Goal: Information Seeking & Learning: Check status

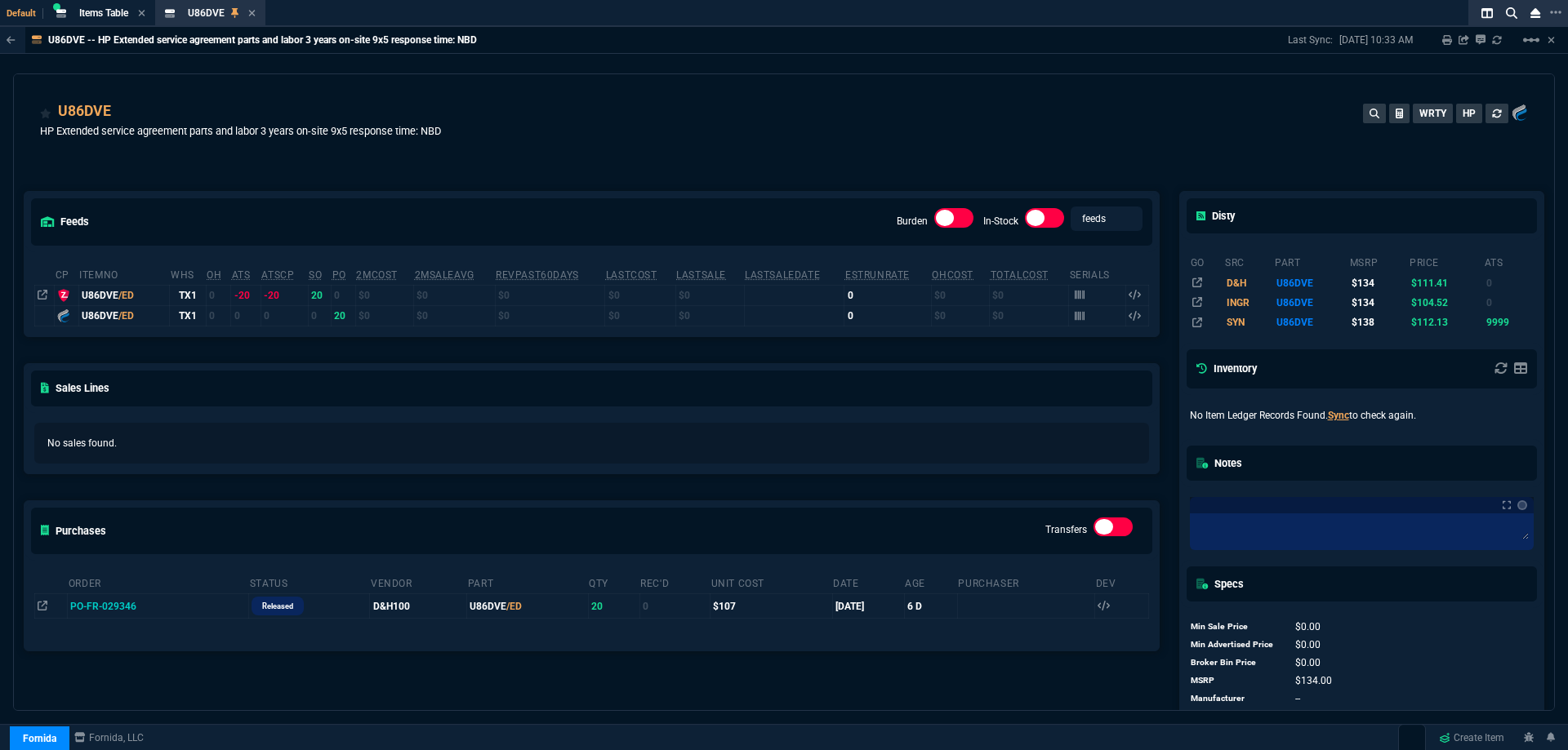
scroll to position [82, 0]
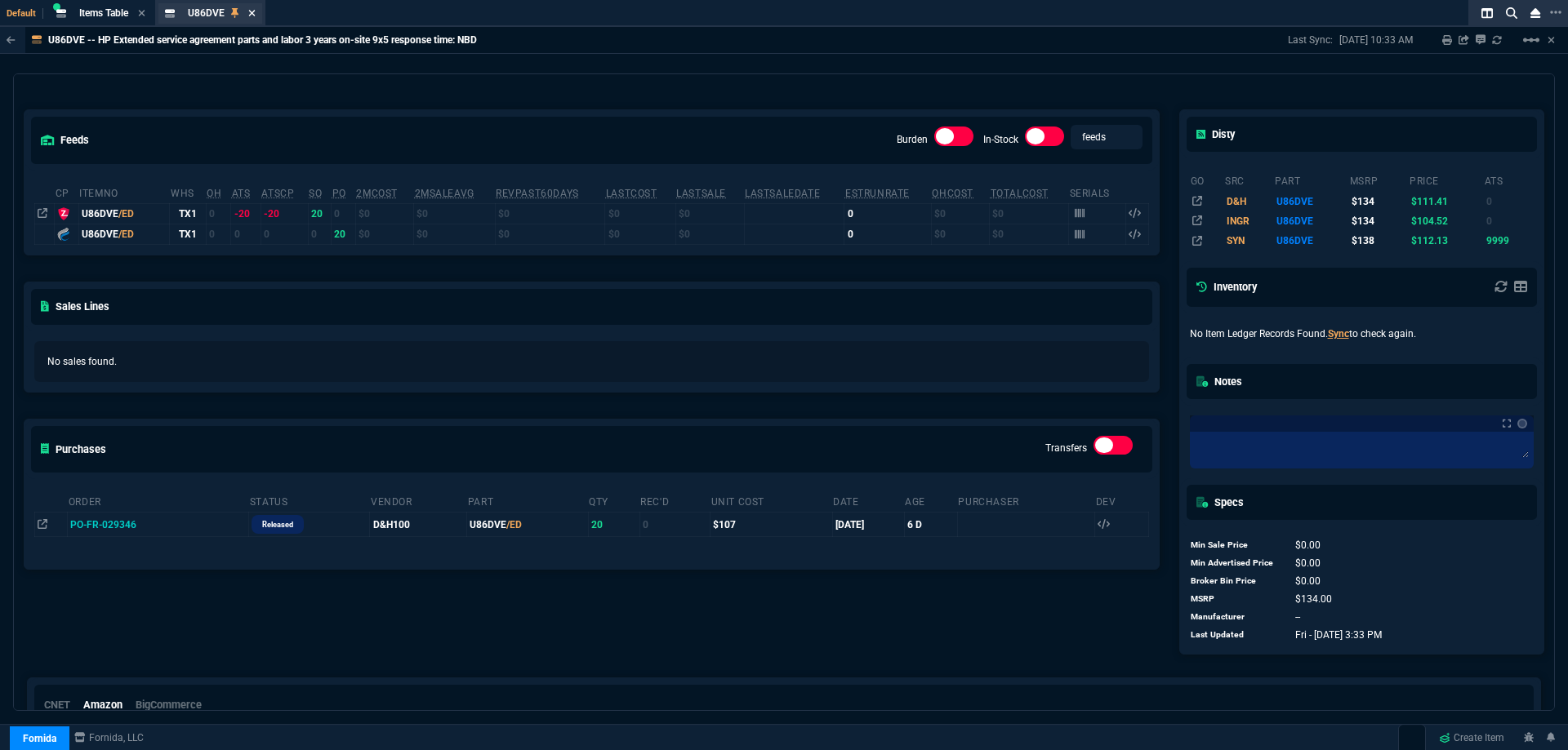
click at [251, 14] on icon at bounding box center [251, 13] width 7 height 10
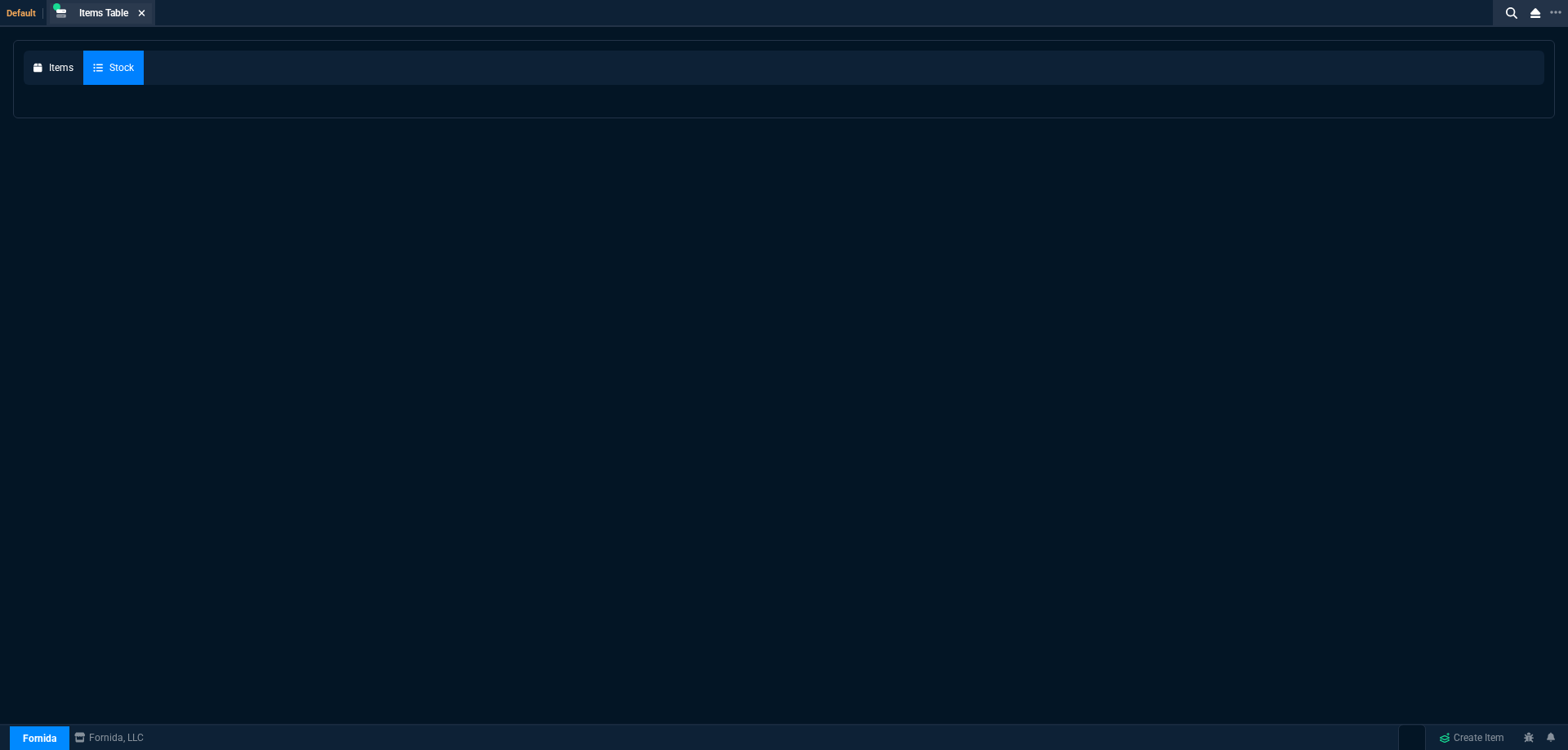
click at [141, 10] on icon at bounding box center [142, 13] width 7 height 10
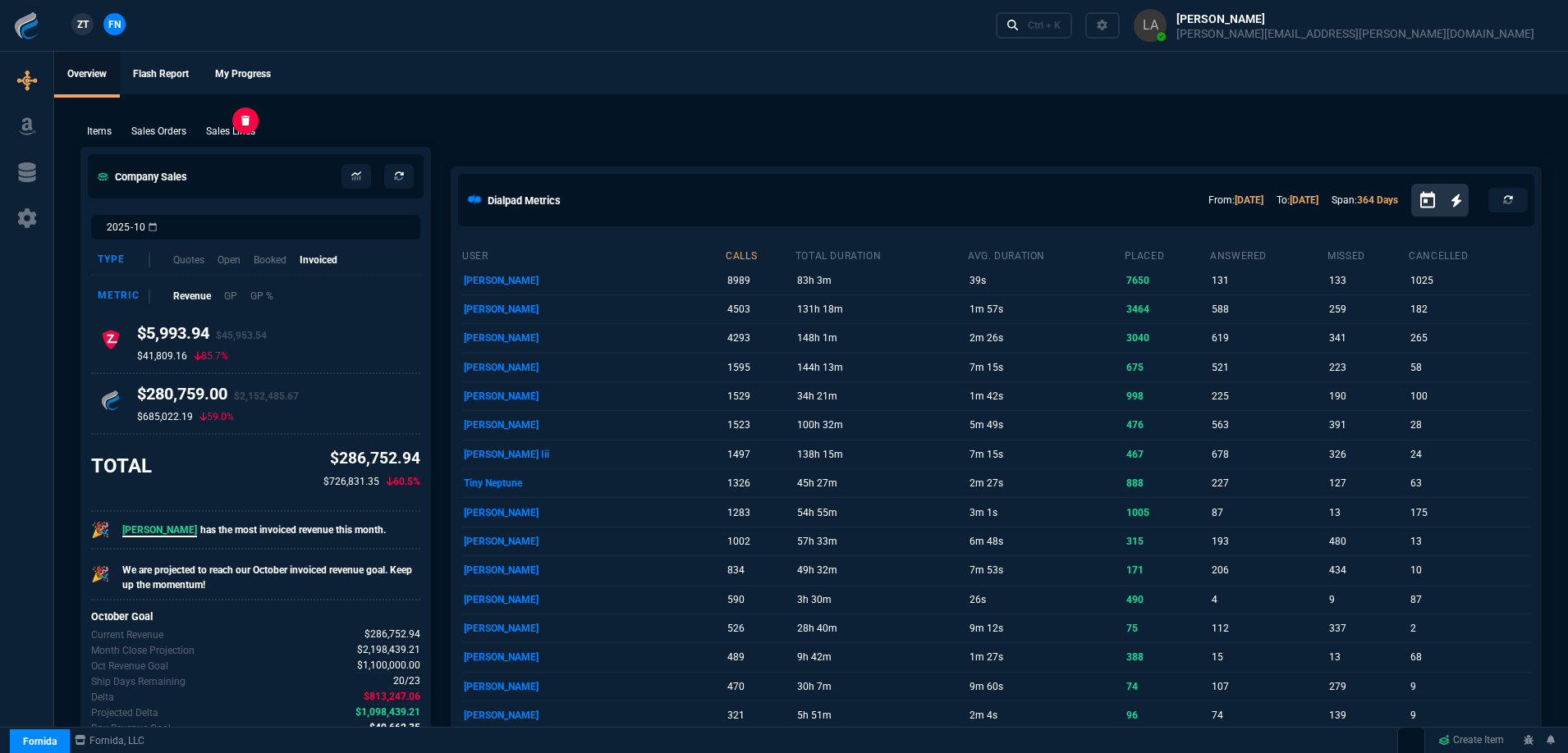
click at [253, 134] on p "Sales Lines" at bounding box center [230, 131] width 49 height 15
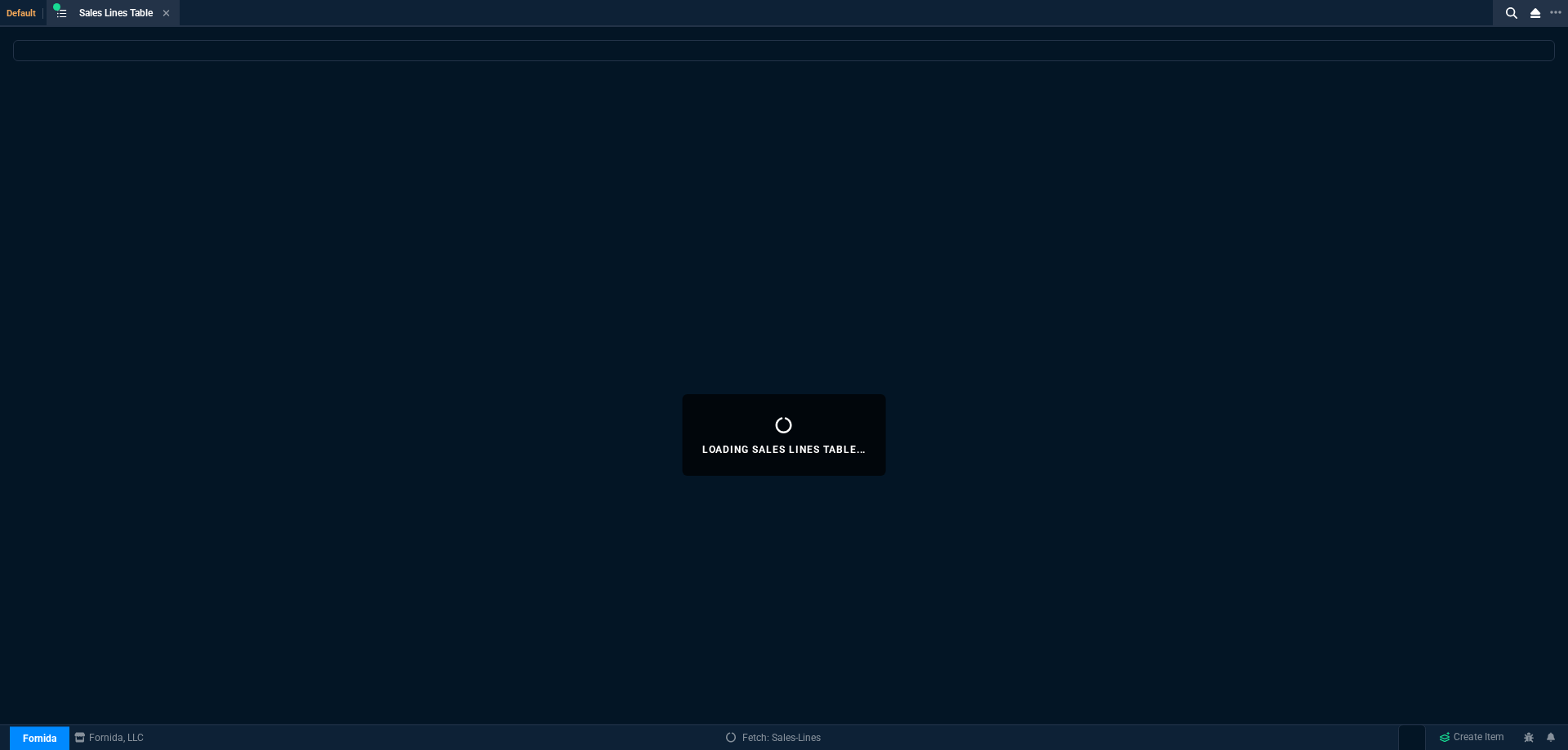
select select
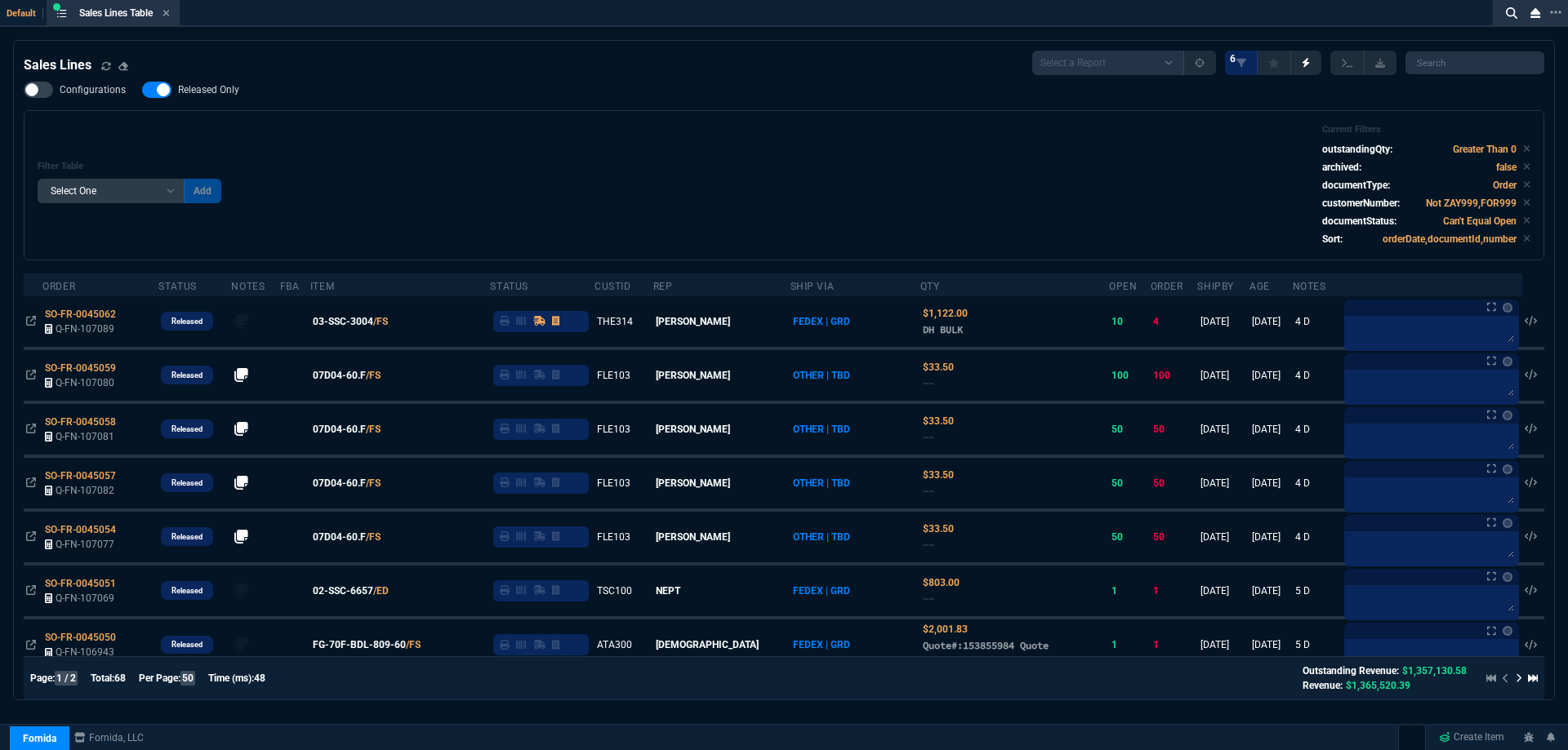
click at [210, 99] on nx-fornida-field-switch-one "Released Only" at bounding box center [199, 93] width 113 height 16
click at [426, 104] on div "Configurations Released Only Filter Table Select One Add Filter () Age () ATS (…" at bounding box center [784, 171] width 1521 height 179
click at [169, 14] on icon at bounding box center [167, 13] width 7 height 7
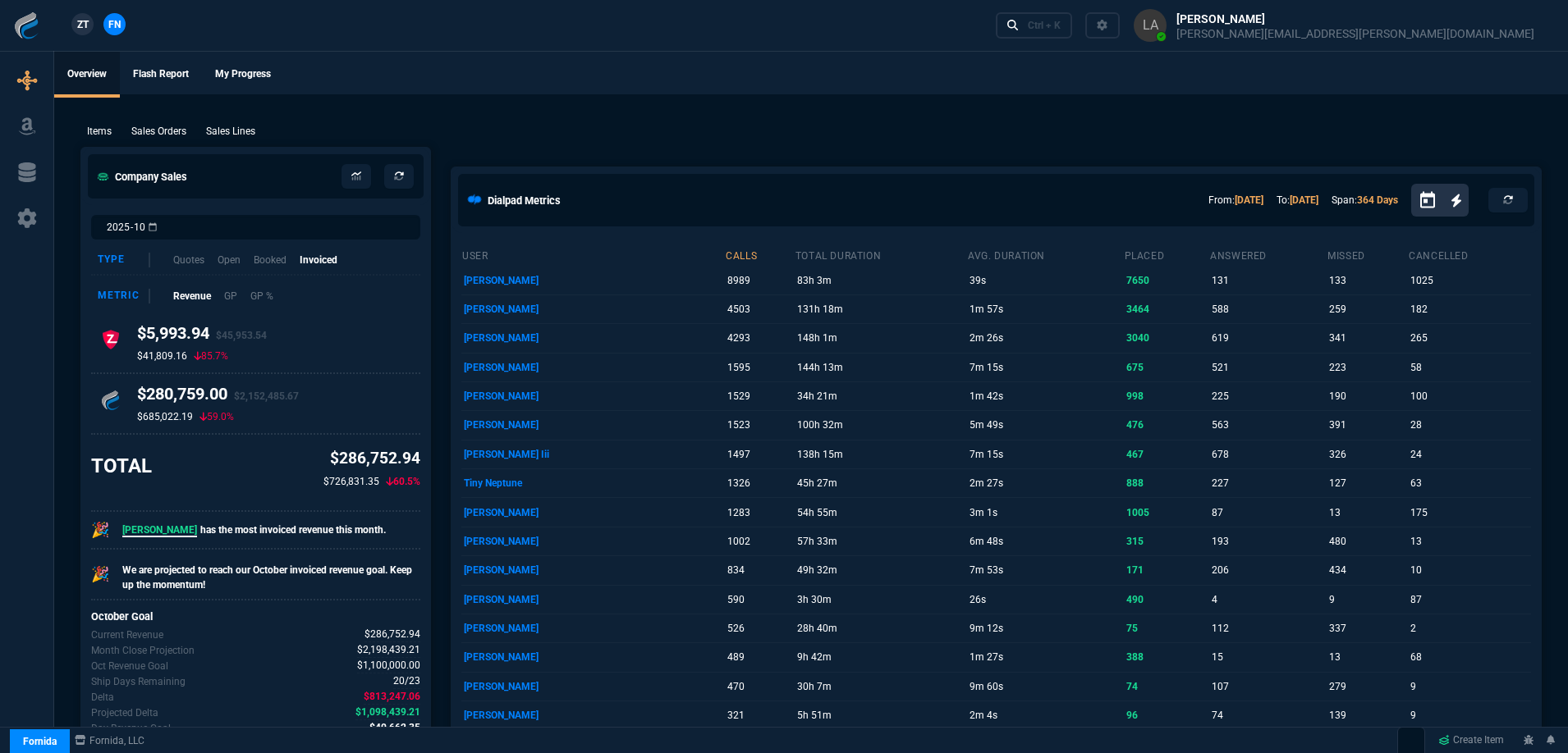
click at [80, 33] on link "ZT" at bounding box center [82, 24] width 22 height 22
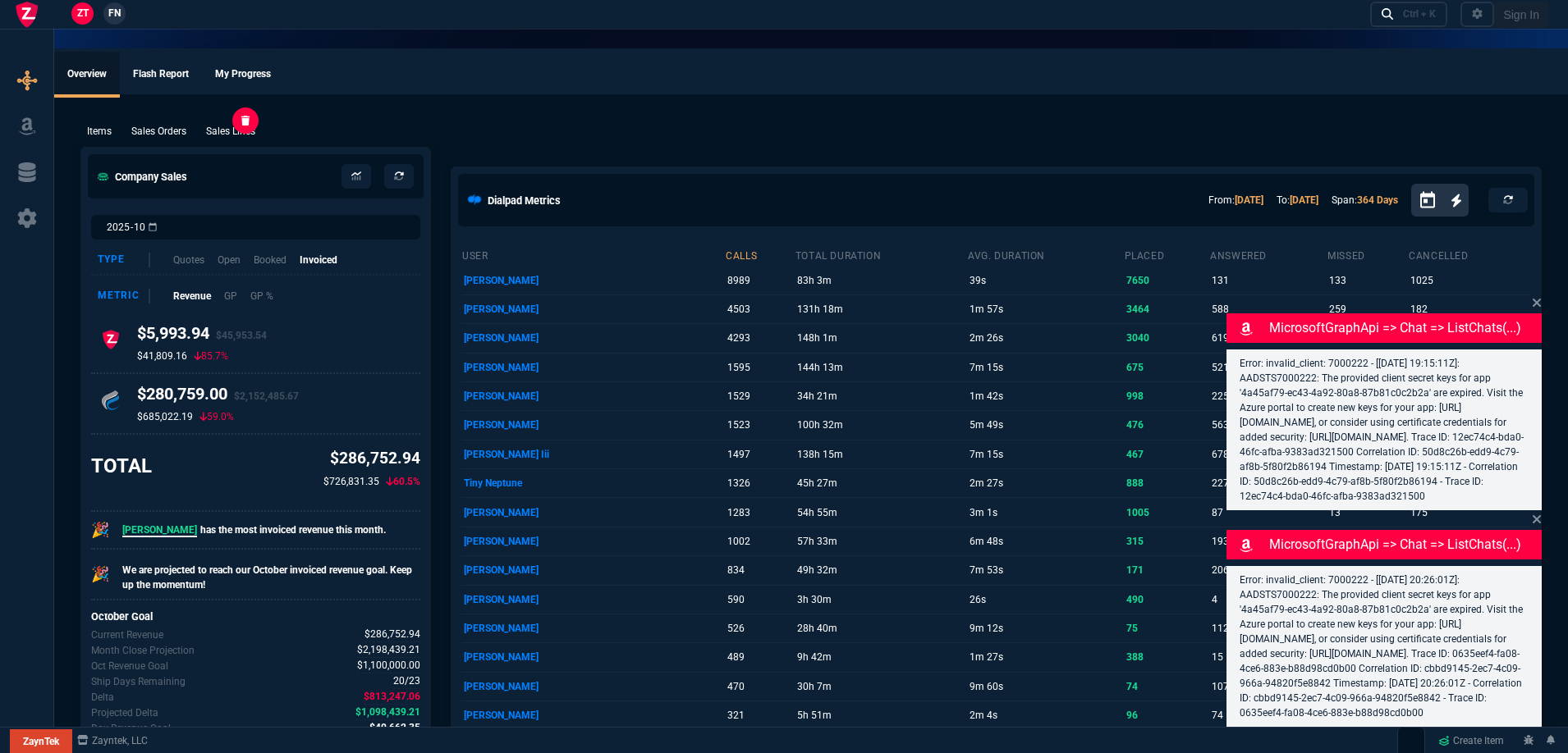
click at [242, 131] on p "Sales Lines" at bounding box center [230, 131] width 49 height 15
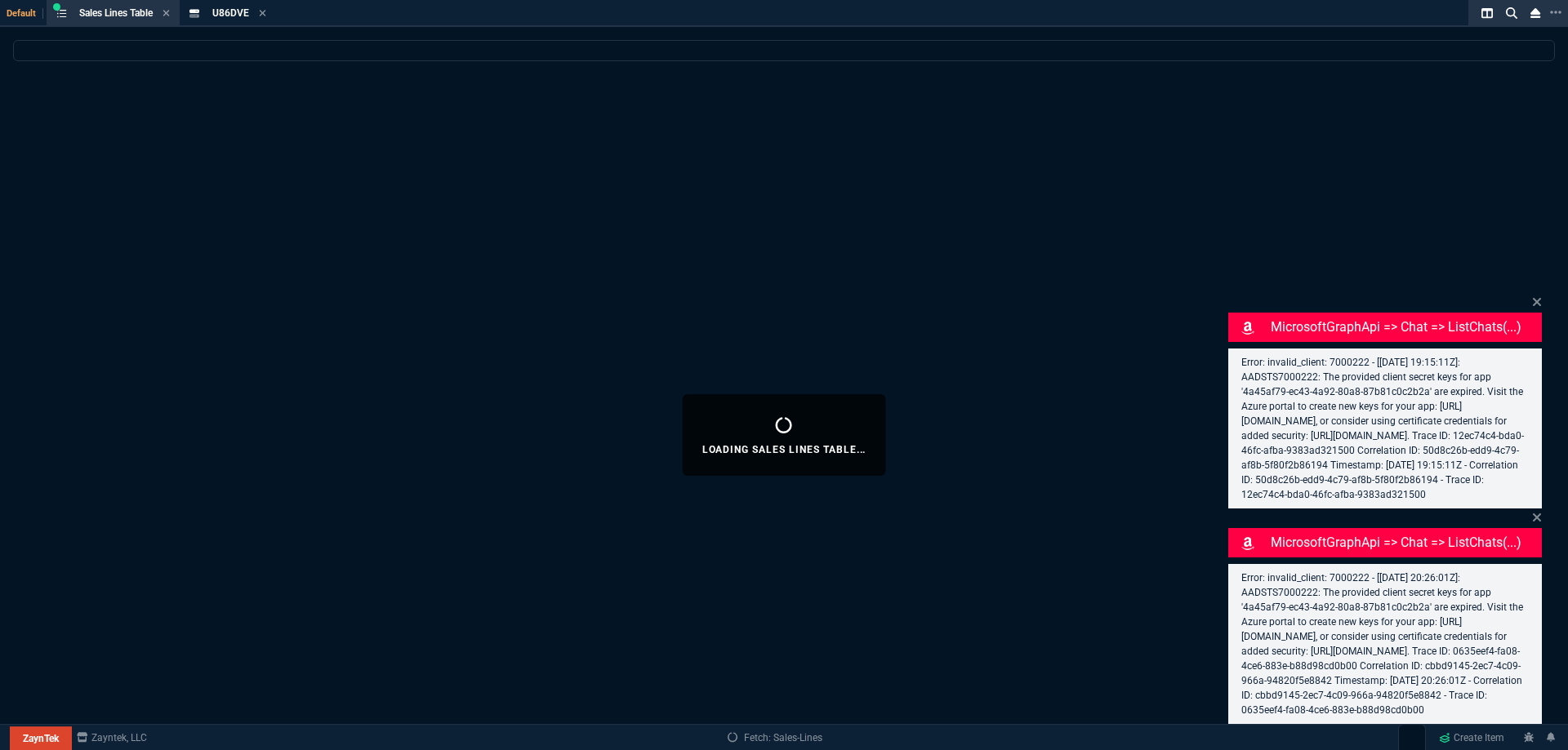
select select
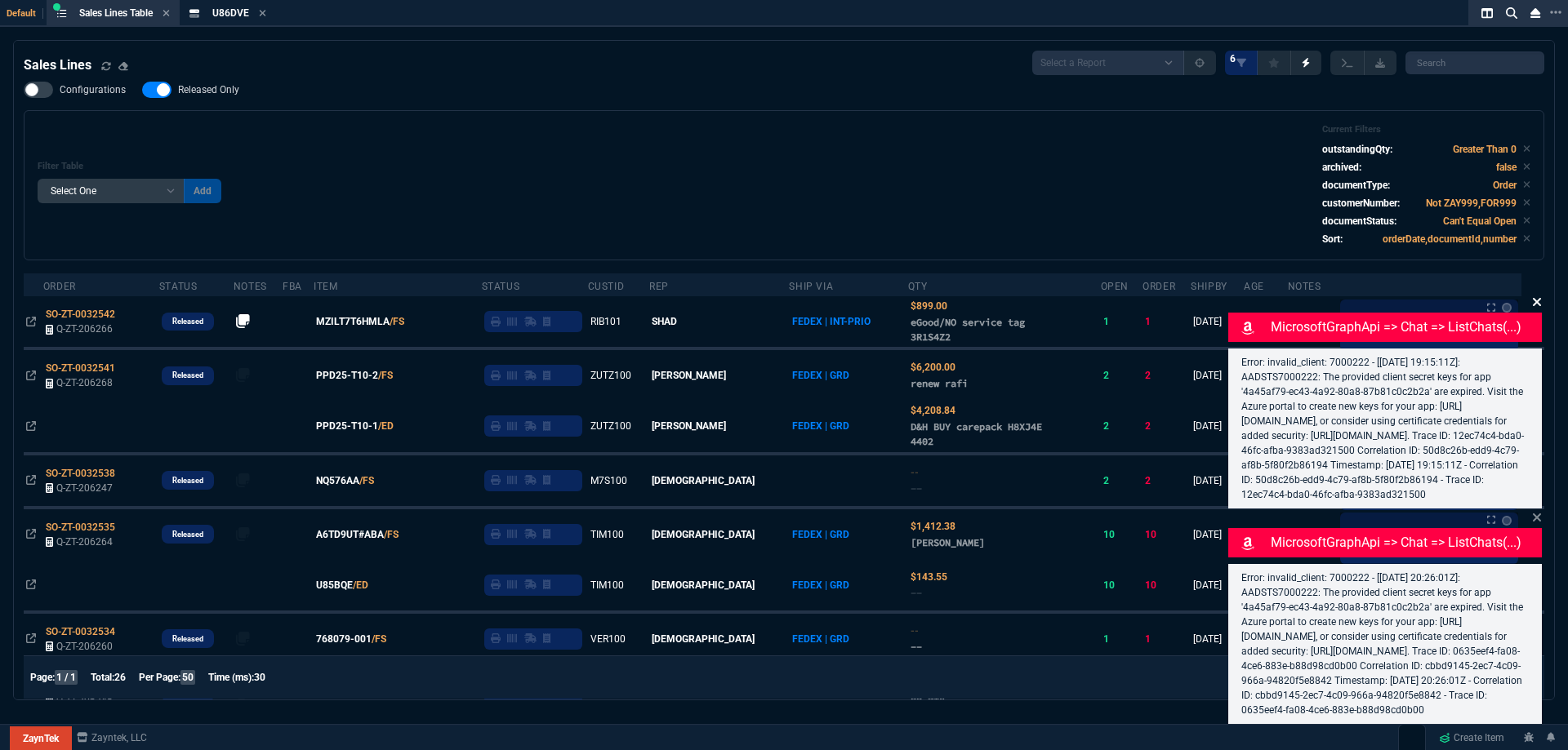
click at [1535, 298] on icon at bounding box center [1537, 302] width 8 height 8
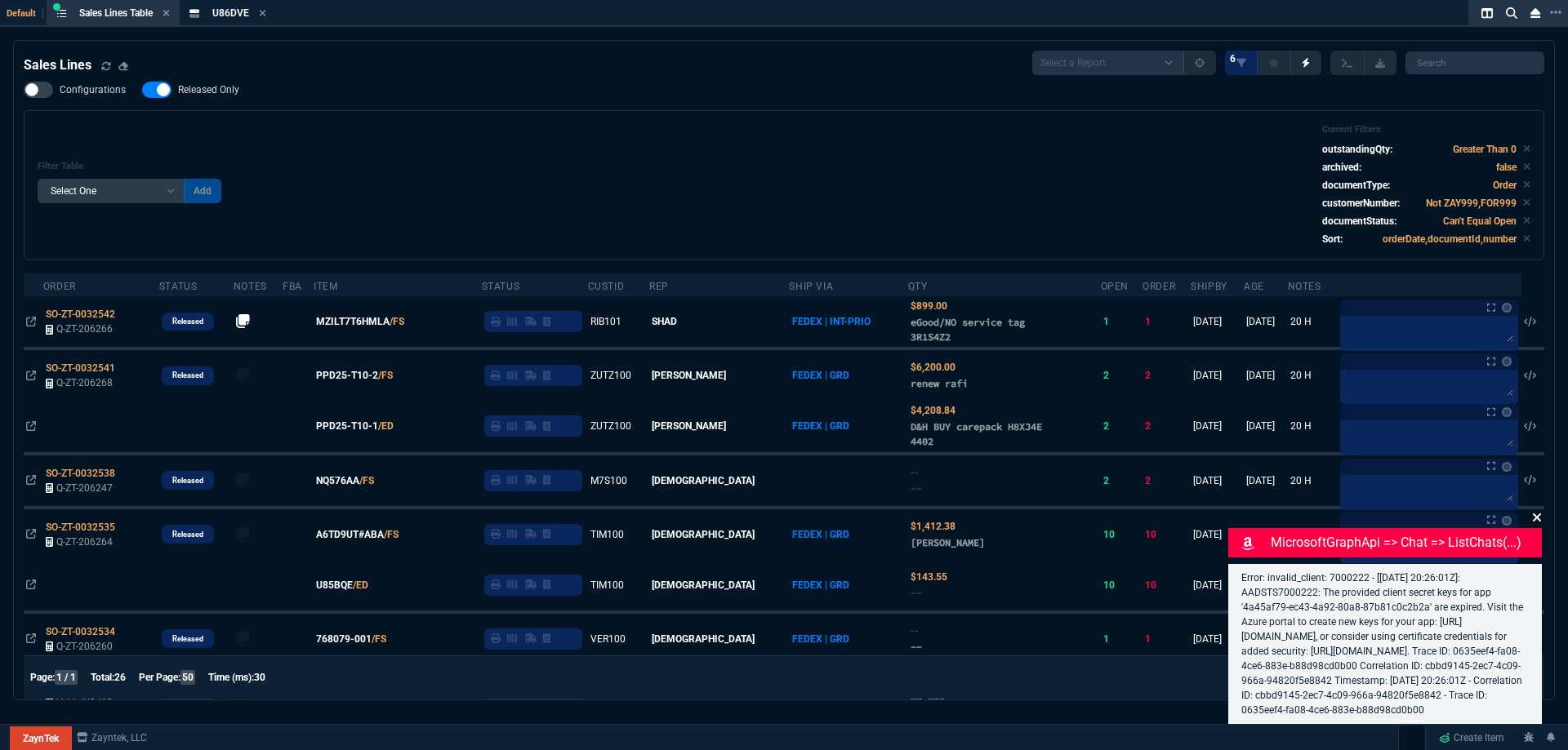
click at [1536, 511] on icon at bounding box center [1537, 518] width 10 height 13
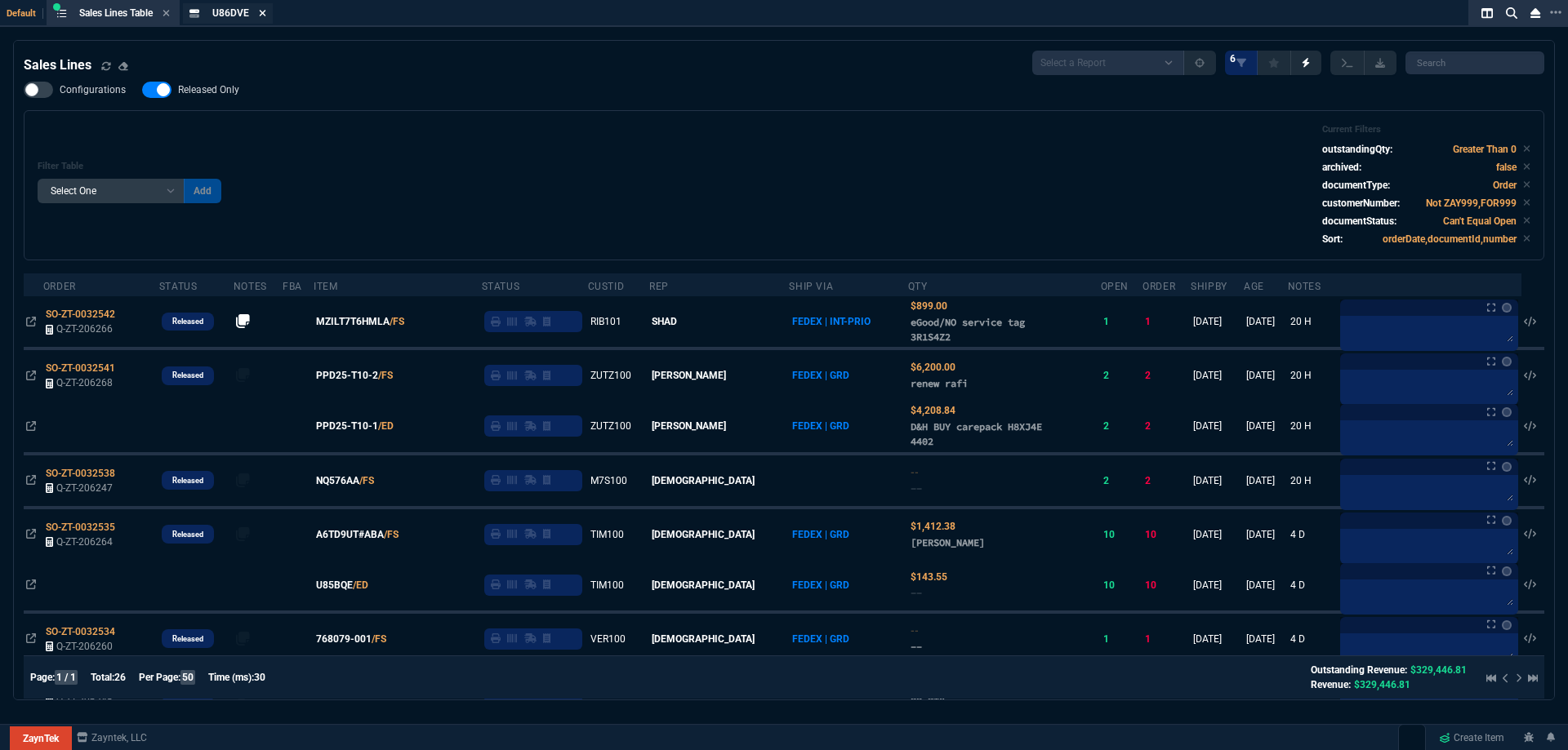
click at [264, 13] on icon at bounding box center [262, 13] width 7 height 10
click at [222, 102] on nx-fornida-field-switch-one "Released Only" at bounding box center [199, 93] width 113 height 16
click at [240, 96] on label "Released Only" at bounding box center [199, 90] width 113 height 17
click at [142, 91] on input "Released Only" at bounding box center [142, 90] width 1 height 1
checkbox input "false"
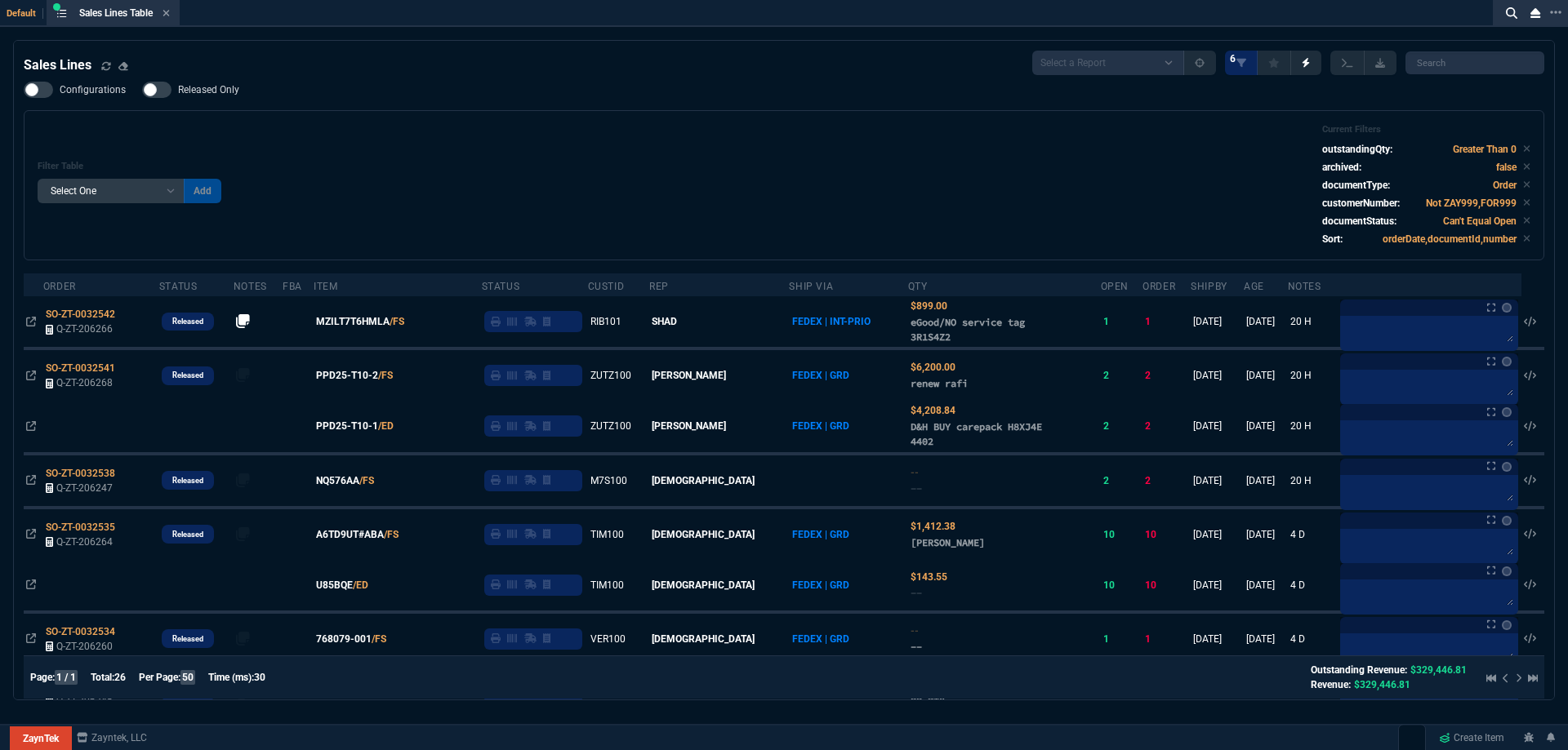
click at [587, 107] on div "Configurations Released Only Filter Table Select One Add Filter () Age () ATS (…" at bounding box center [784, 171] width 1521 height 179
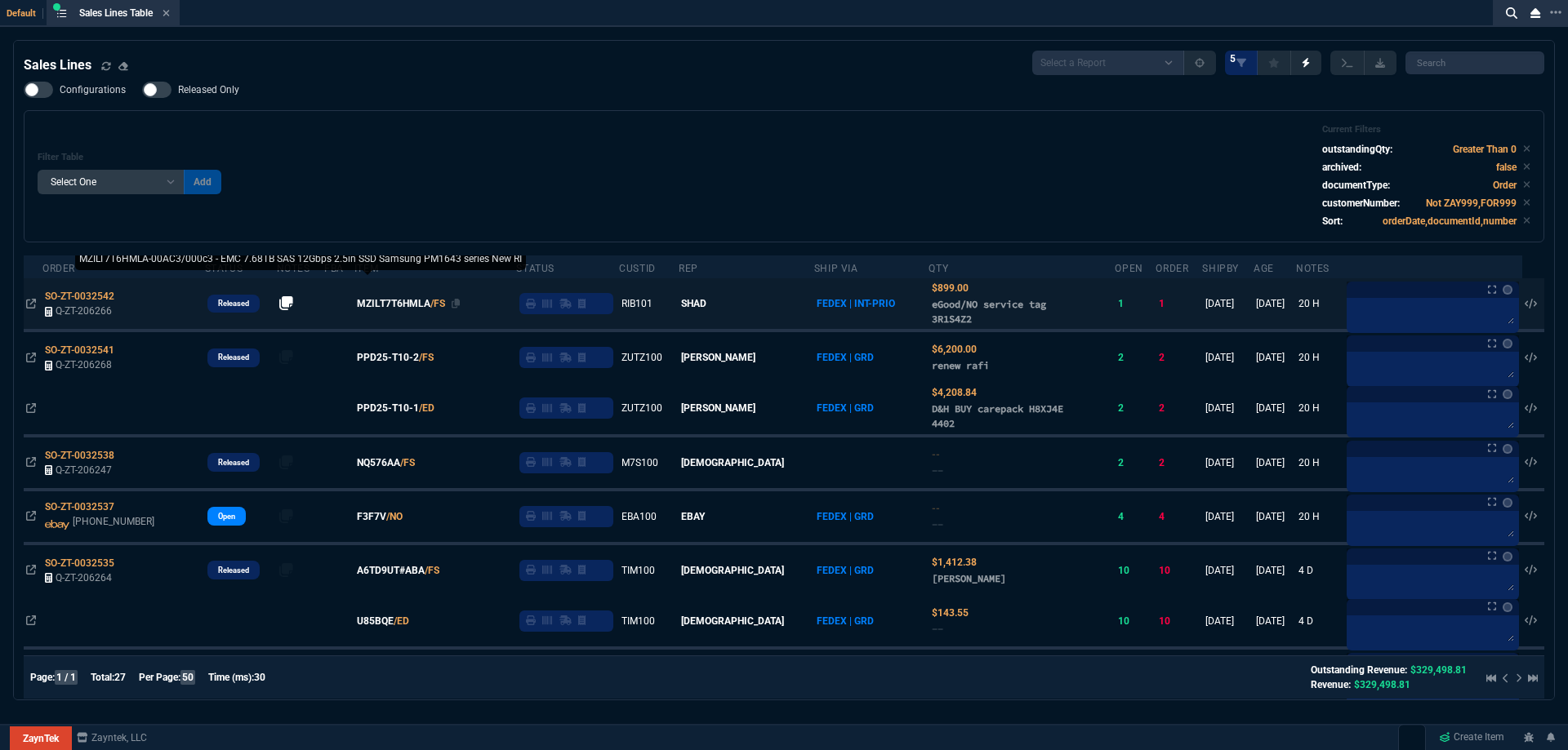
click at [406, 301] on span "MZILT7T6HMLA" at bounding box center [394, 304] width 73 height 15
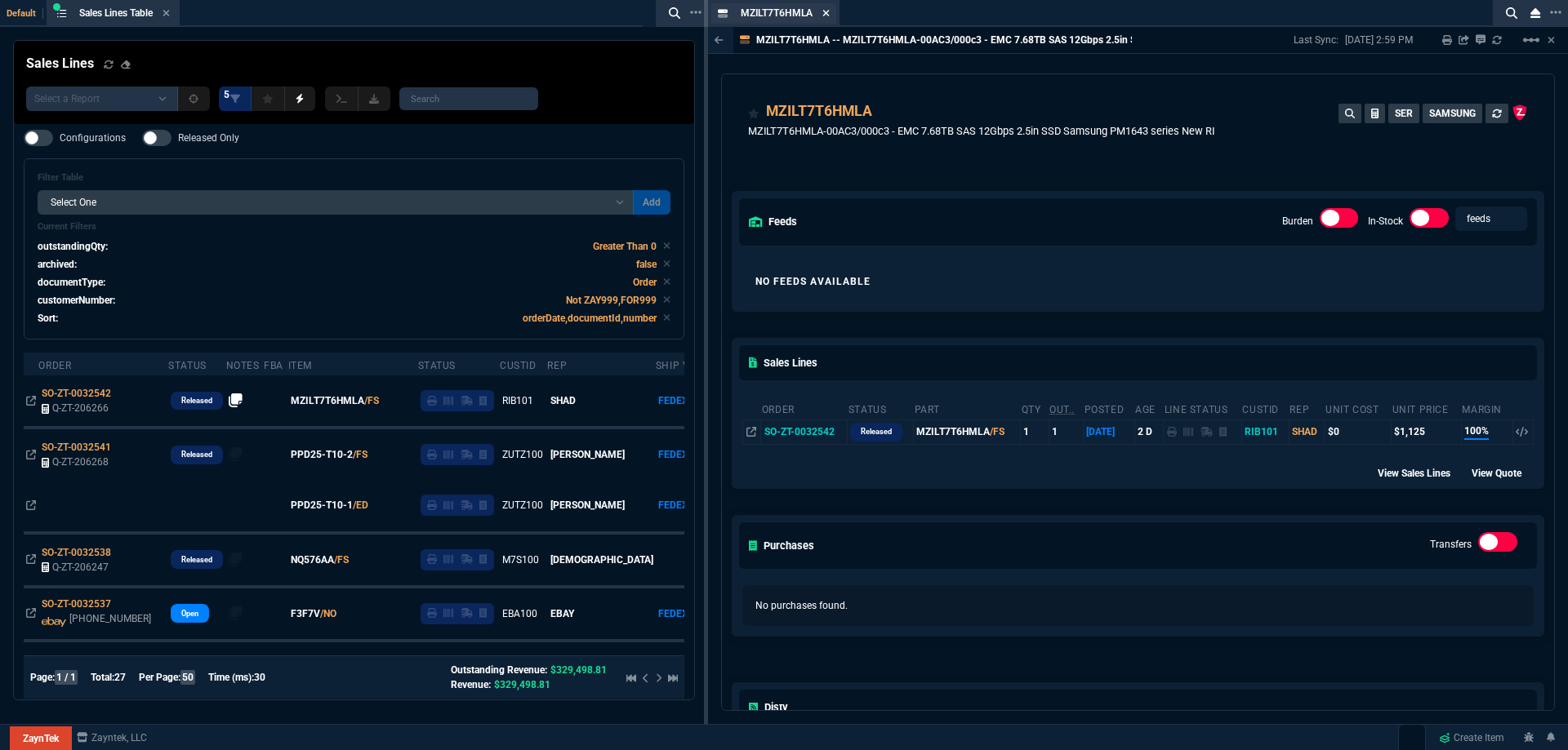
click at [827, 13] on icon at bounding box center [827, 13] width 7 height 7
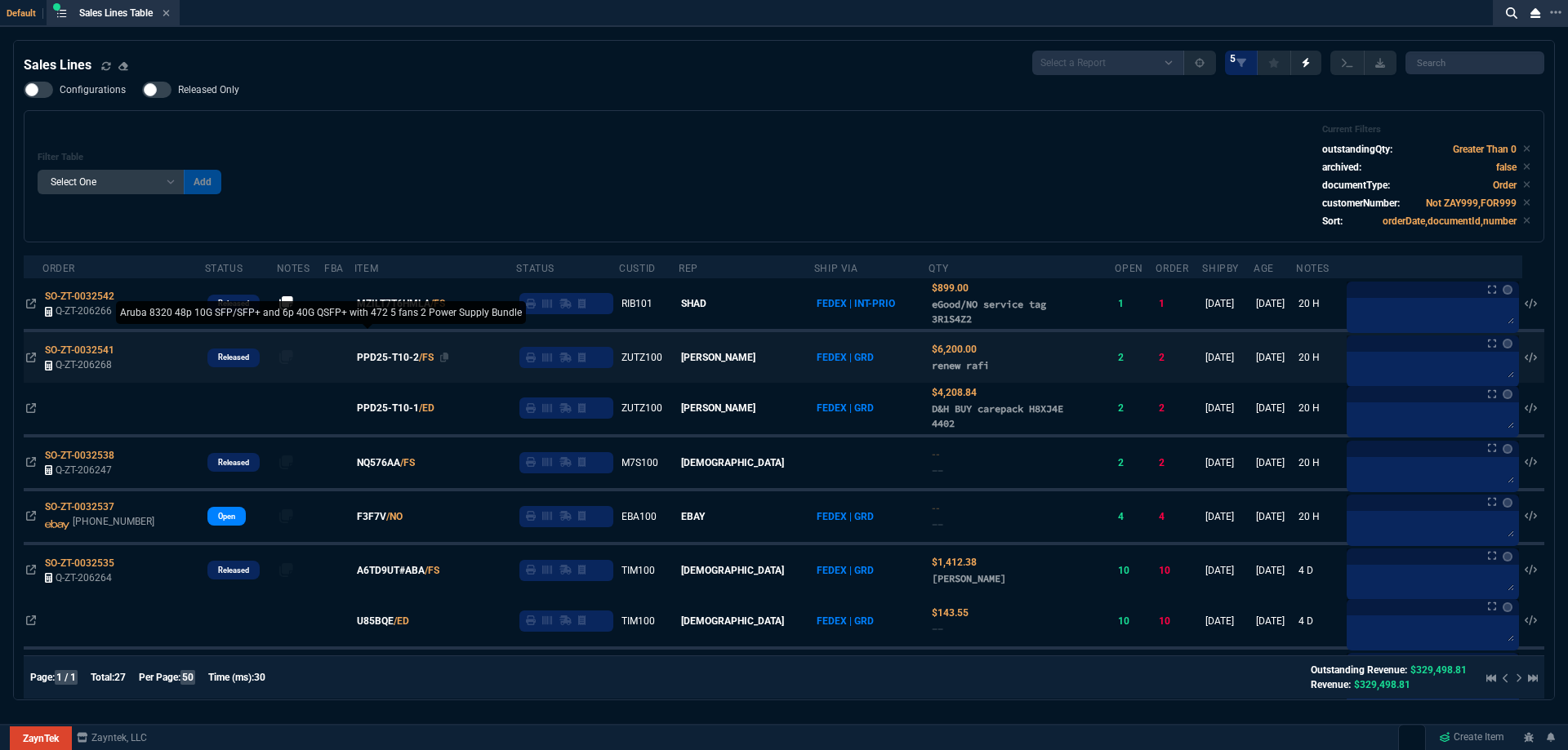
click at [403, 356] on span "PPD25-T10-2" at bounding box center [388, 358] width 62 height 15
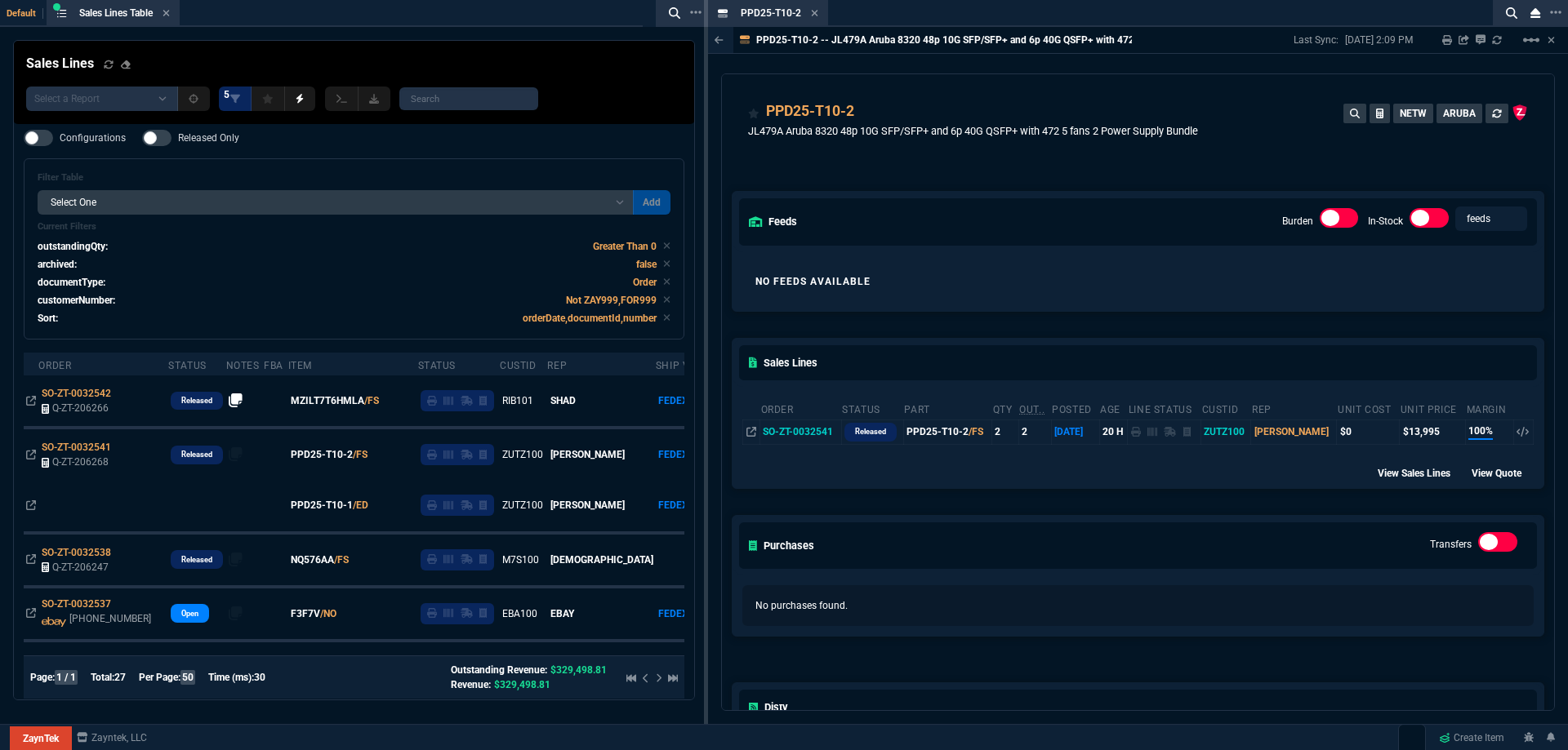
drag, startPoint x: 814, startPoint y: 13, endPoint x: 756, endPoint y: 81, distance: 89.4
click at [814, 13] on icon at bounding box center [815, 13] width 7 height 7
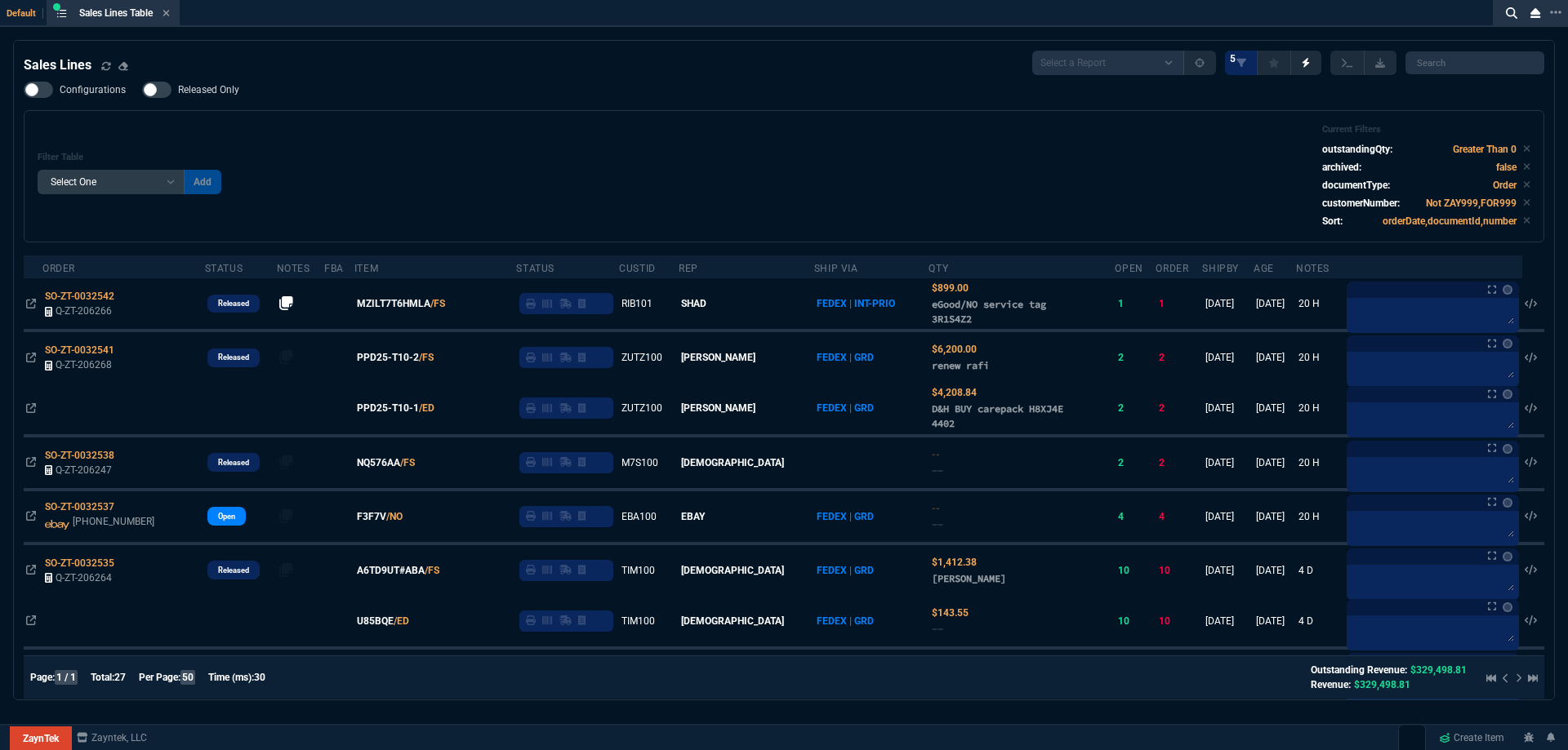
click at [402, 88] on div "Configurations Released Only Filter Table Select One Add Filter () Age () ATS (…" at bounding box center [784, 161] width 1521 height 161
click at [400, 88] on div "Configurations Released Only Filter Table Select One Add Filter () Age () ATS (…" at bounding box center [784, 161] width 1521 height 161
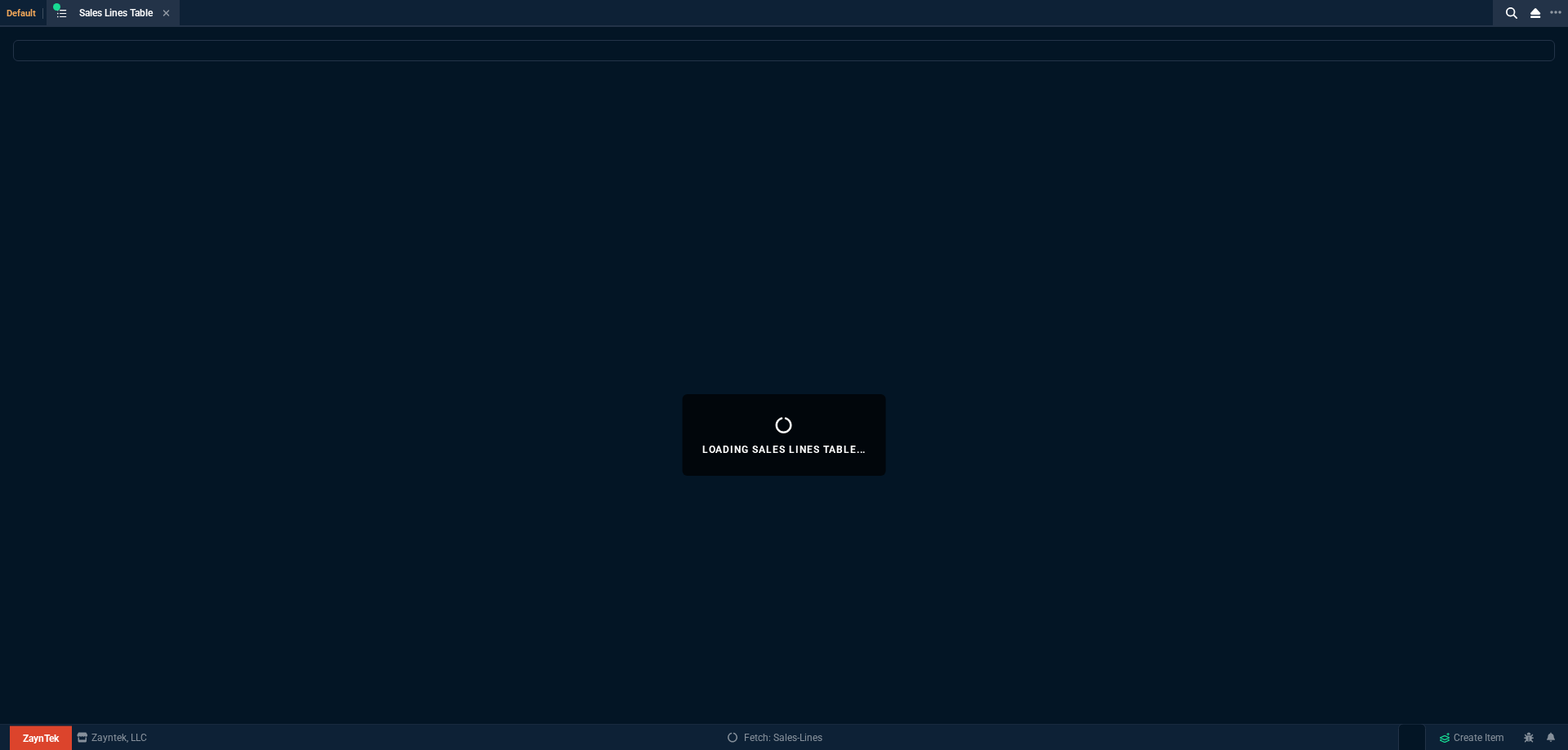
select select
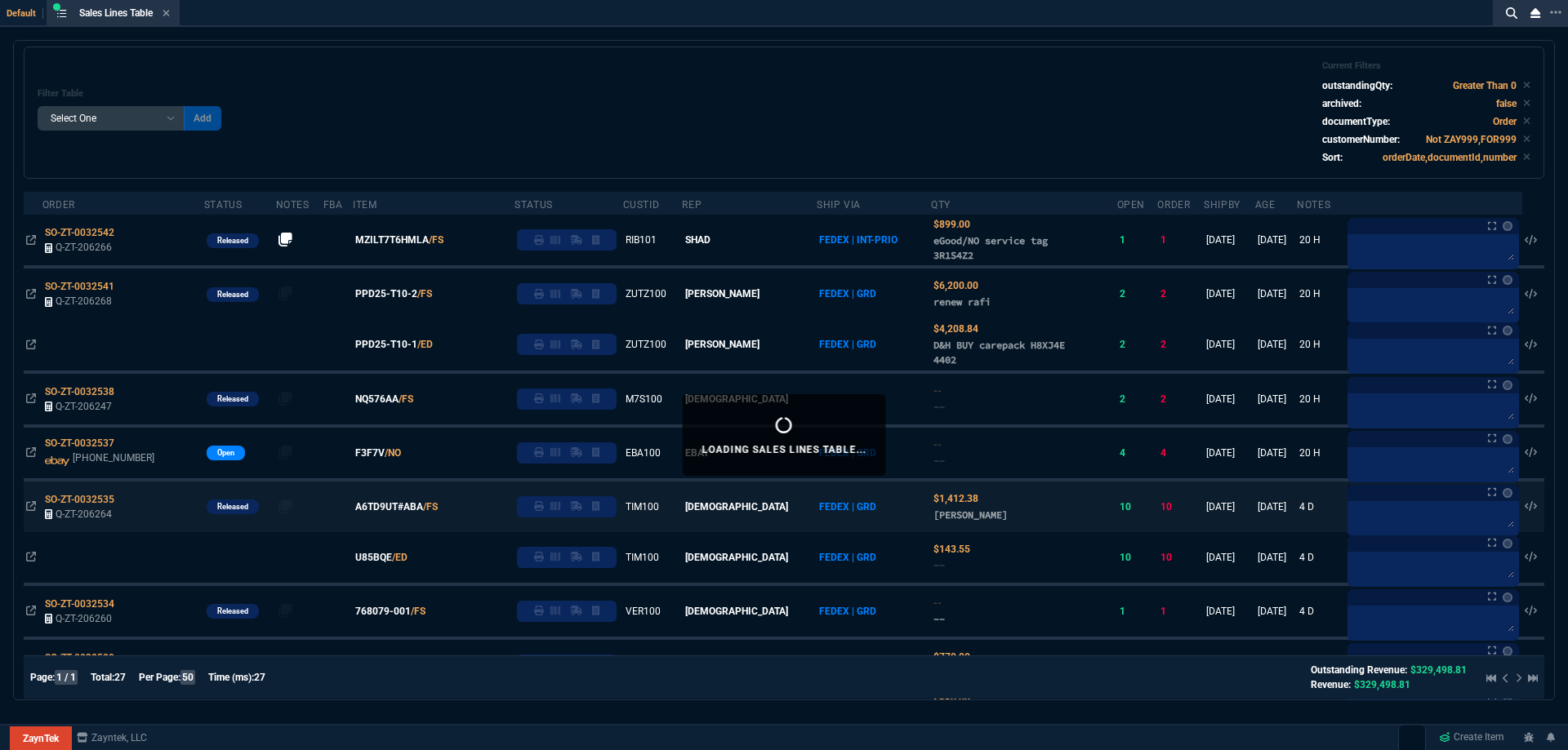
scroll to position [408, 0]
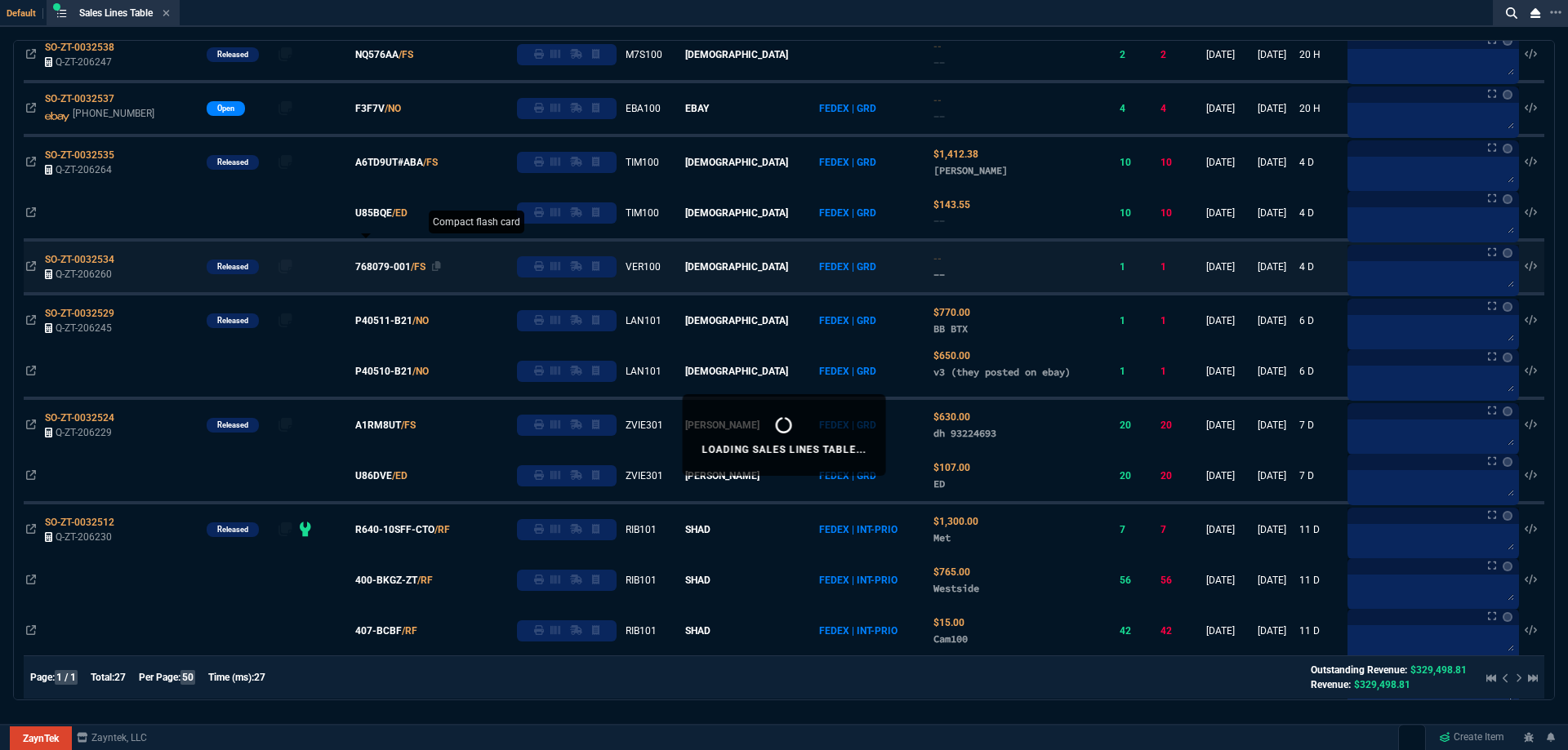
click at [396, 271] on span "768079-001" at bounding box center [383, 267] width 56 height 15
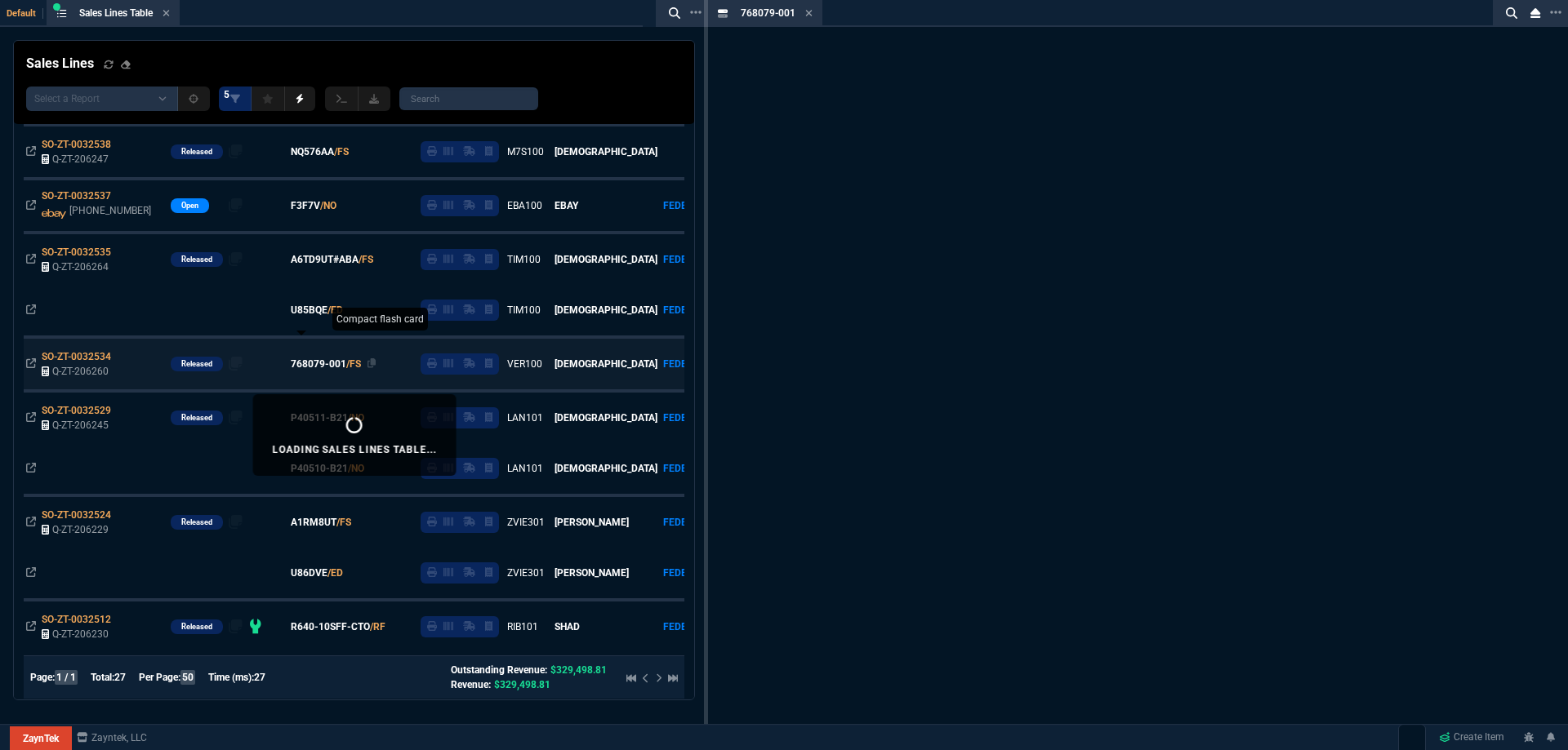
scroll to position [505, 0]
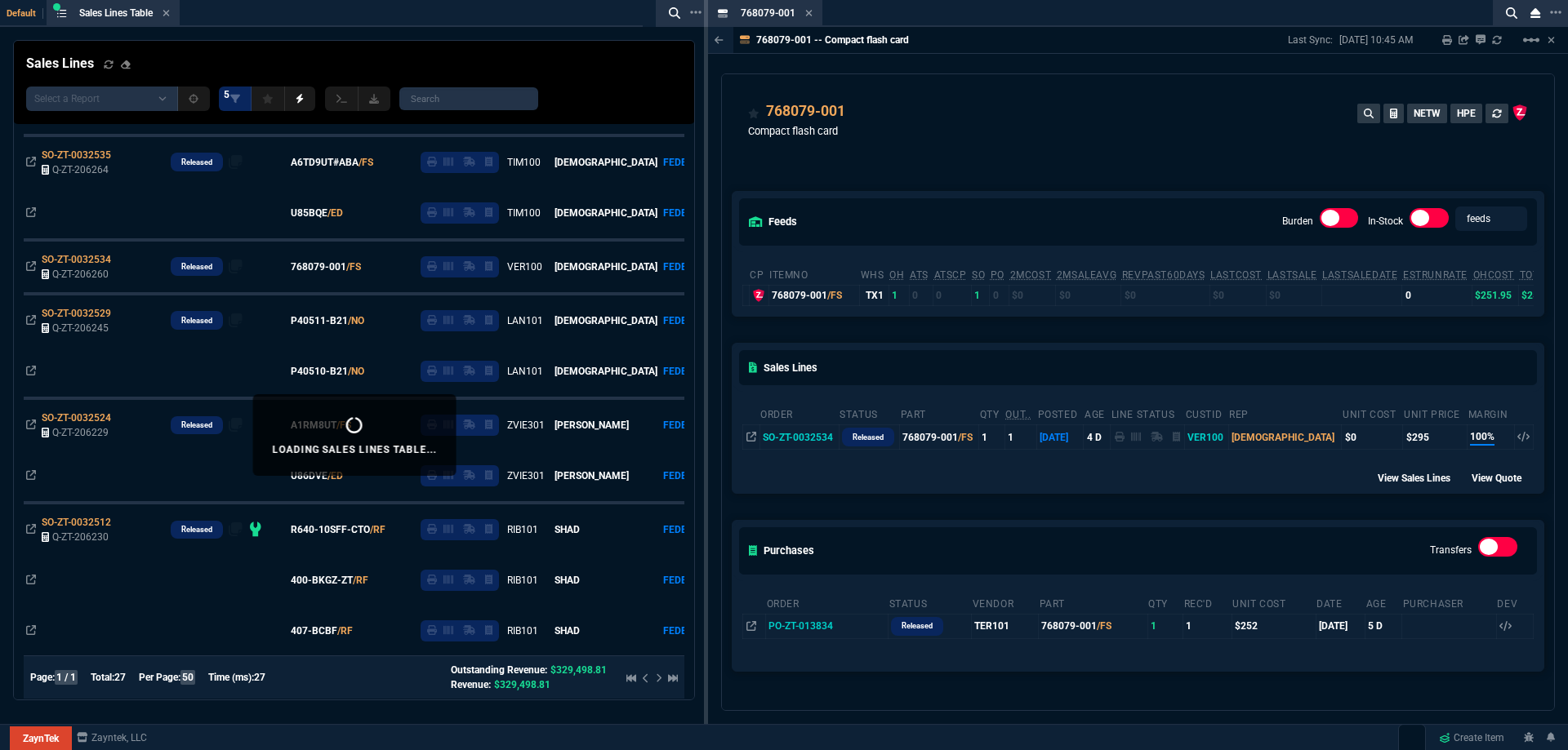
click at [968, 167] on div "feeds Burden In-Stock feeds prices cp ItemNo WHS OH ATS ATSCP SO PO 2MCost 2MSa…" at bounding box center [1137, 418] width 832 height 527
click at [804, 9] on div "768079-001 Item" at bounding box center [777, 13] width 72 height 14
click at [805, 12] on icon at bounding box center [809, 13] width 7 height 10
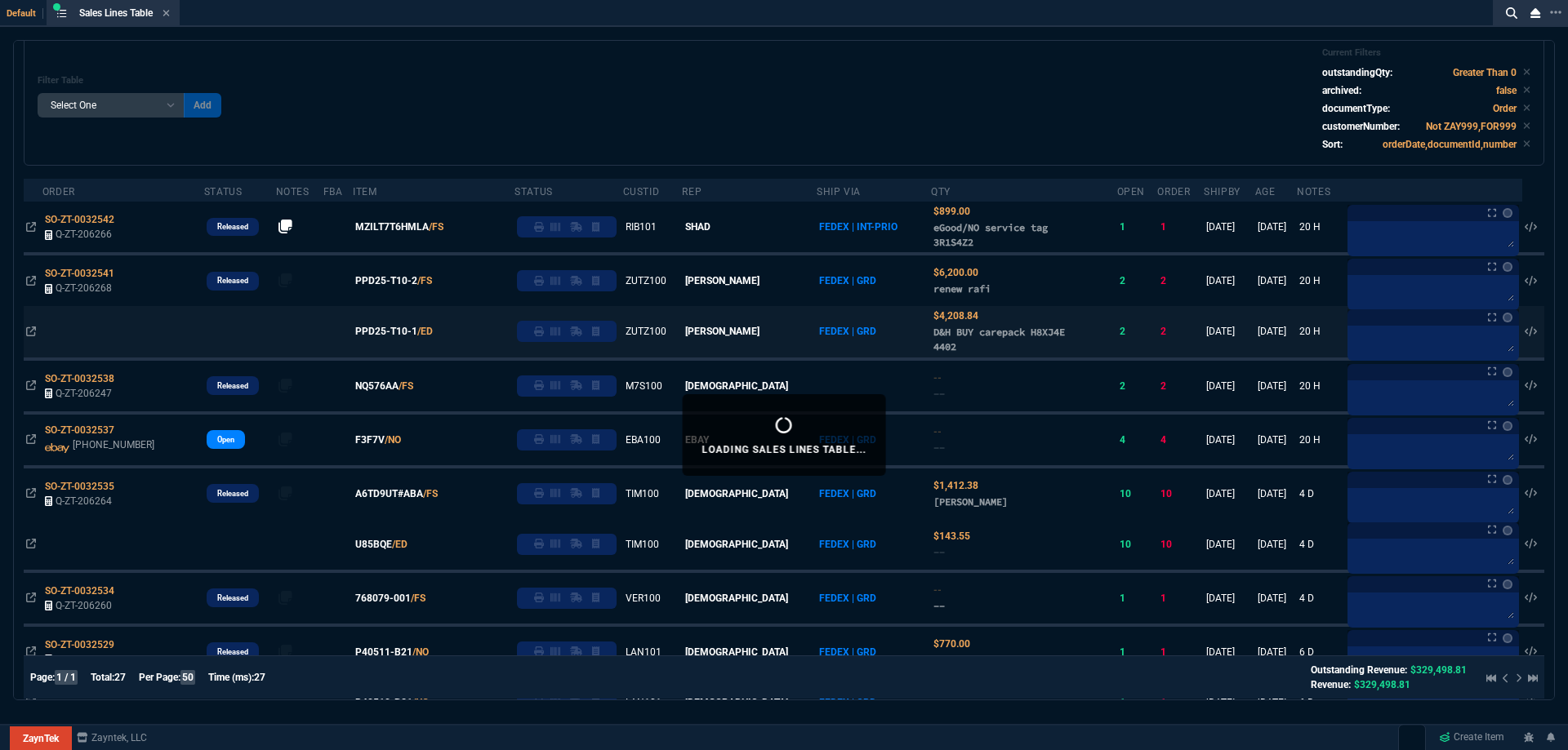
scroll to position [0, 0]
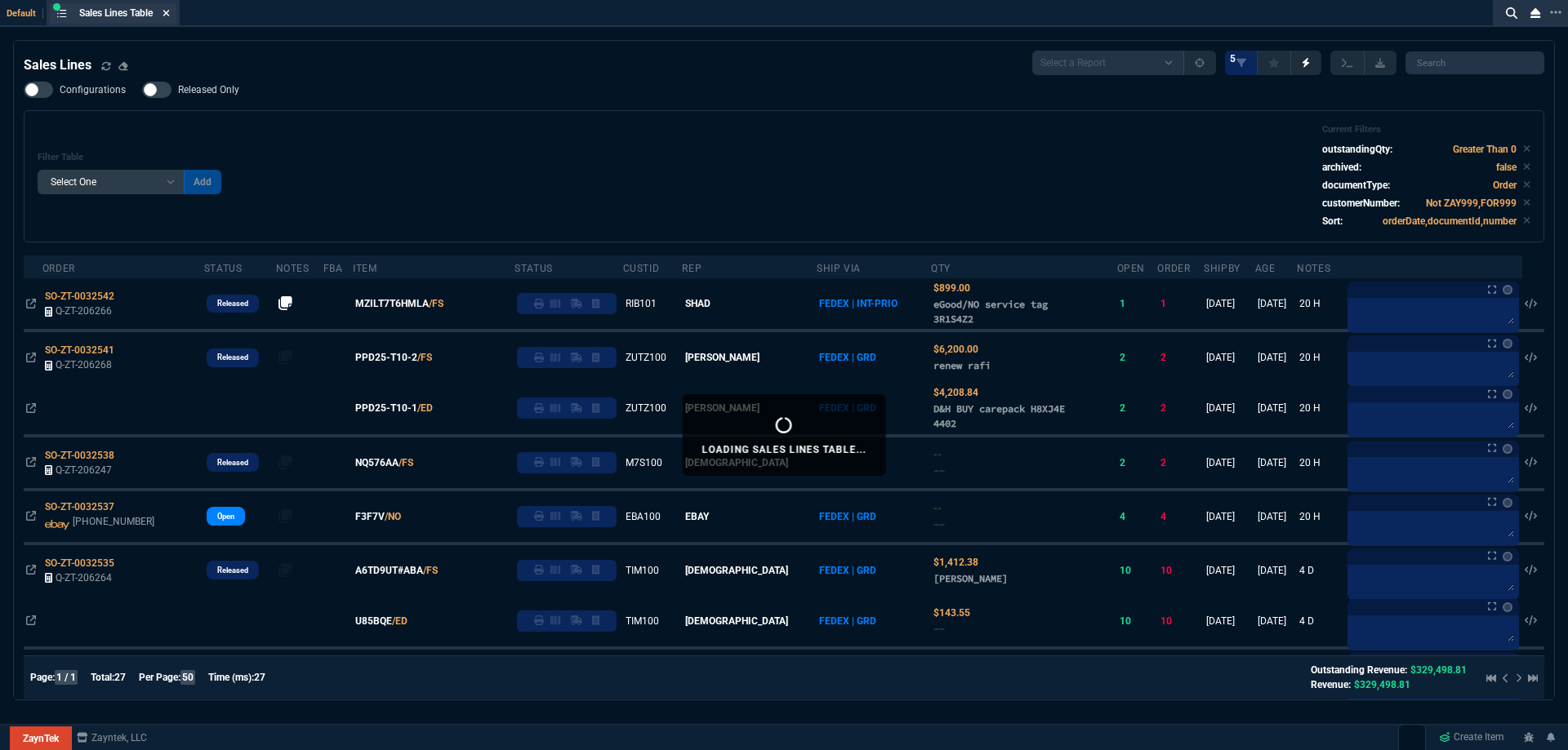
click at [167, 8] on icon at bounding box center [166, 13] width 7 height 10
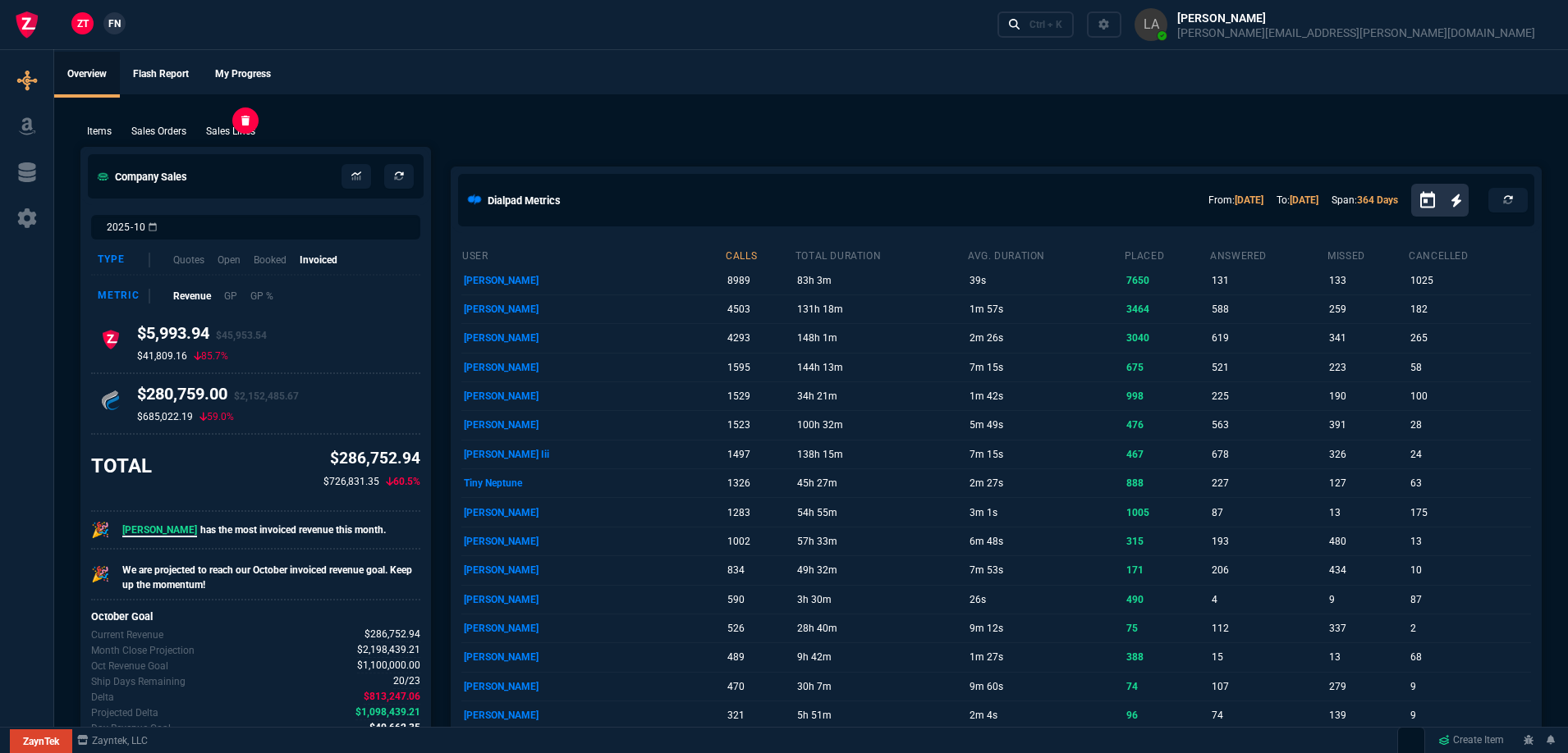
click at [244, 136] on p "Sales Lines" at bounding box center [230, 131] width 49 height 15
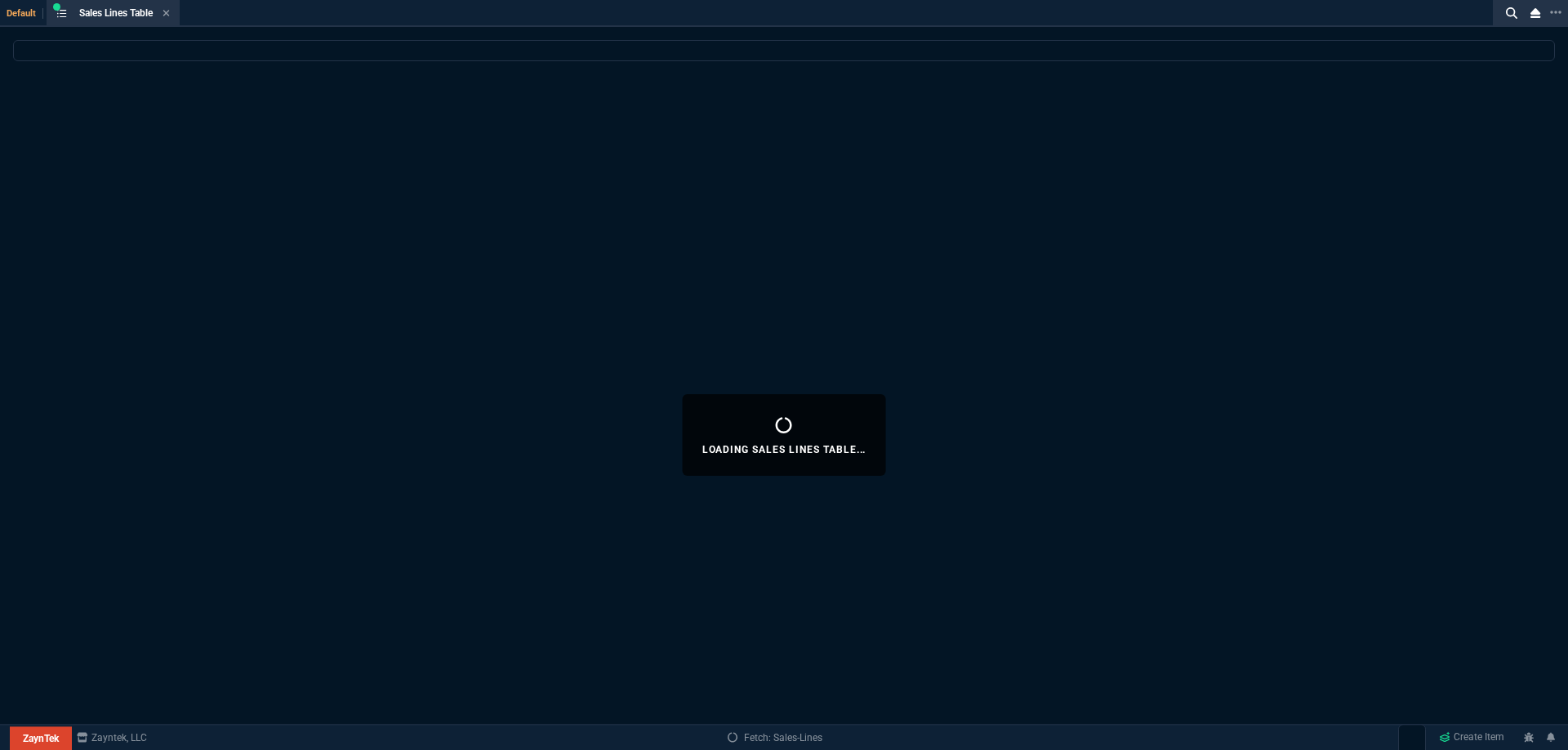
select select
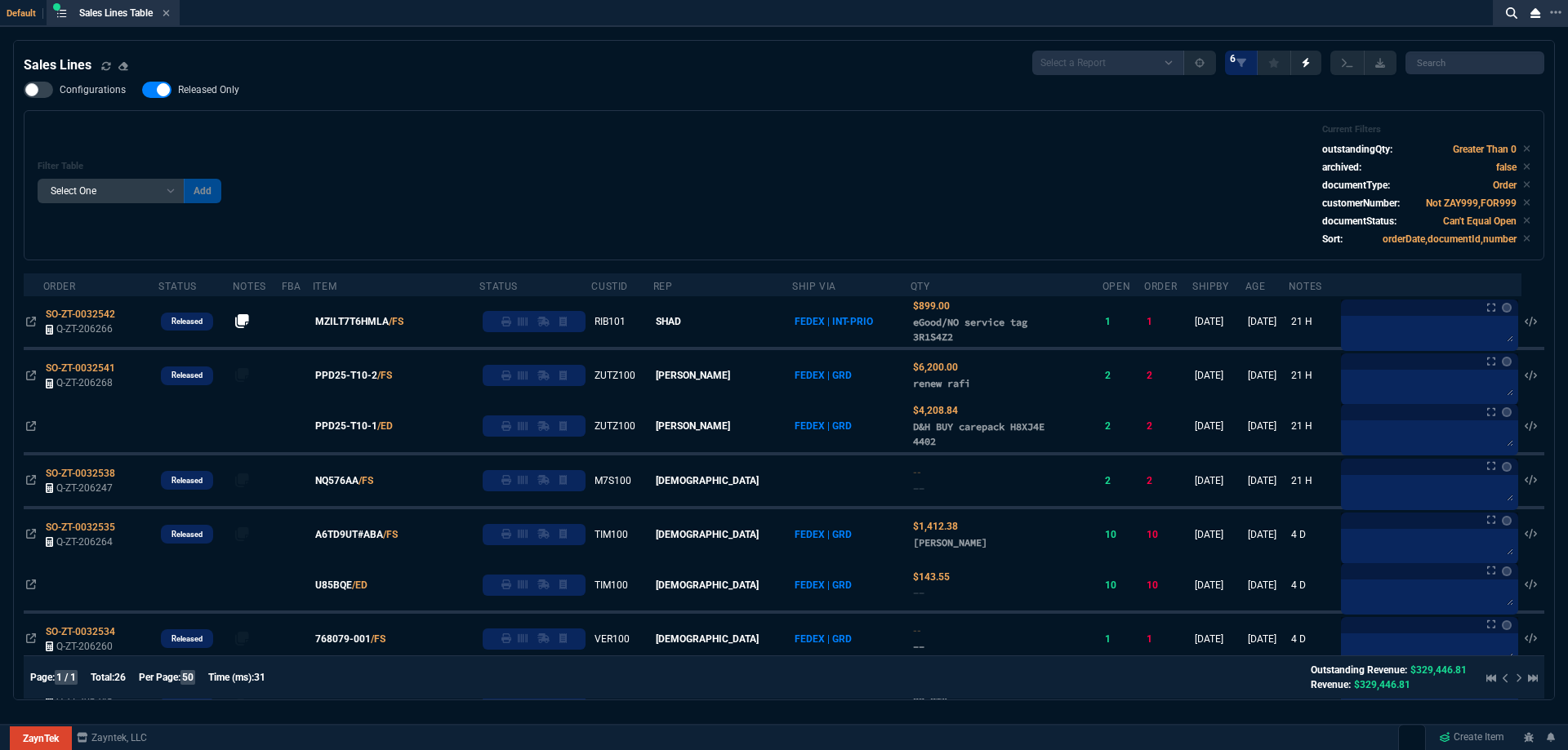
click at [210, 97] on span "Released Only" at bounding box center [209, 90] width 62 height 13
click at [142, 91] on input "Released Only" at bounding box center [142, 90] width 1 height 1
checkbox input "false"
click at [657, 101] on div "Configurations Released Only Filter Table Select One Add Filter () Age () ATS (…" at bounding box center [784, 171] width 1521 height 179
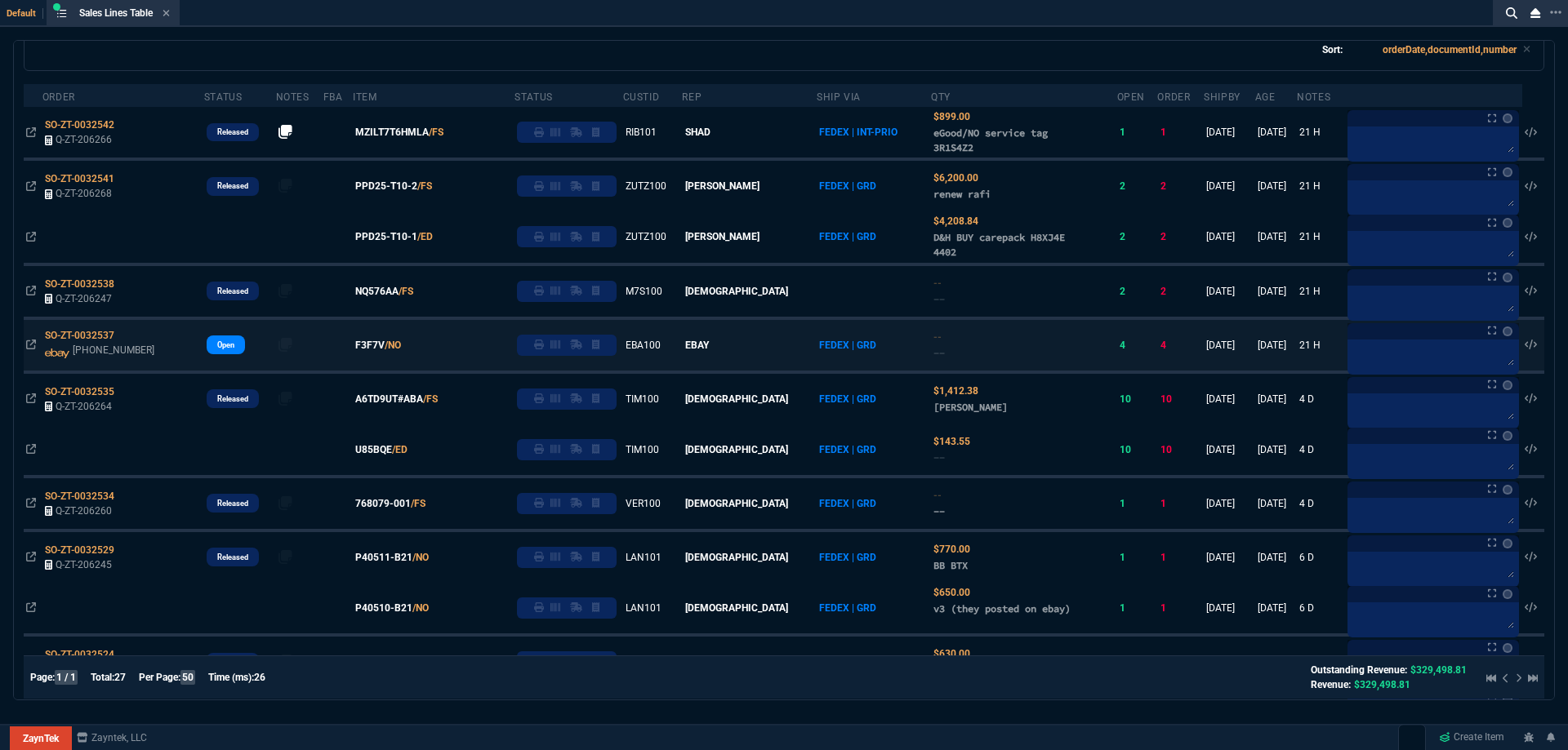
scroll to position [148, 0]
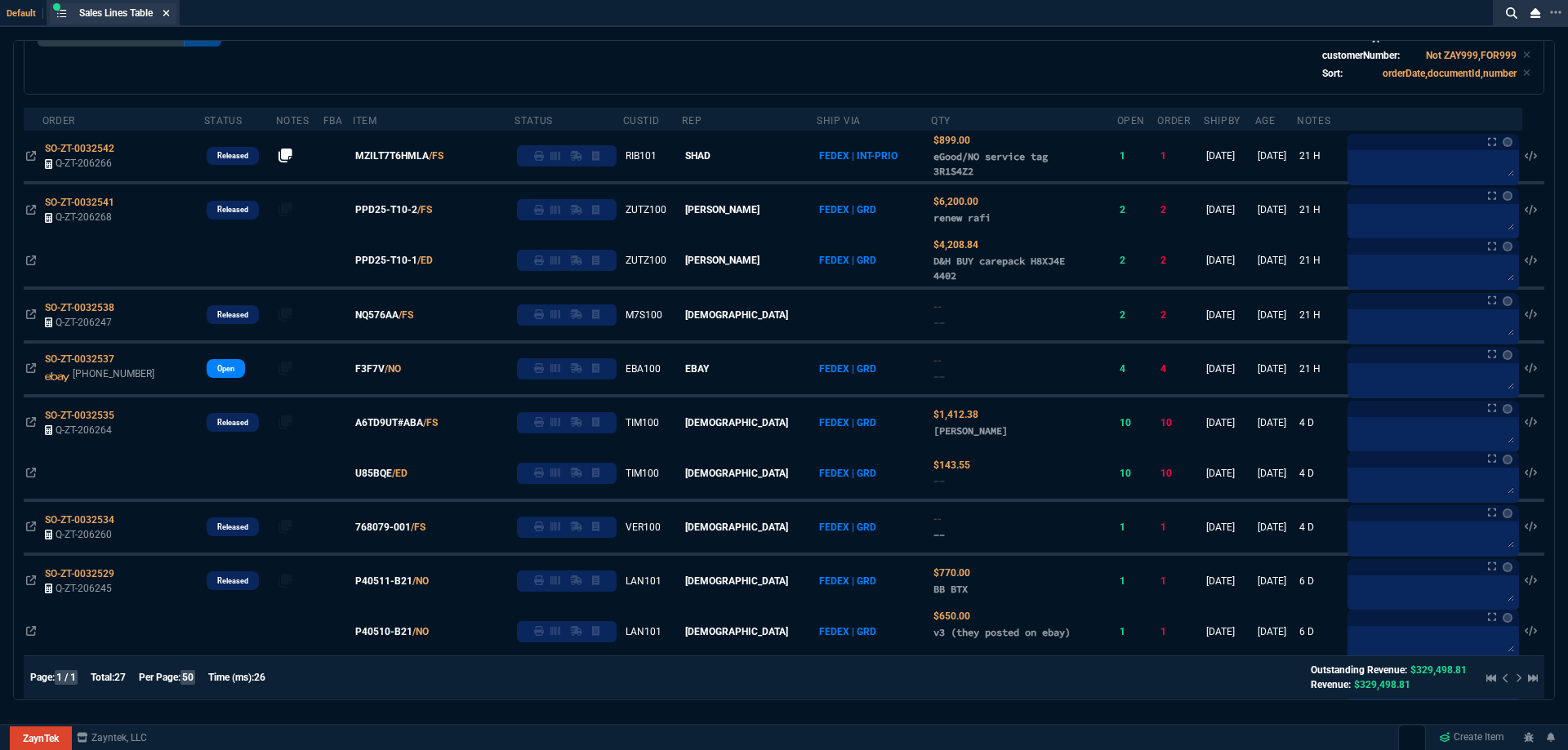
click at [170, 17] on icon at bounding box center [166, 13] width 7 height 10
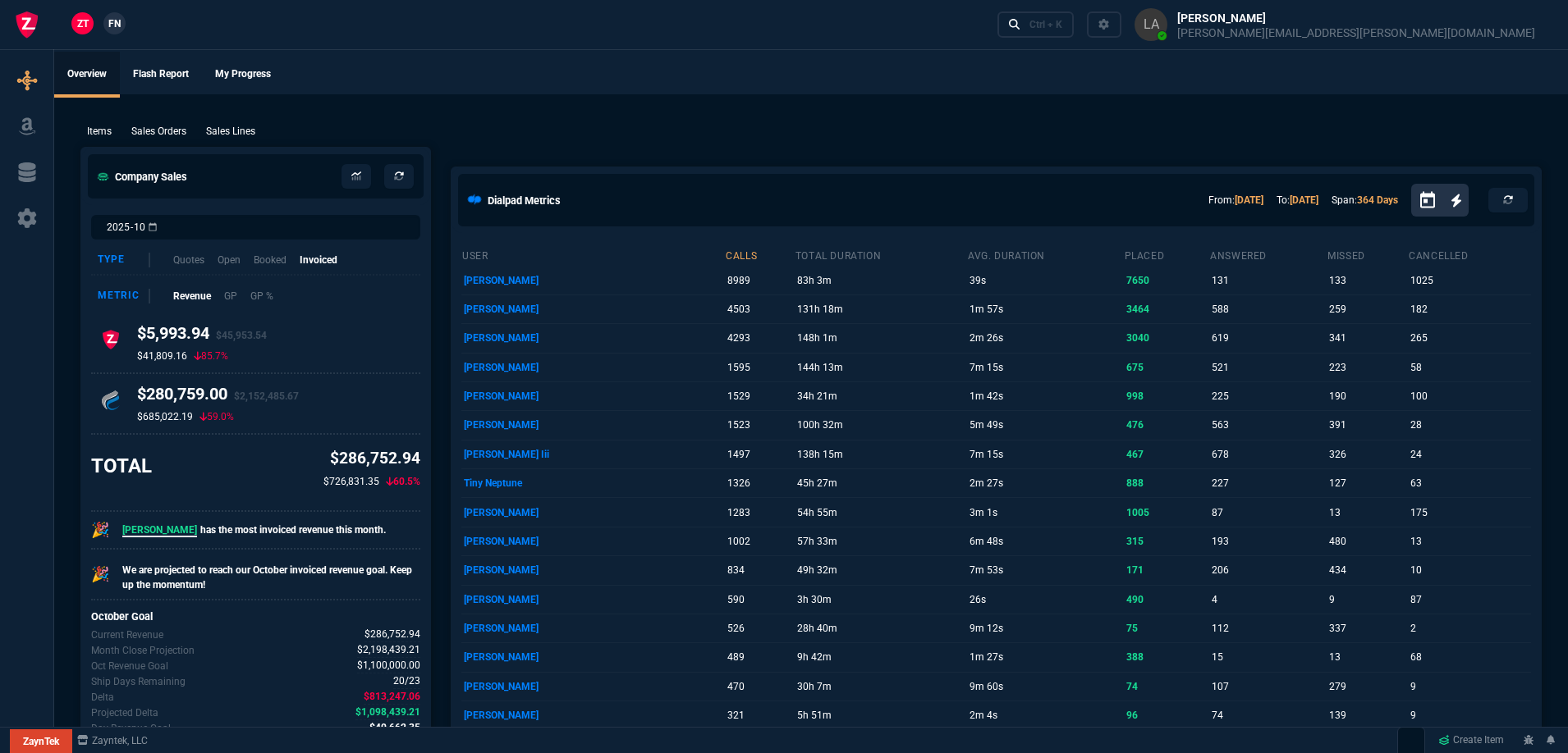
click at [114, 27] on span "FN" at bounding box center [114, 24] width 13 height 15
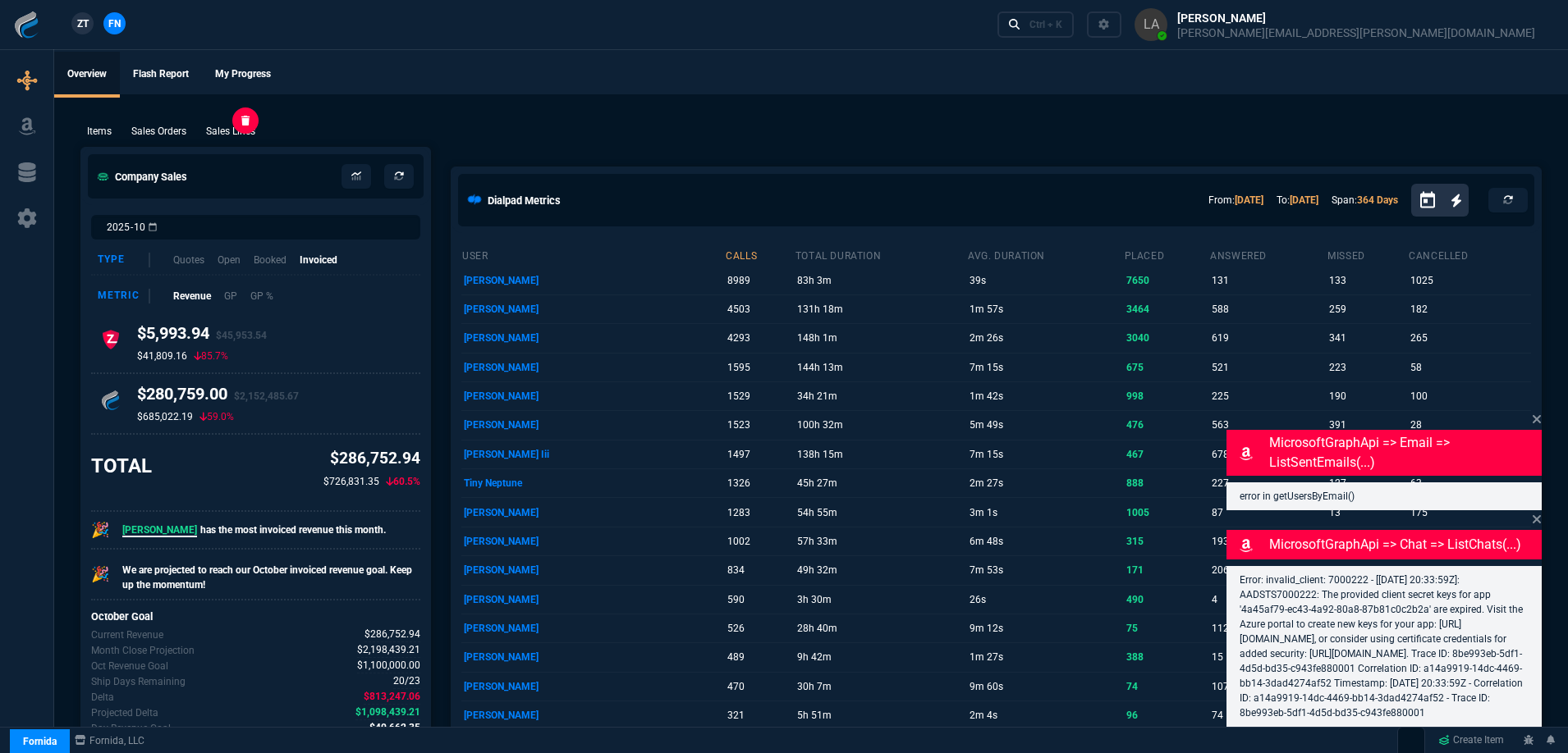
click at [223, 129] on p "Sales Lines" at bounding box center [230, 131] width 49 height 15
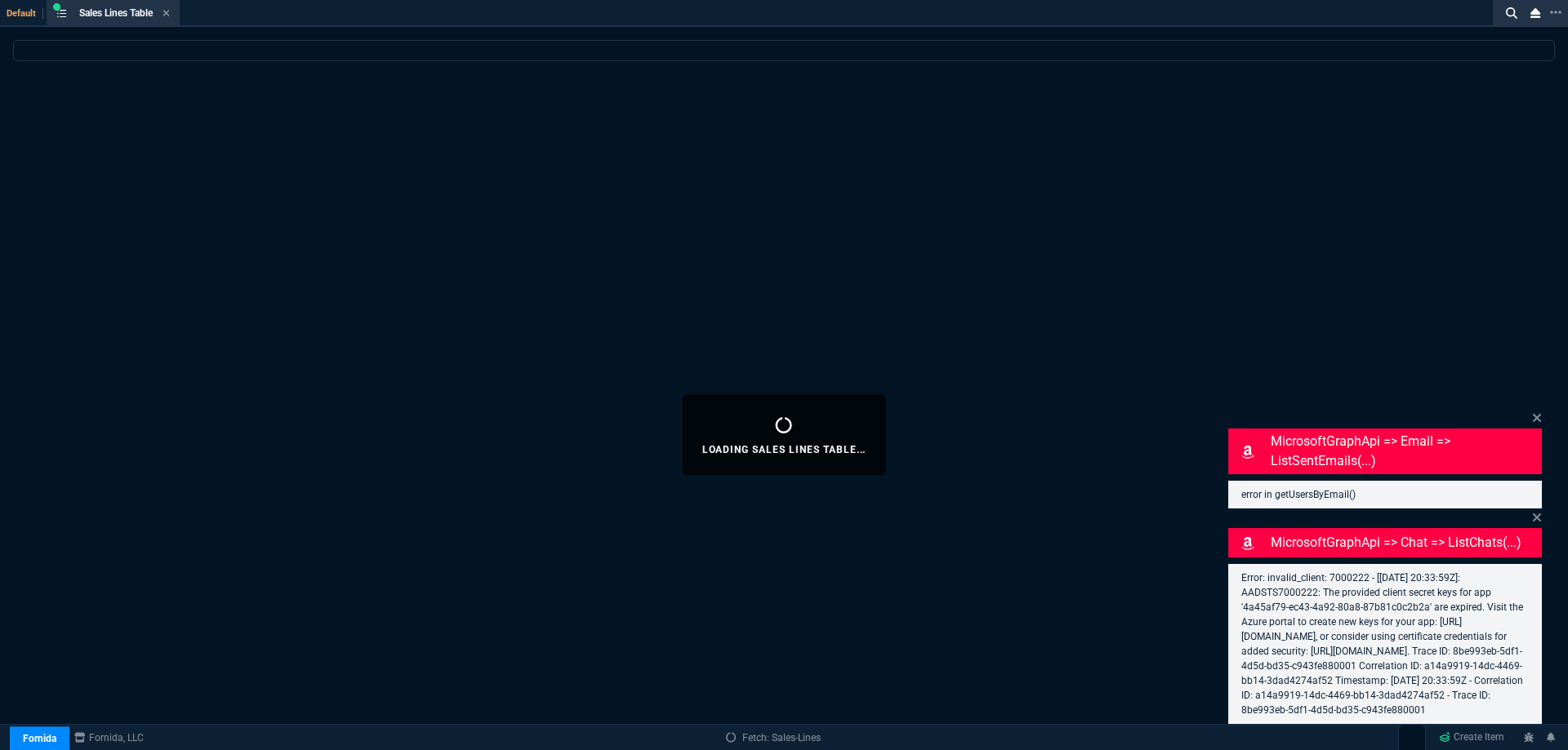
select select
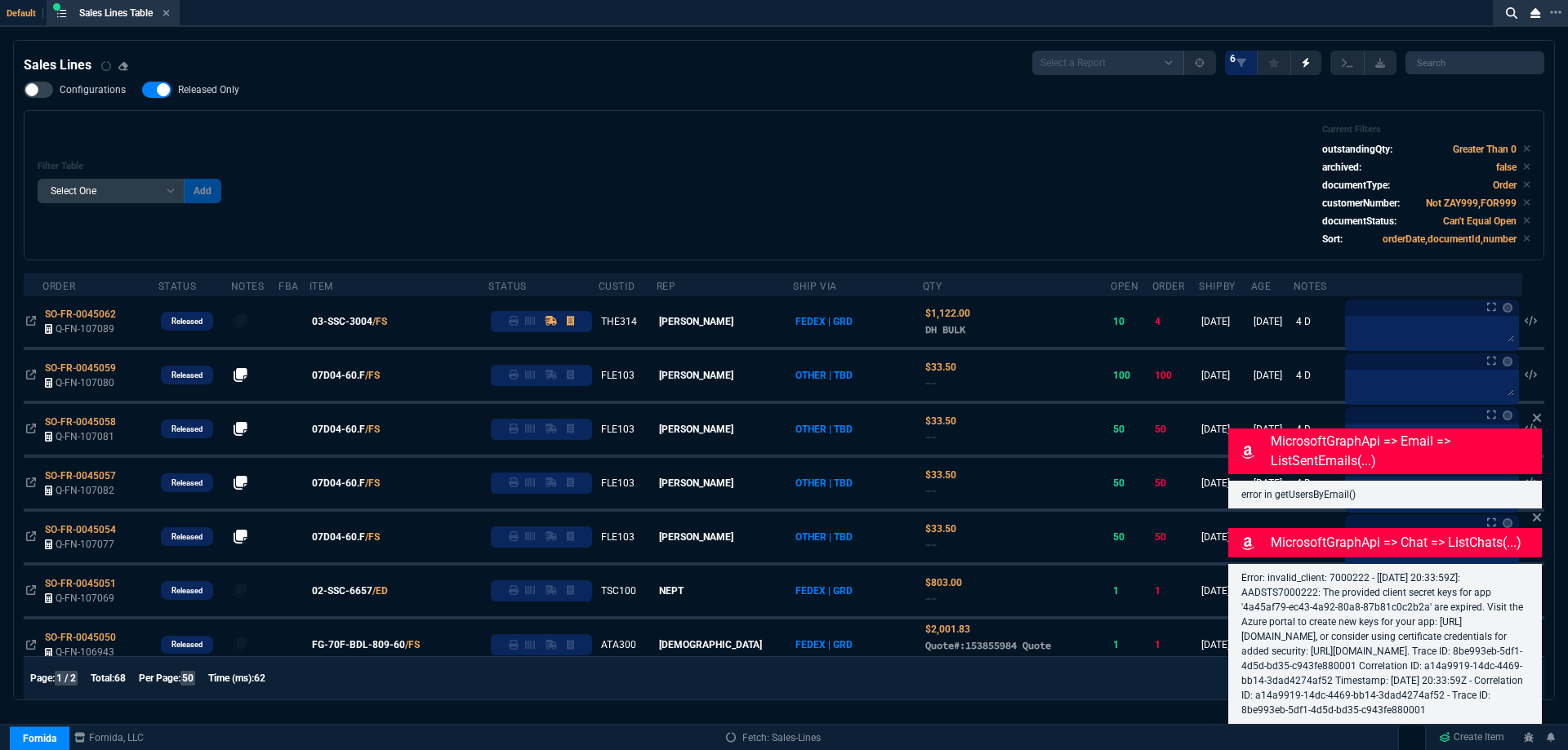
click at [226, 94] on span "Released Only" at bounding box center [209, 90] width 62 height 13
click at [142, 91] on input "Released Only" at bounding box center [142, 90] width 1 height 1
checkbox input "false"
click at [438, 113] on div "Filter Table Select One Add Filter () Age () ATS () Cond (itemVariantCode) Cust…" at bounding box center [784, 185] width 1521 height 150
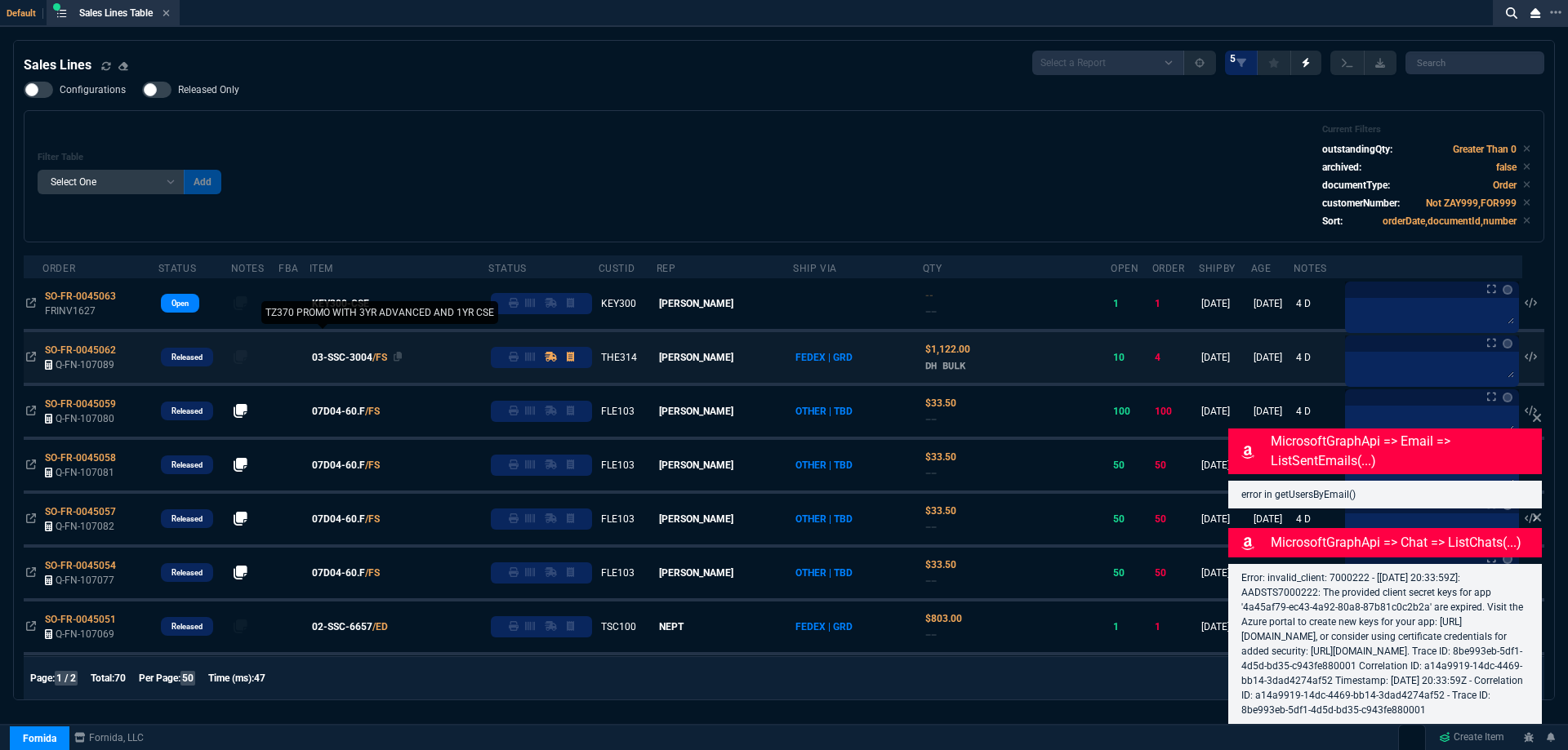
scroll to position [163, 0]
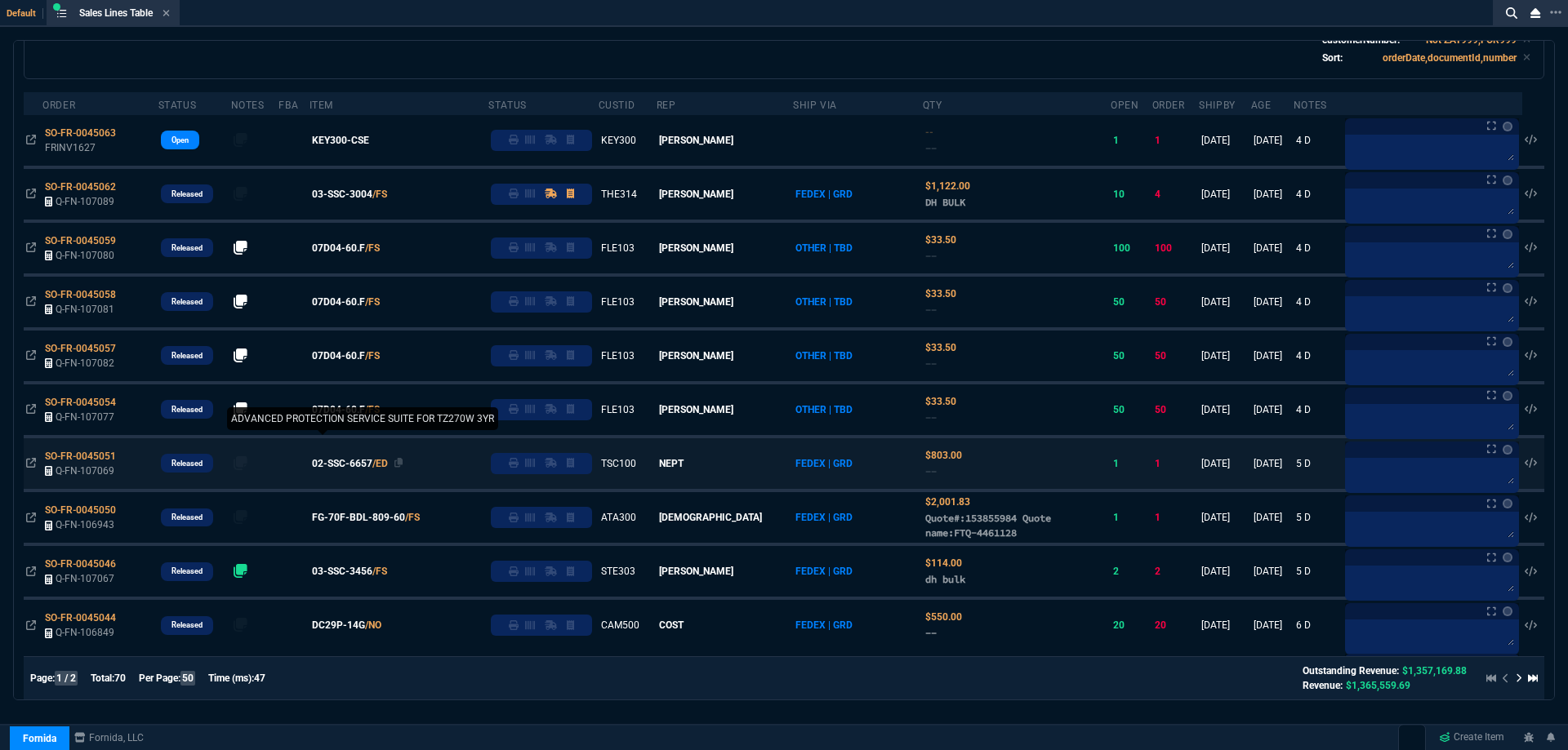
click at [347, 457] on span "02-SSC-6657" at bounding box center [342, 464] width 61 height 15
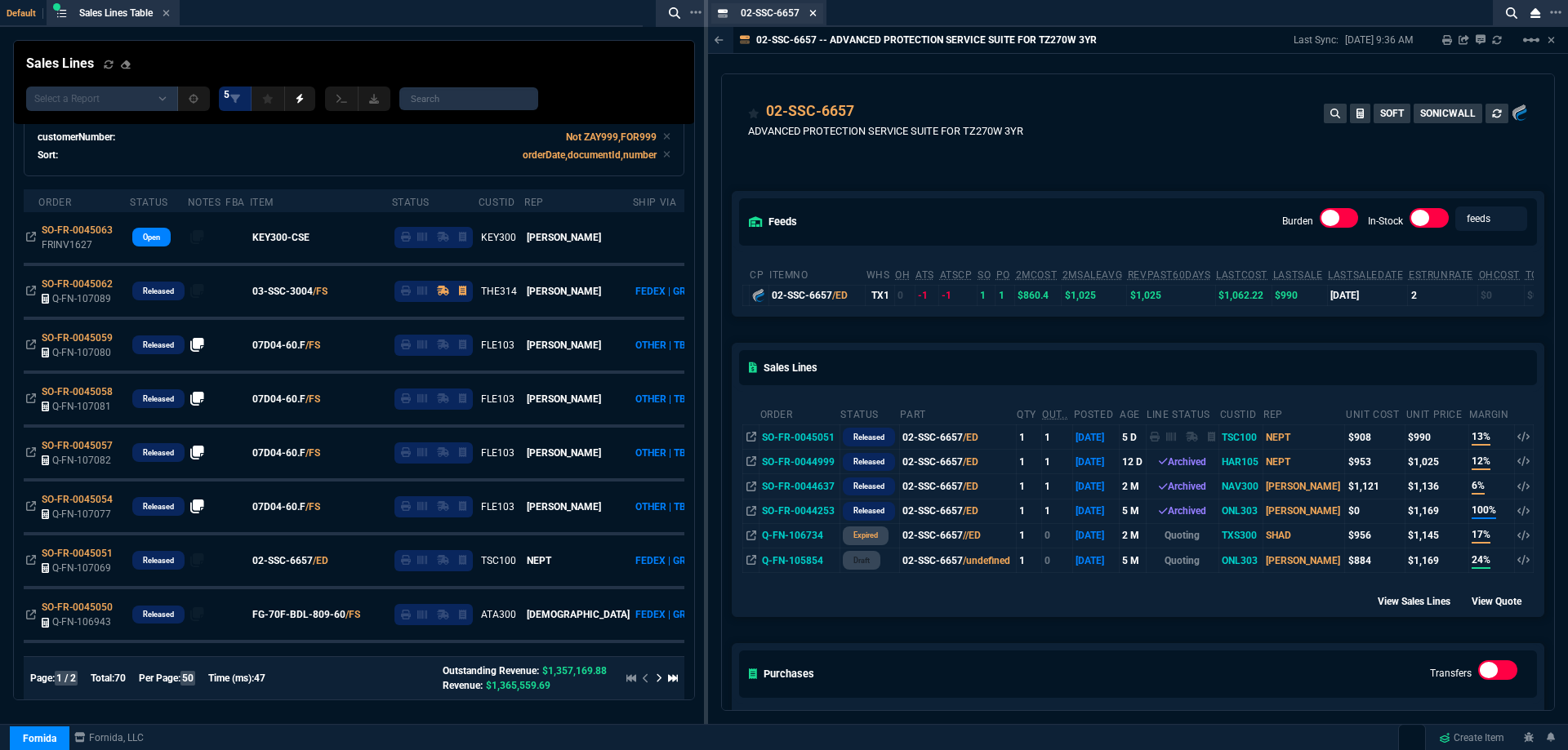
click at [817, 14] on icon at bounding box center [813, 13] width 7 height 10
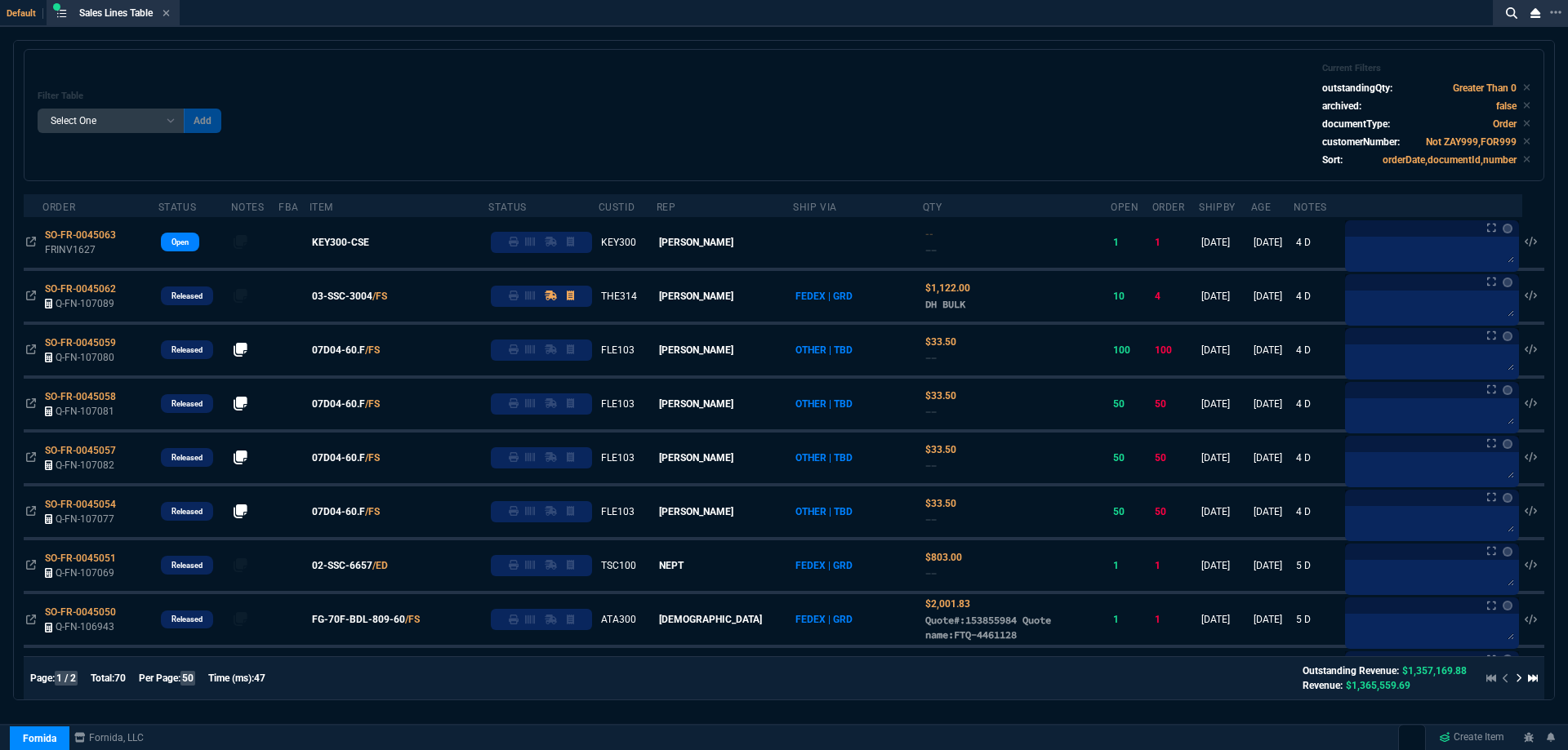
scroll to position [0, 0]
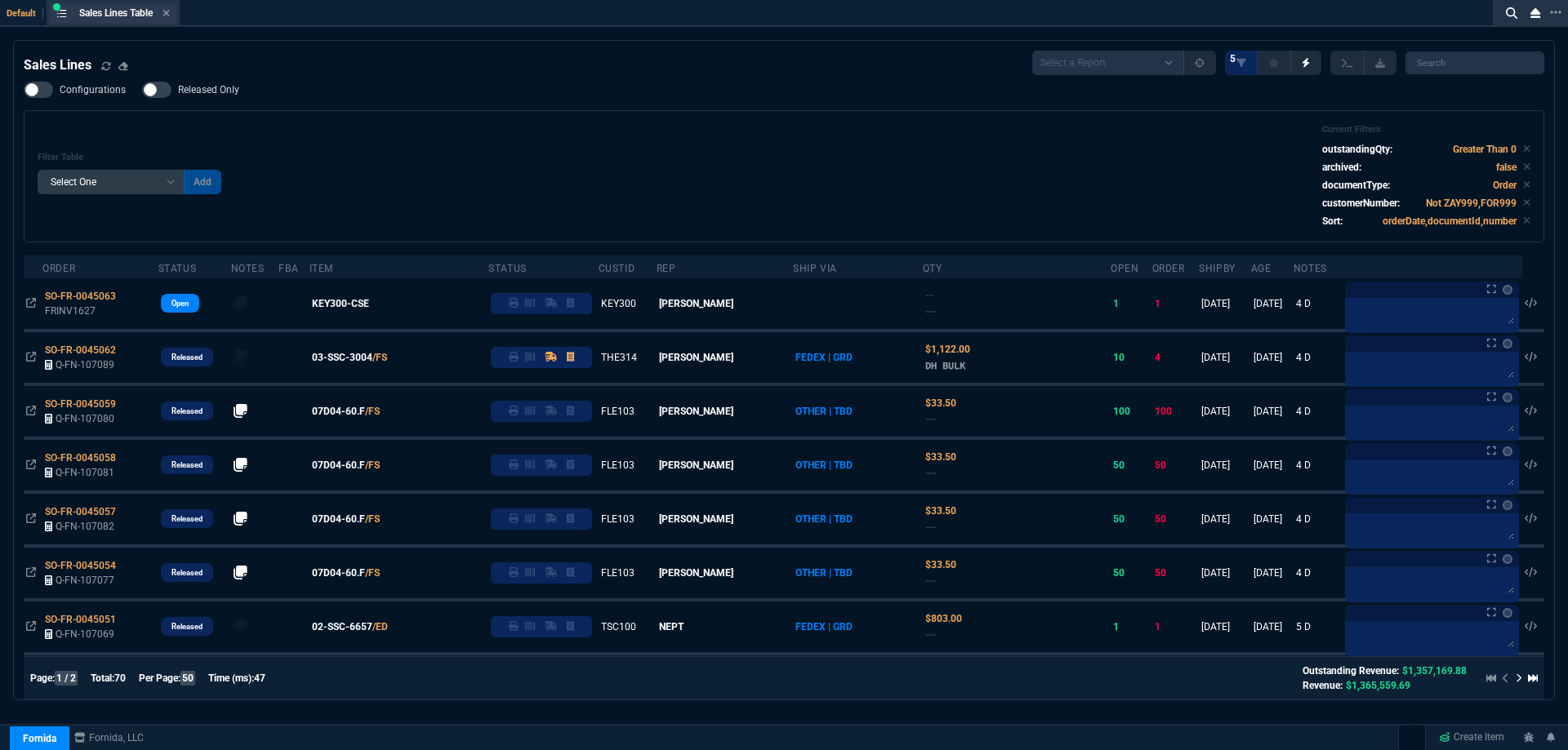
click at [168, 22] on div "Sales Lines Table Sales Line" at bounding box center [113, 13] width 127 height 21
click at [168, 19] on fa-icon at bounding box center [166, 14] width 7 height 12
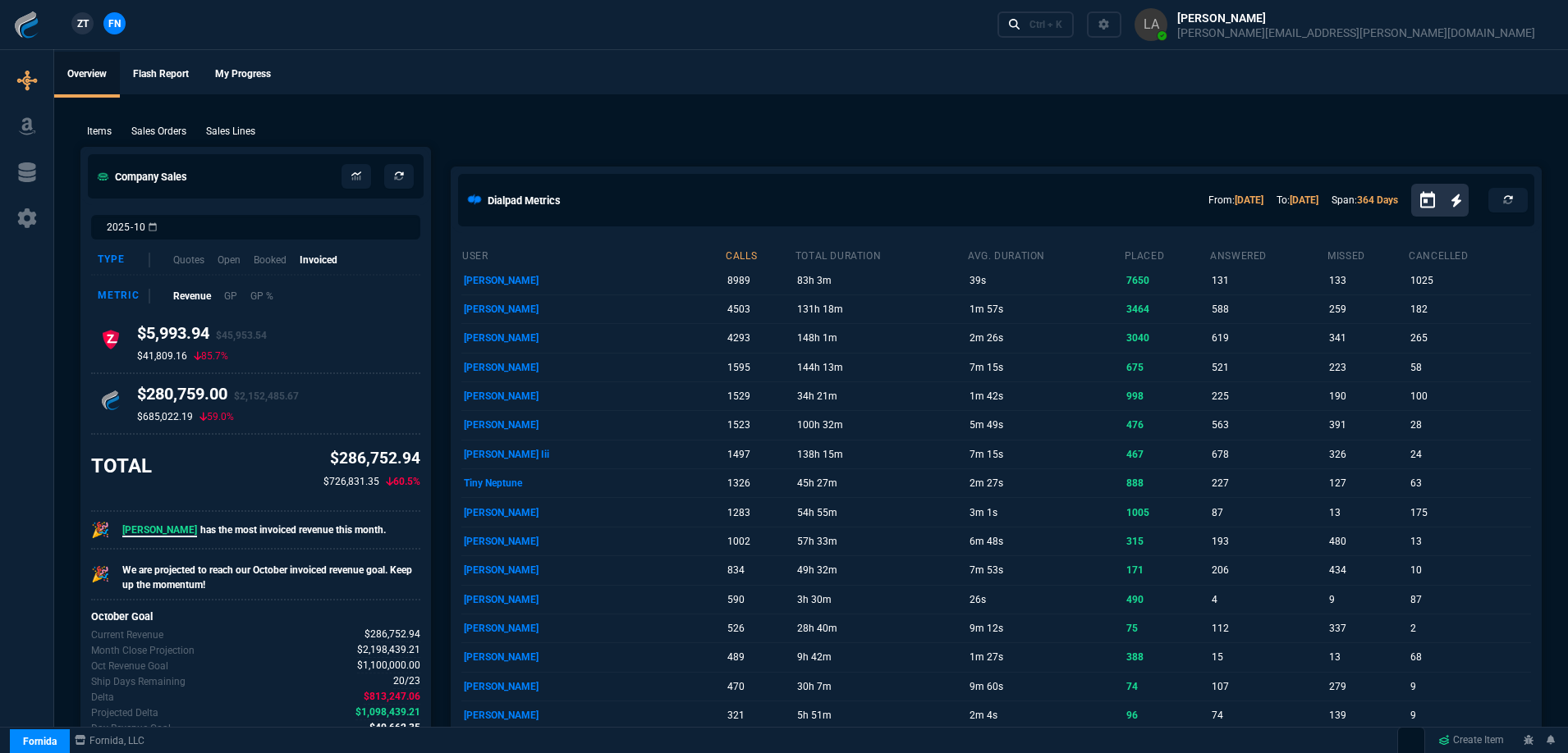
click at [99, 28] on nx-fornida-client-manager "ZT FN" at bounding box center [98, 24] width 64 height 24
click at [83, 28] on span "ZT" at bounding box center [83, 24] width 12 height 15
drag, startPoint x: 1046, startPoint y: 88, endPoint x: 795, endPoint y: 54, distance: 253.3
click at [1046, 86] on ul "Overview Flash Report My Progress" at bounding box center [811, 73] width 1514 height 43
click at [115, 19] on span "FN" at bounding box center [114, 24] width 13 height 15
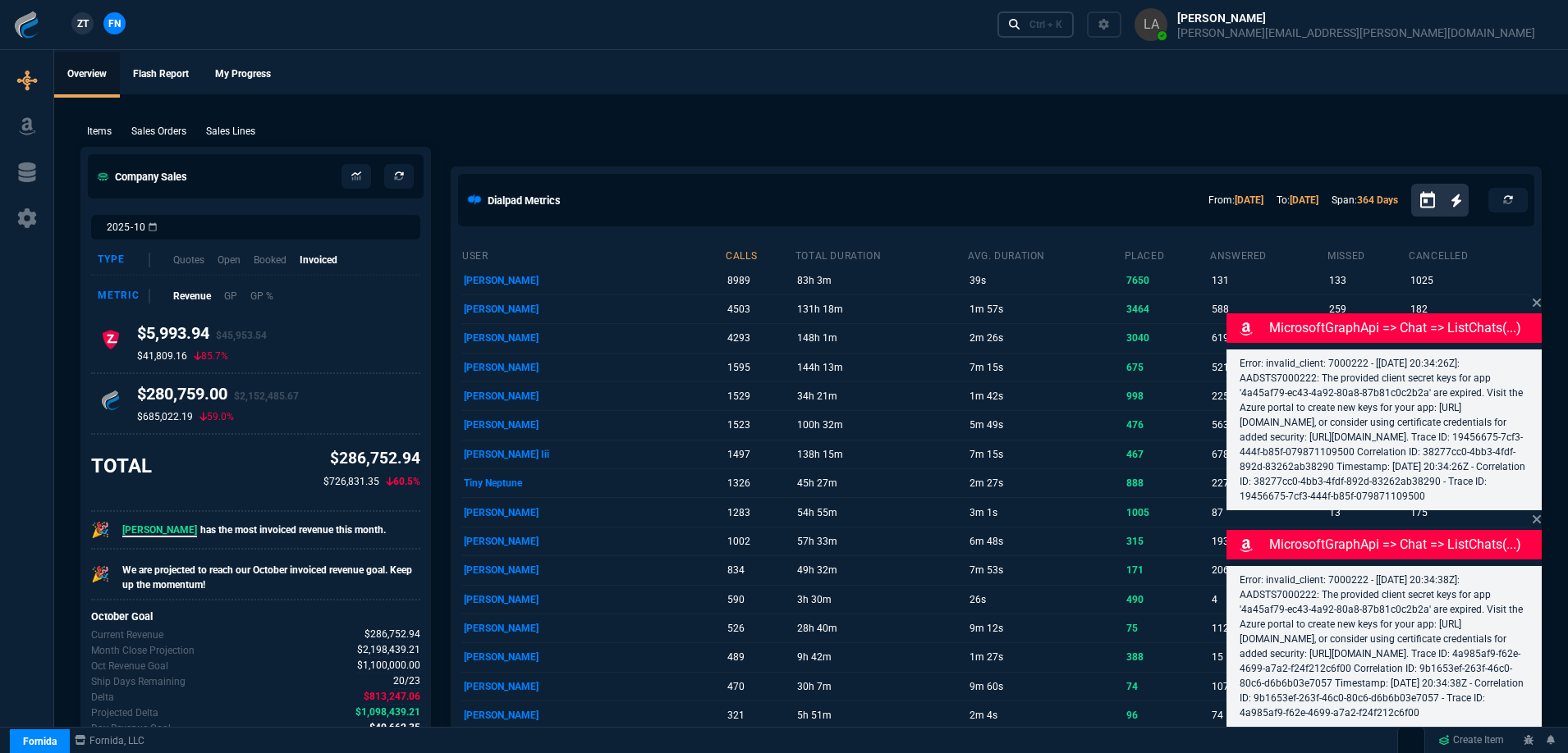
click at [1020, 22] on icon at bounding box center [1015, 25] width 12 height 12
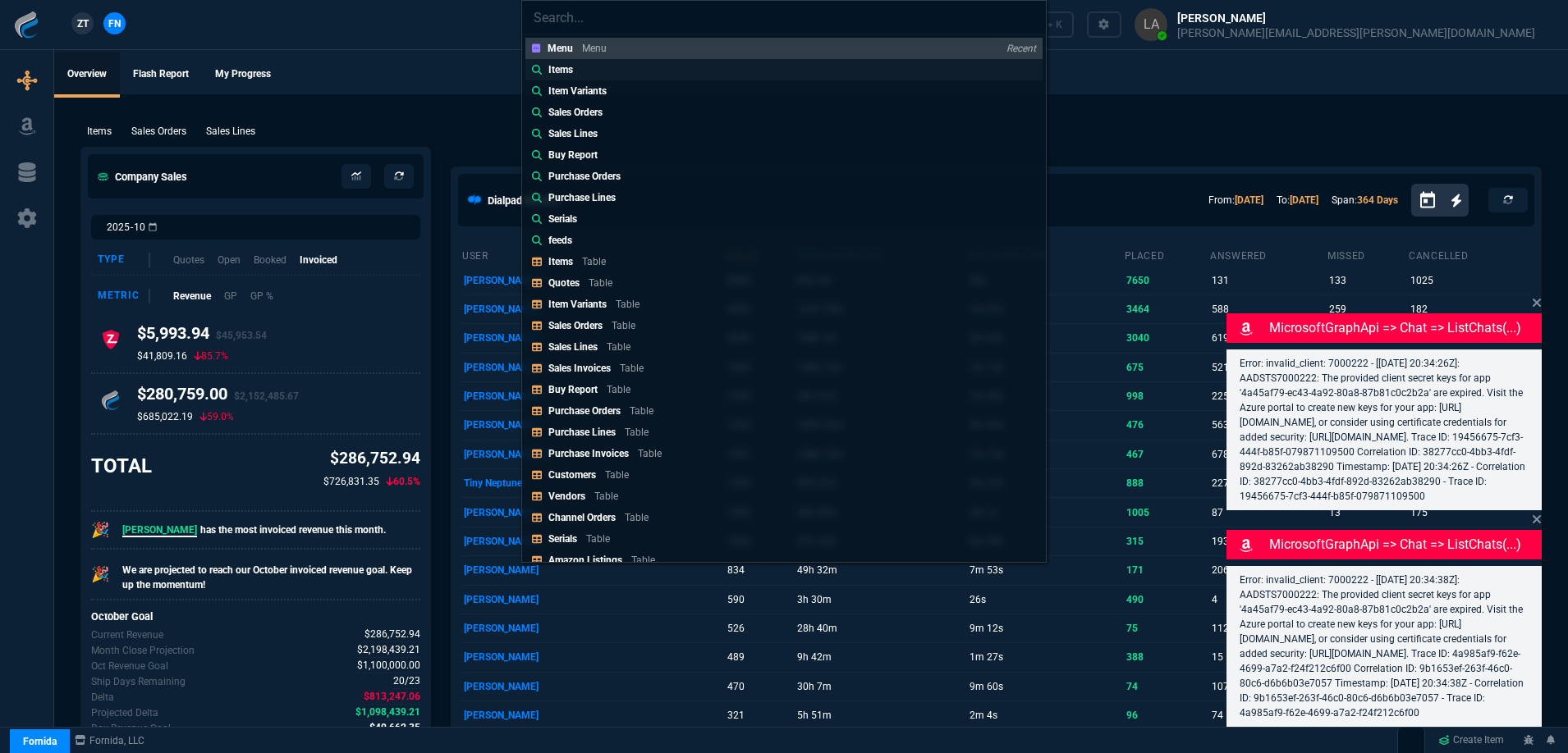
click at [562, 64] on p "Items" at bounding box center [560, 70] width 24 height 15
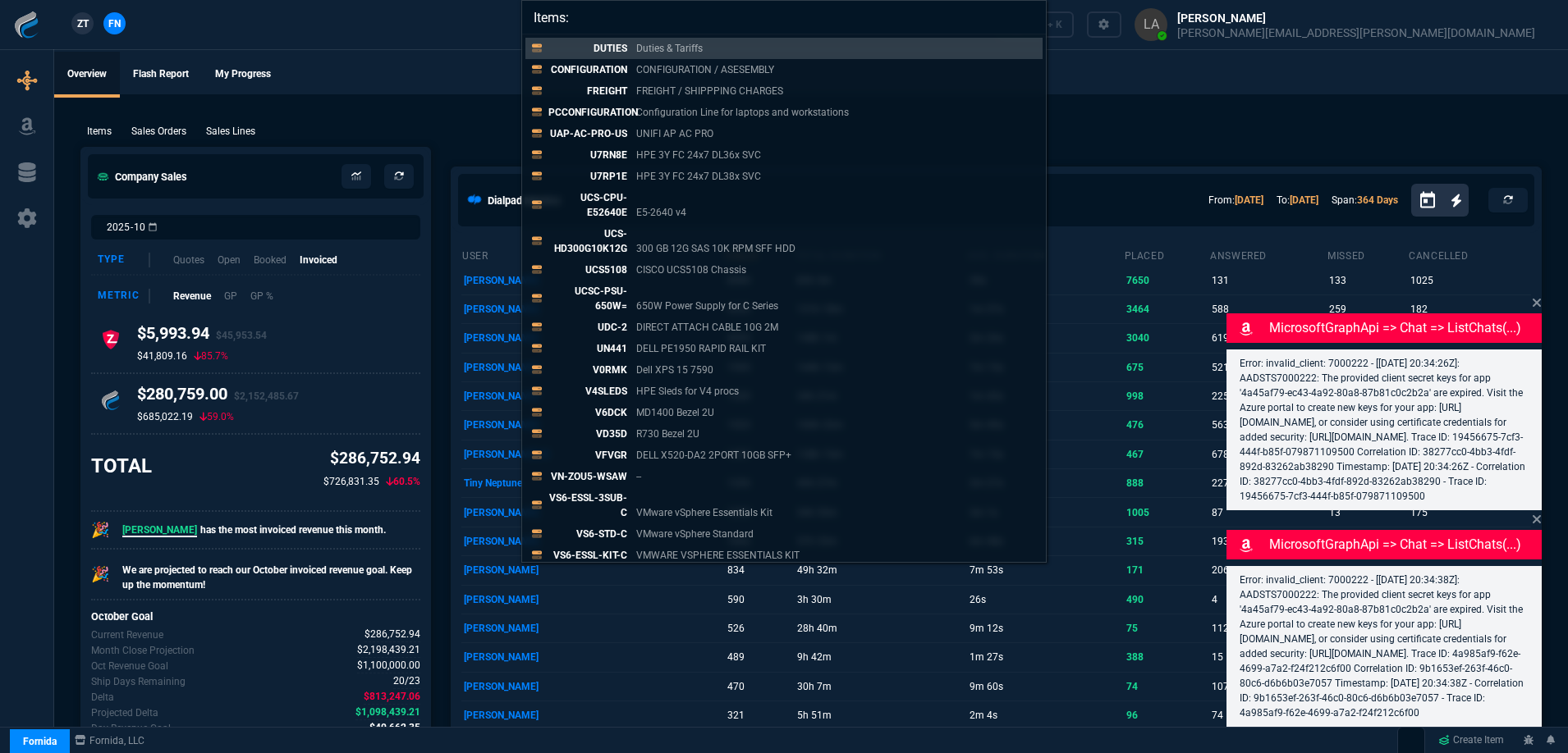
paste input "1H85173GPW"
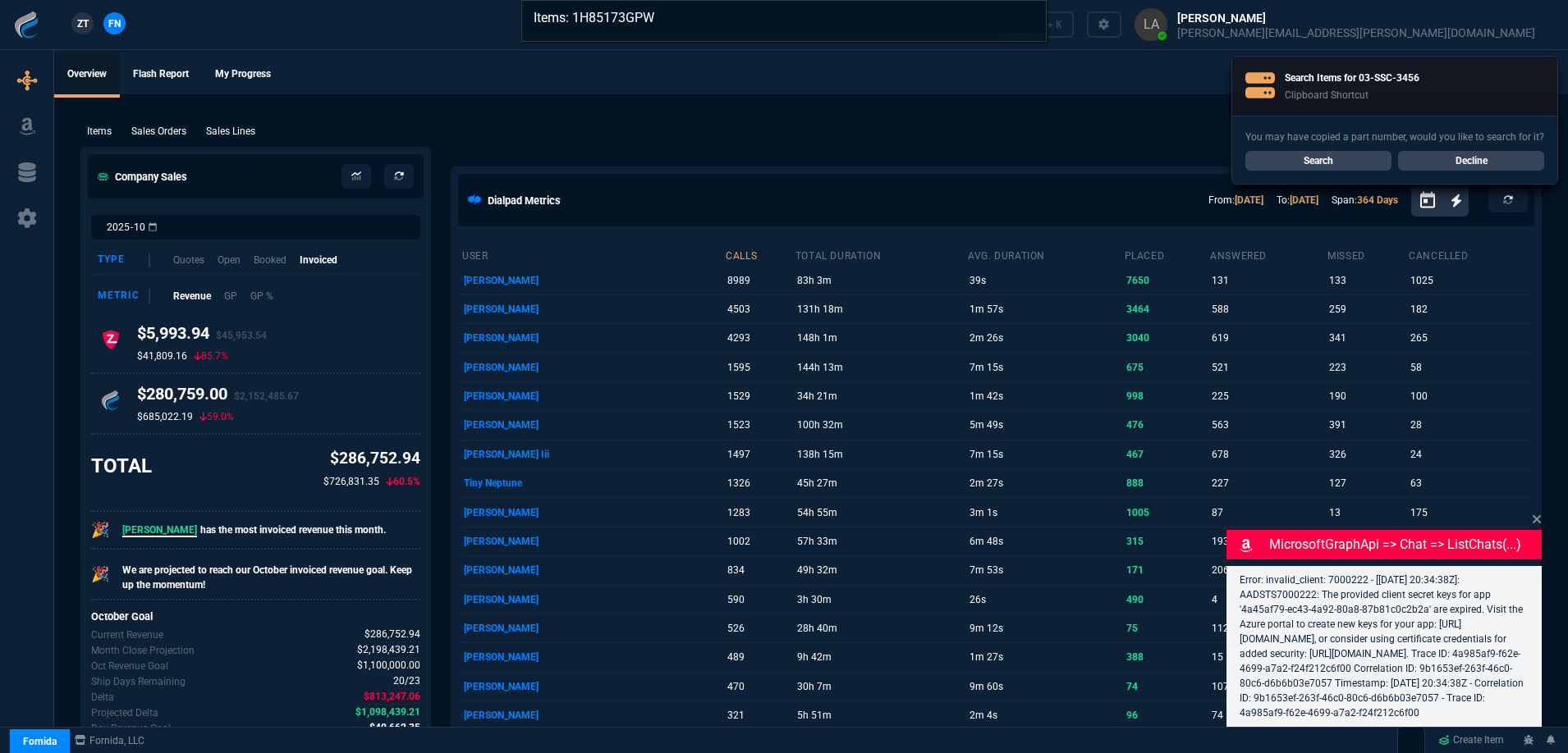
drag, startPoint x: 752, startPoint y: 23, endPoint x: 574, endPoint y: 26, distance: 178.0
click at [574, 26] on input "Items: 1H85173GPW" at bounding box center [784, 17] width 524 height 33
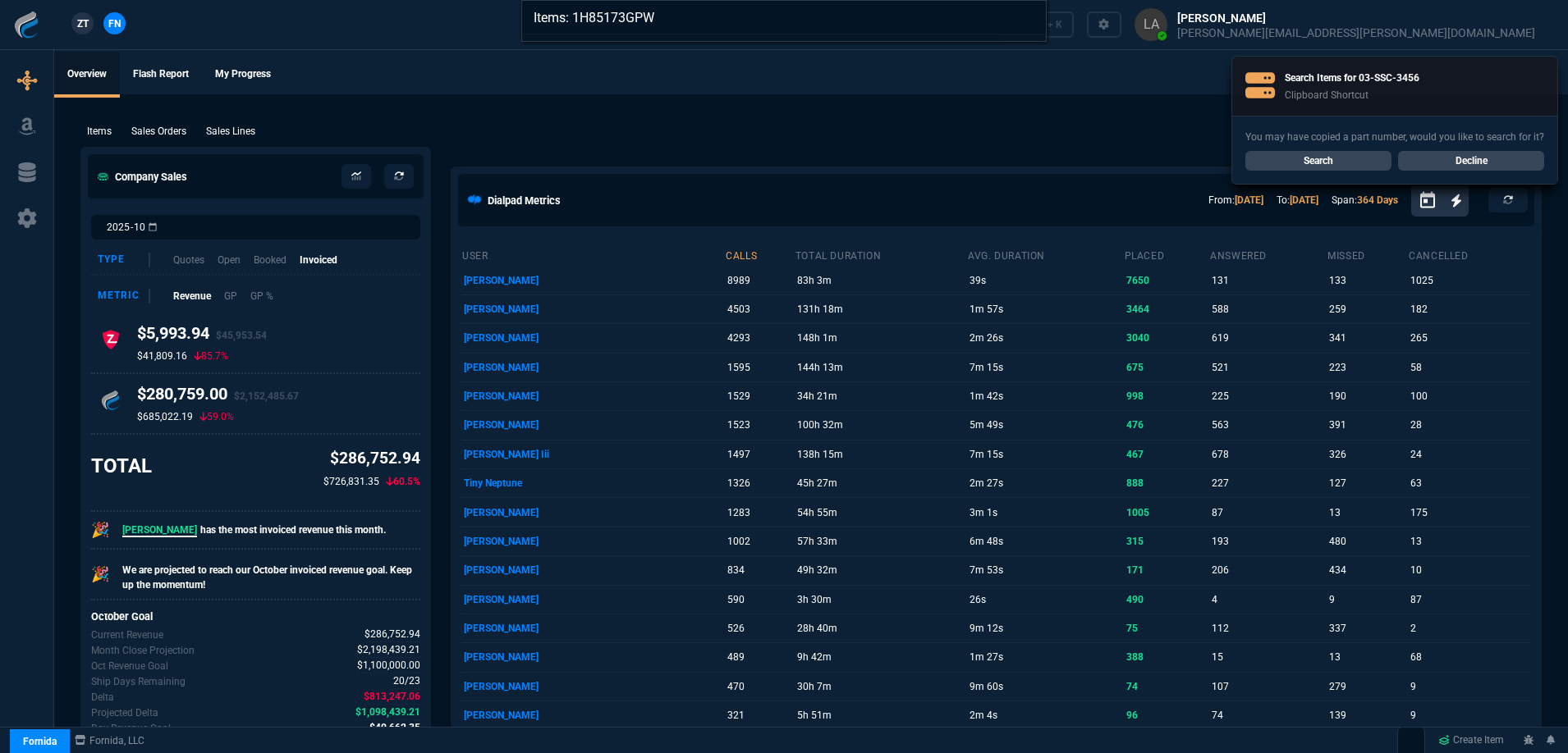
paste input "search"
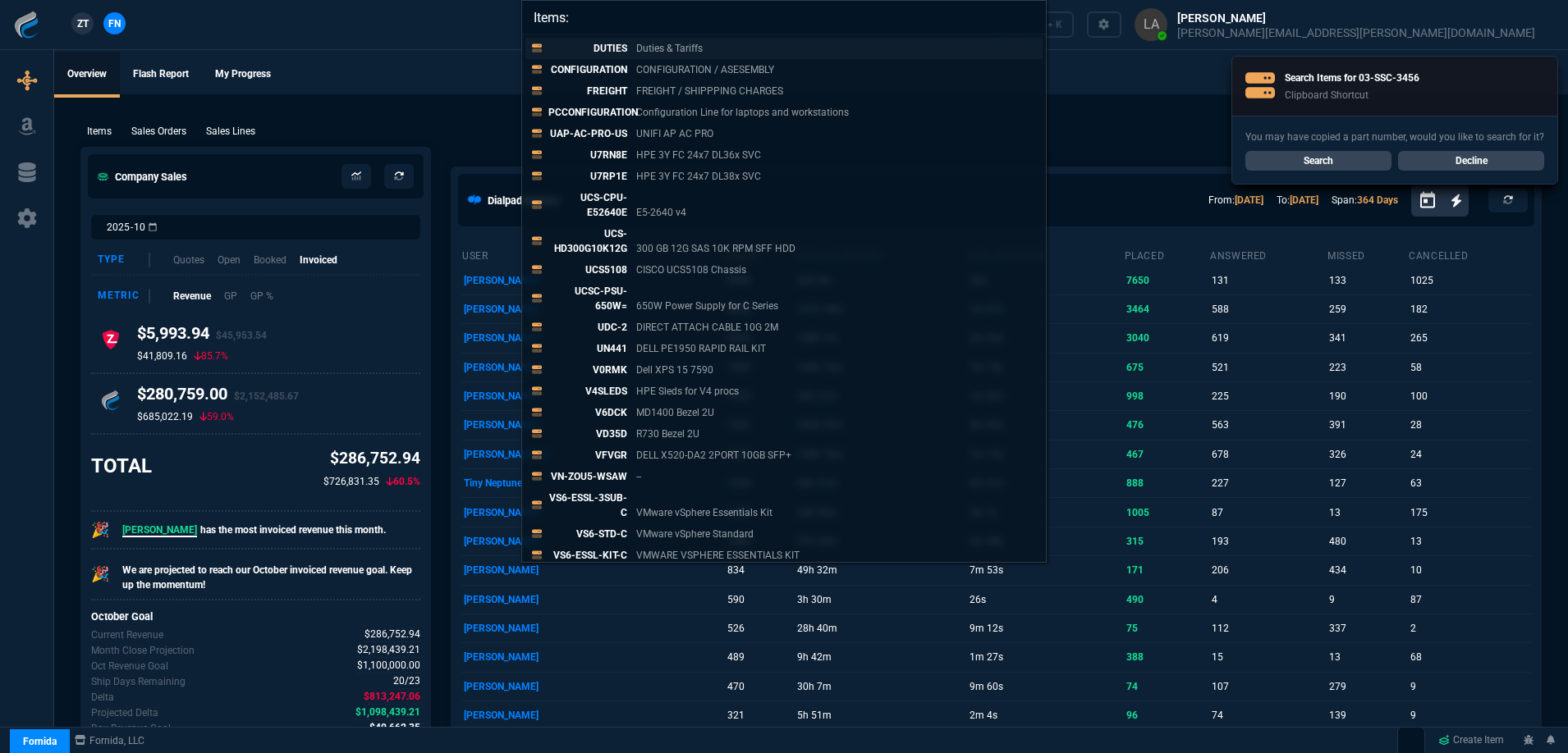
paste input "search"
type input "Items:"
click at [442, 36] on div "Items: DUTIES Duties & Tariffs CONFIGURATION CONFIGURATION / ASESEMBLY FREIGHT …" at bounding box center [784, 376] width 1568 height 753
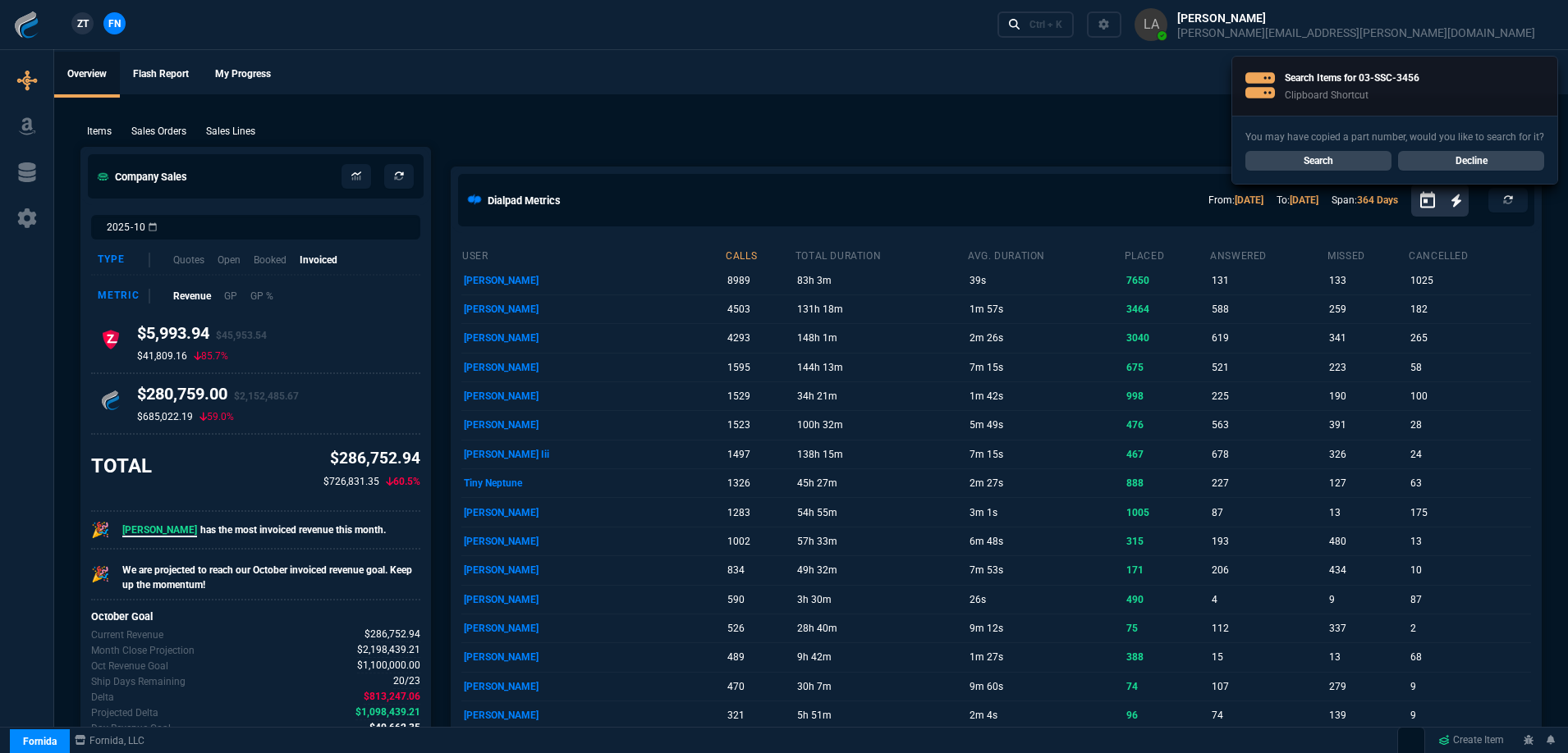
click at [1314, 156] on link "Search" at bounding box center [1319, 161] width 147 height 20
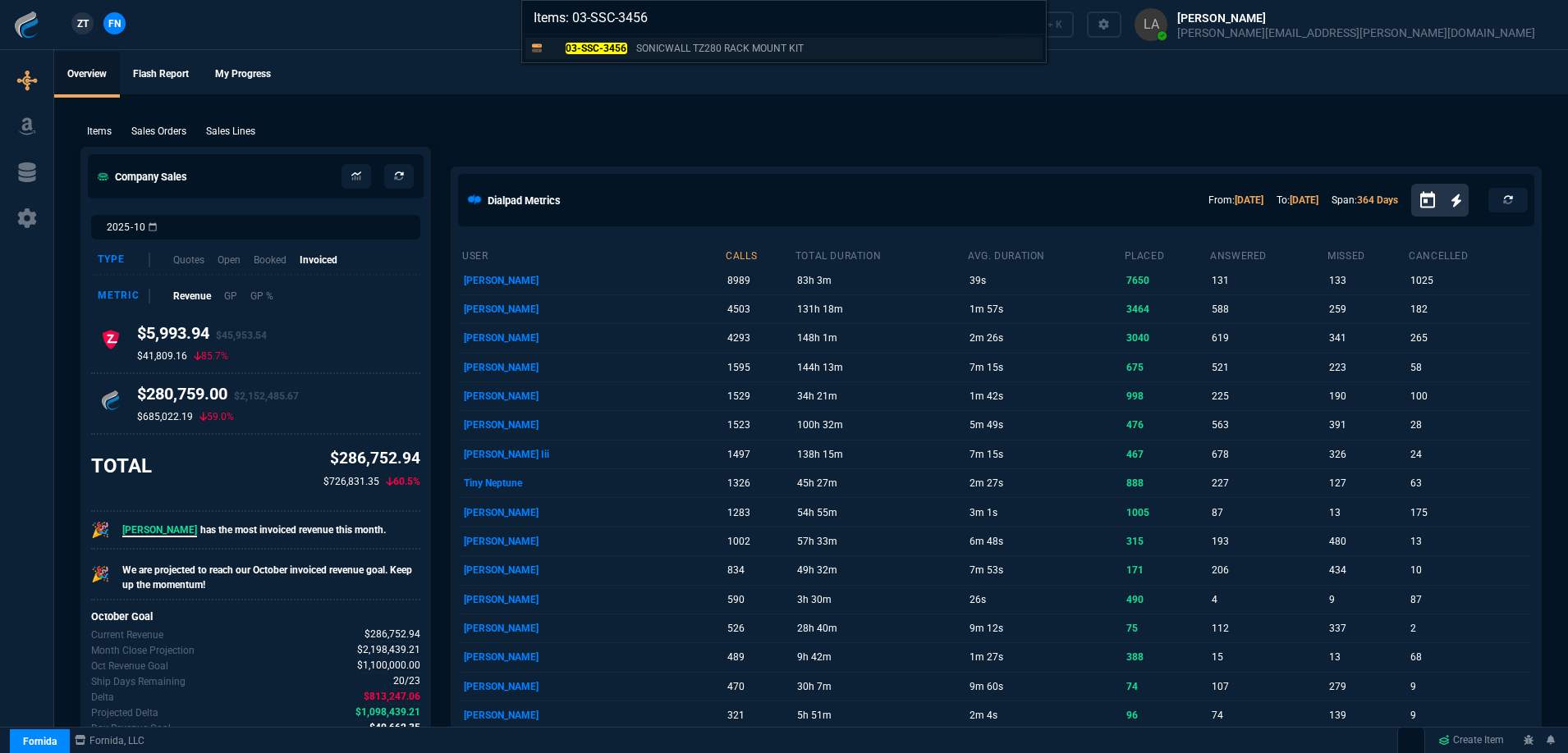
click at [590, 48] on mark "03-SSC-3456" at bounding box center [597, 49] width 62 height 12
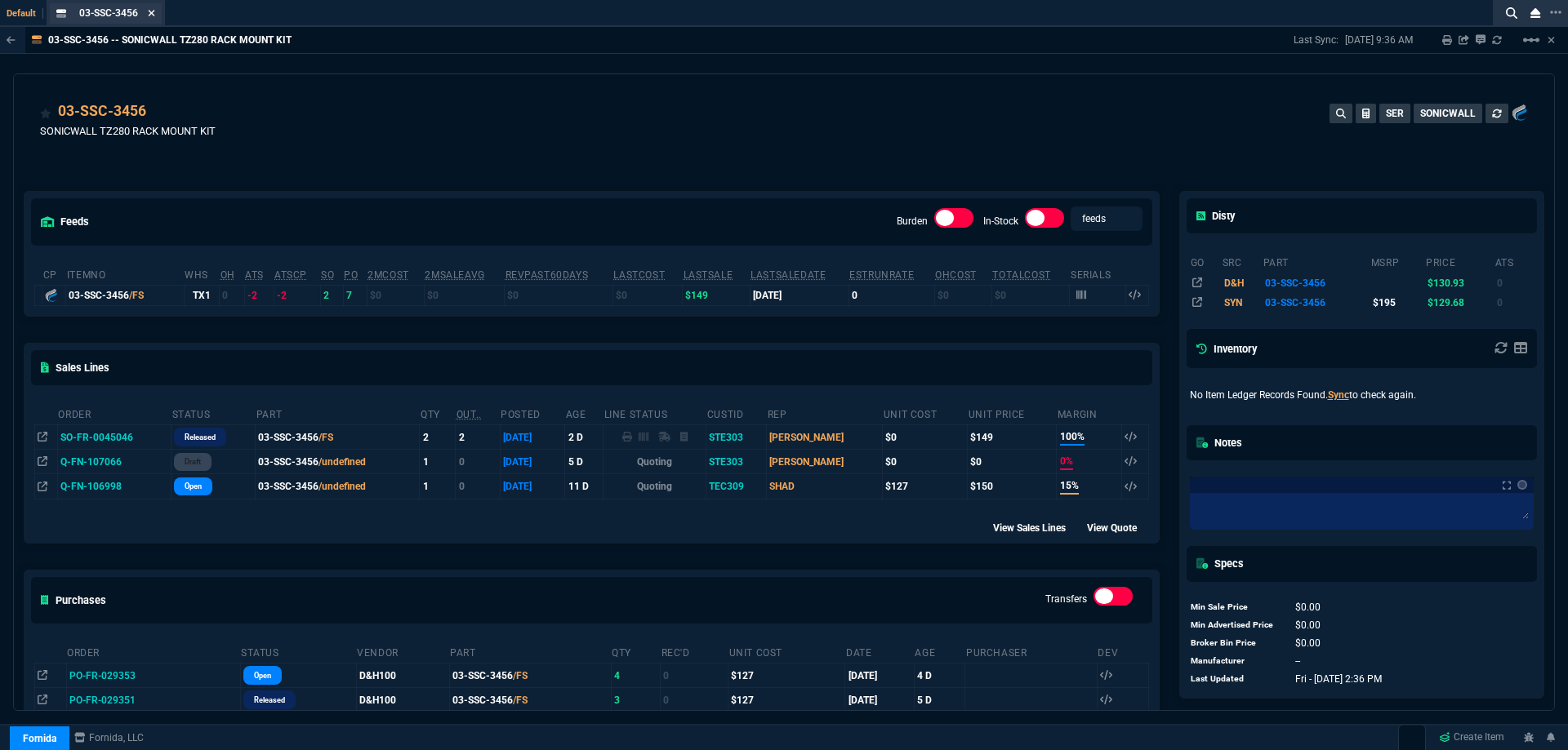
click at [154, 11] on icon at bounding box center [152, 13] width 7 height 7
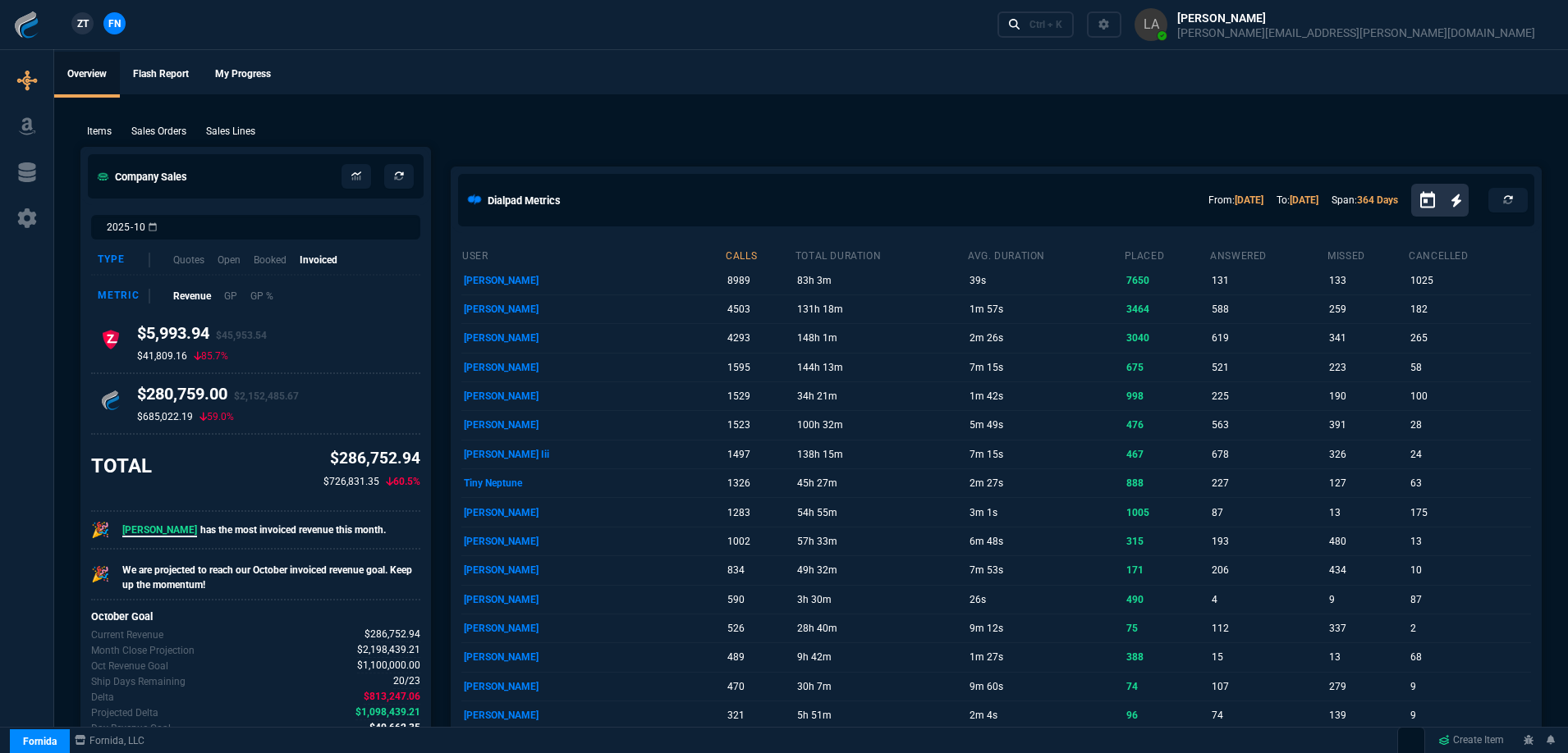
click at [85, 28] on span "ZT" at bounding box center [83, 24] width 12 height 15
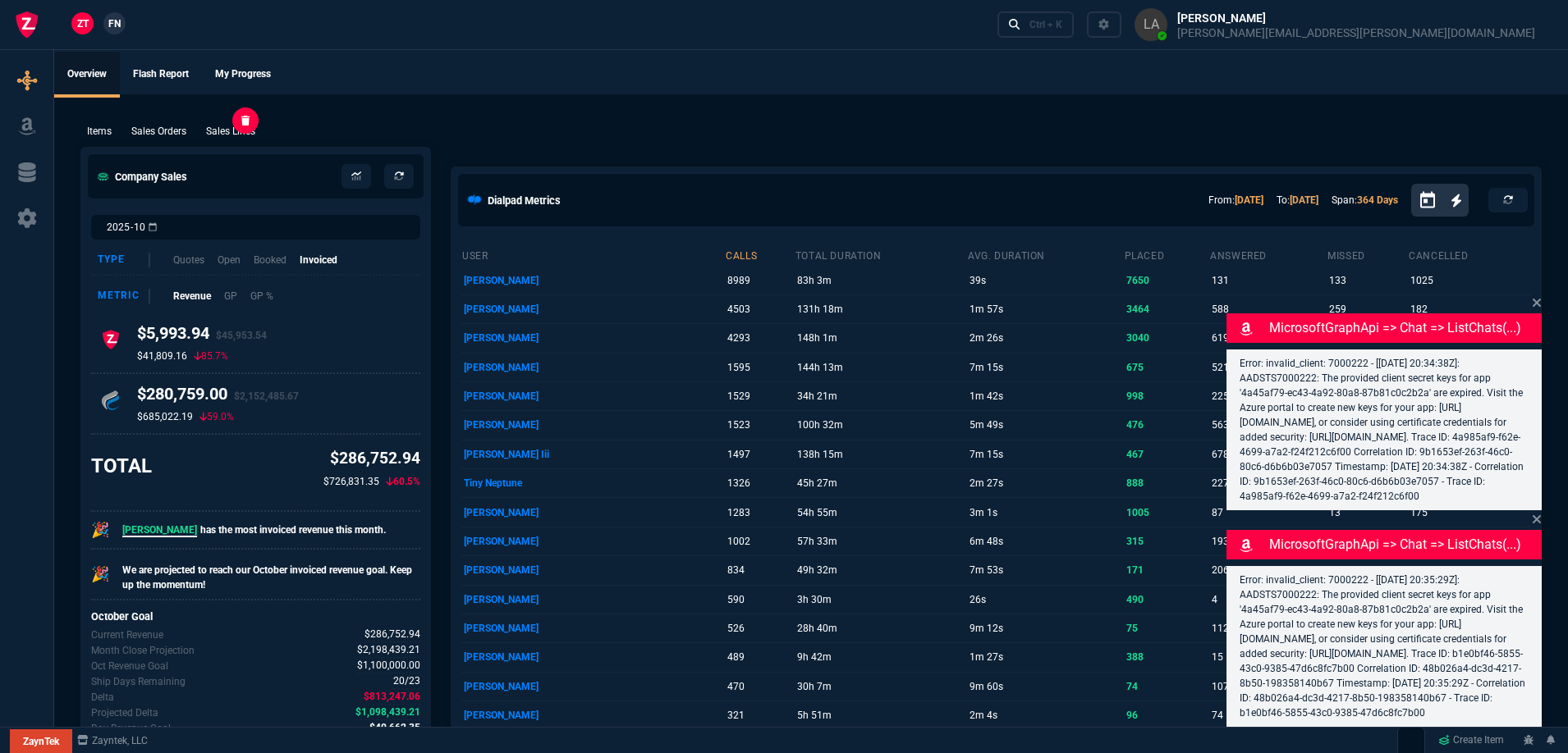
click at [235, 127] on p "Sales Lines" at bounding box center [230, 131] width 49 height 15
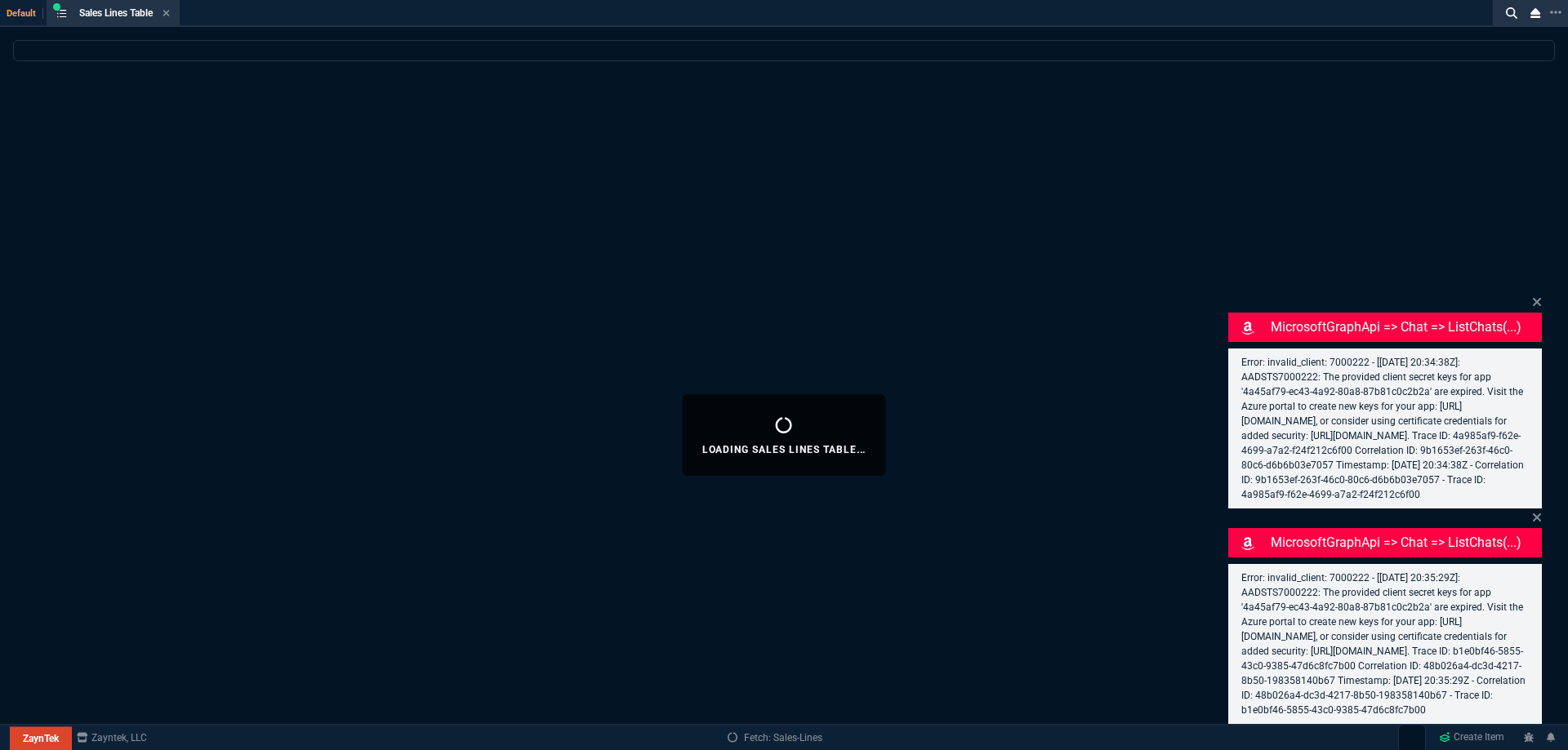
select select
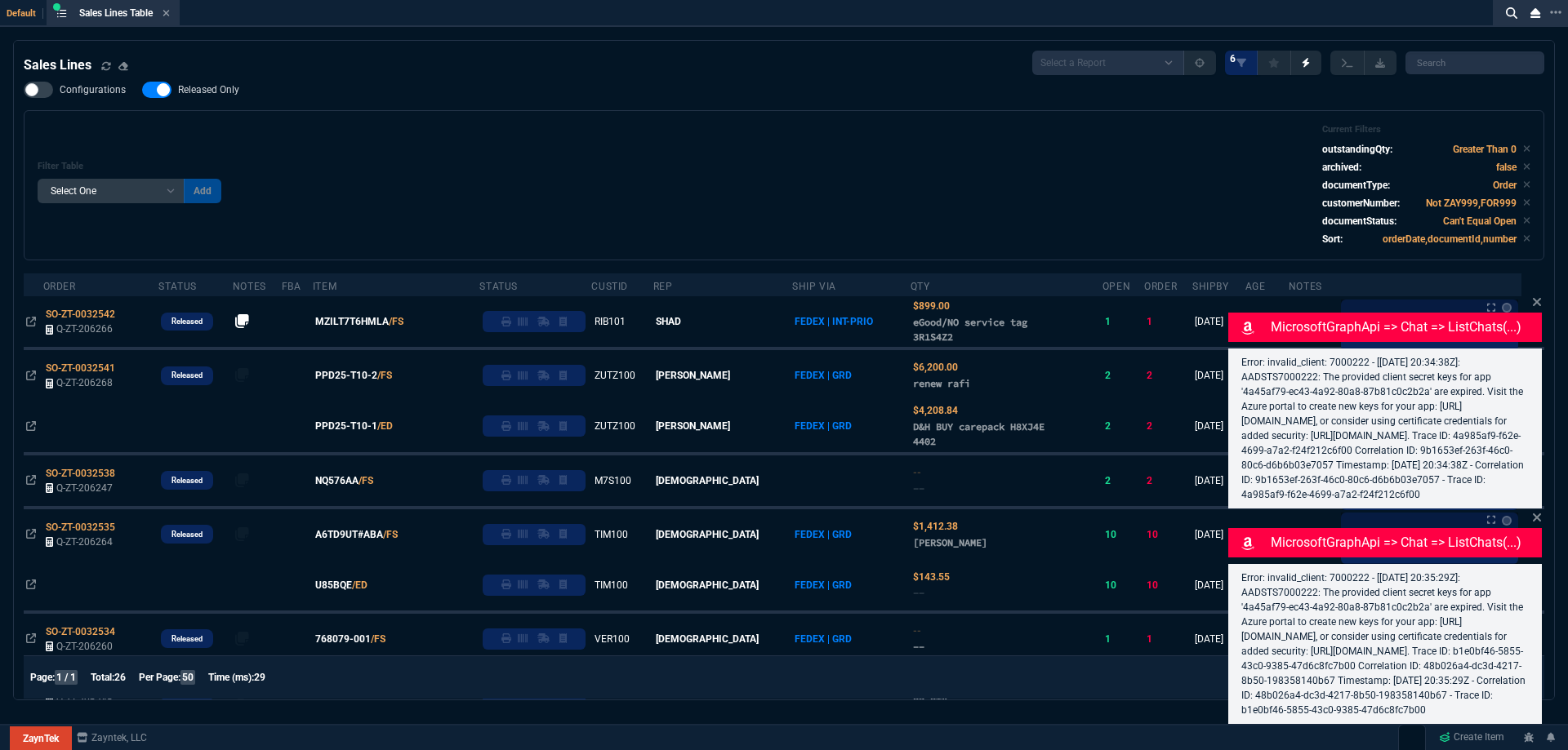
click at [204, 92] on span "Released Only" at bounding box center [209, 90] width 62 height 13
click at [142, 91] on input "Released Only" at bounding box center [142, 90] width 1 height 1
checkbox input "false"
click at [640, 174] on div "Filter Table Select One Add Filter () Age () ATS () Cond (itemVariantCode) Cust…" at bounding box center [784, 185] width 1493 height 122
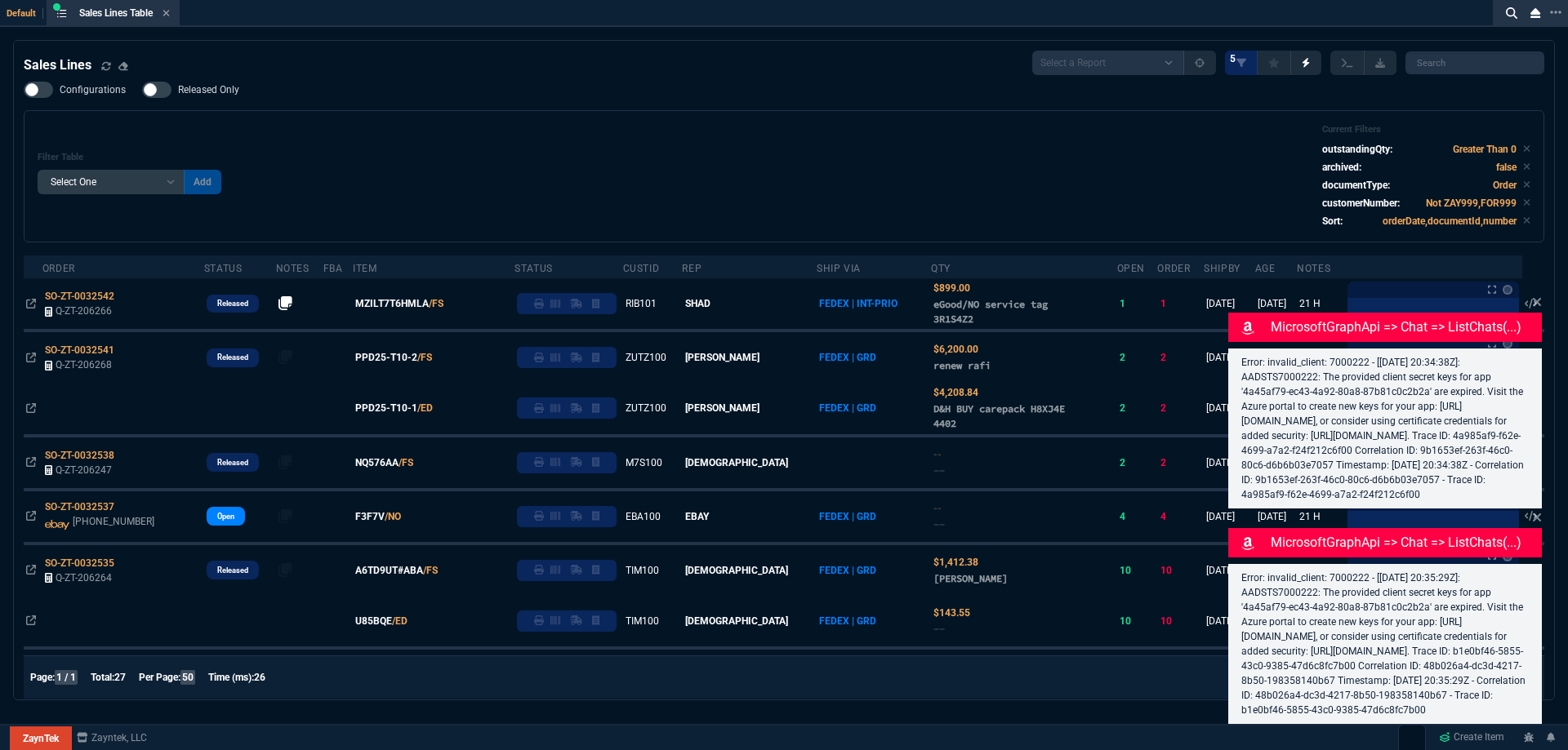
click at [1535, 293] on div "MicrosoftGraphApi => chat => listChats(...) Error: invalid_client: 7000222 - [2…" at bounding box center [1385, 400] width 314 height 216
click at [1535, 296] on icon at bounding box center [1537, 302] width 10 height 13
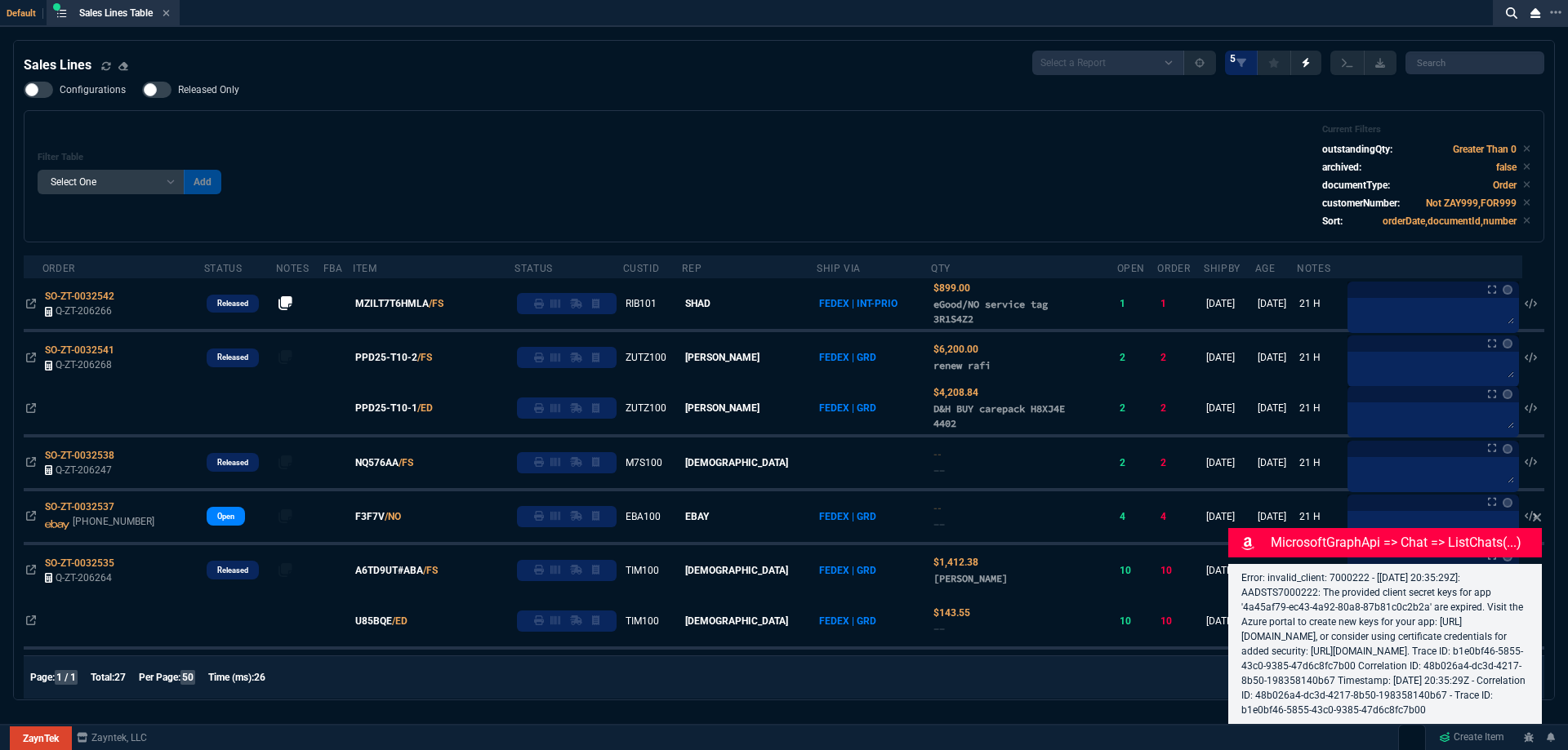
click at [1538, 514] on icon at bounding box center [1537, 518] width 8 height 8
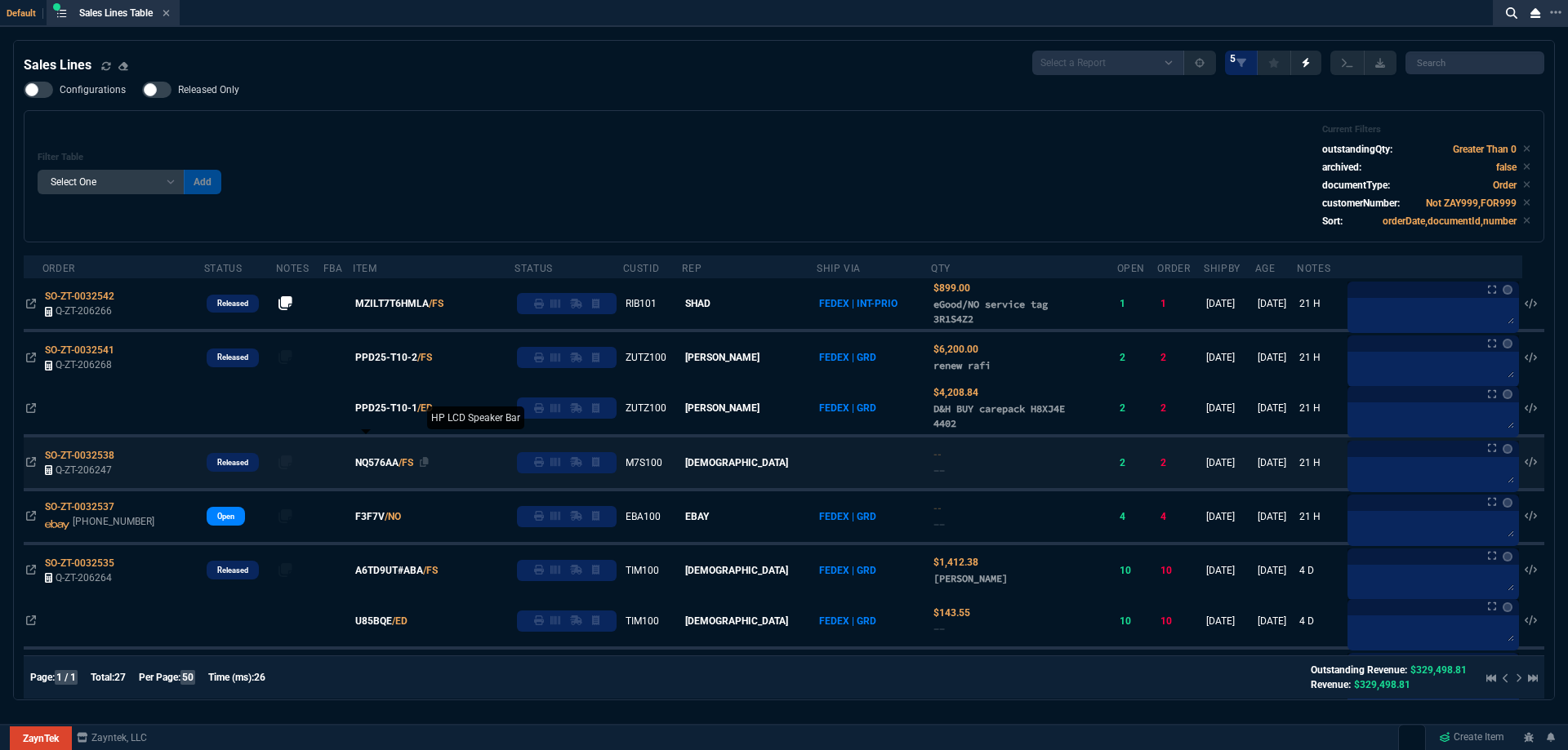
click at [391, 464] on span "NQ576AA" at bounding box center [377, 463] width 43 height 15
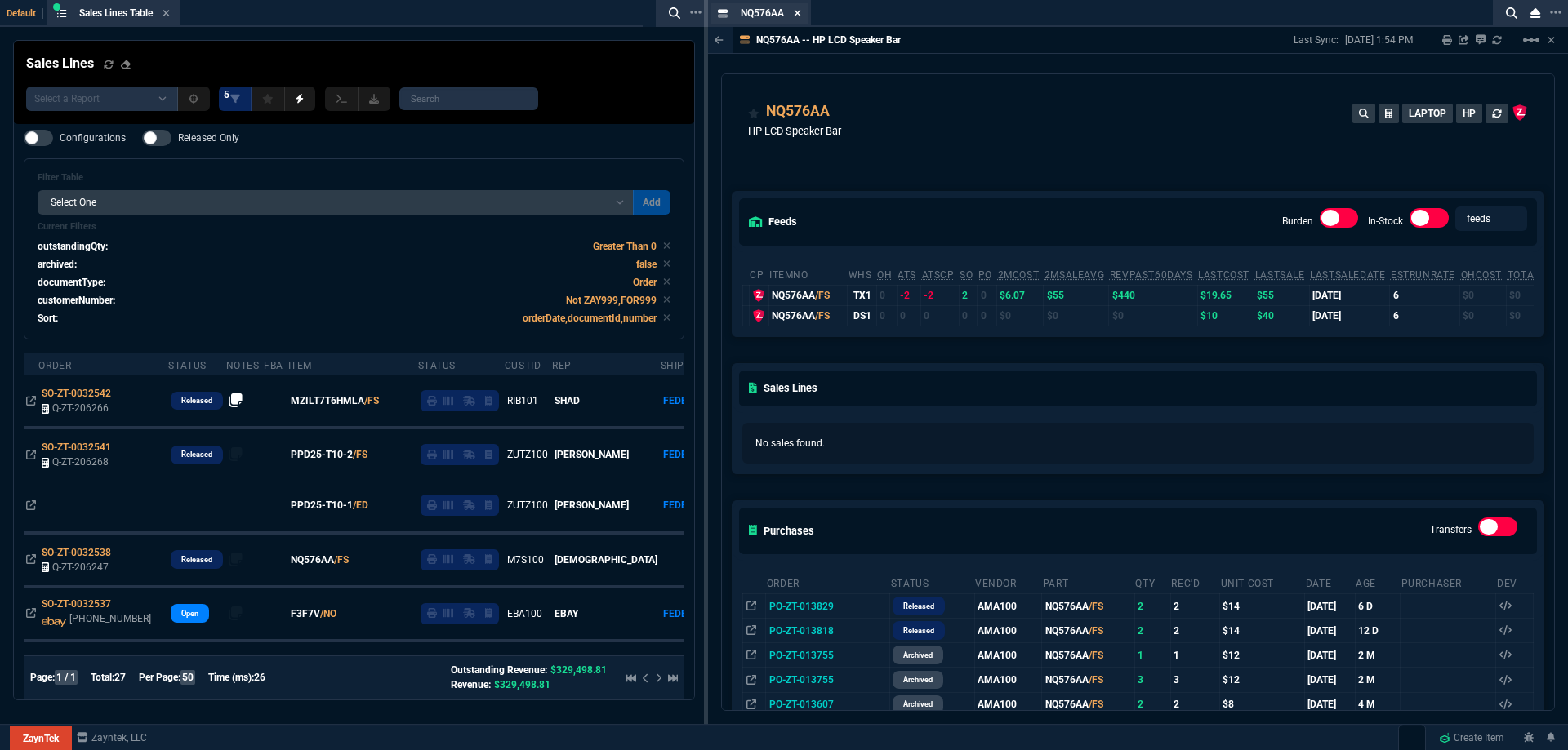
click at [799, 16] on icon at bounding box center [797, 13] width 7 height 10
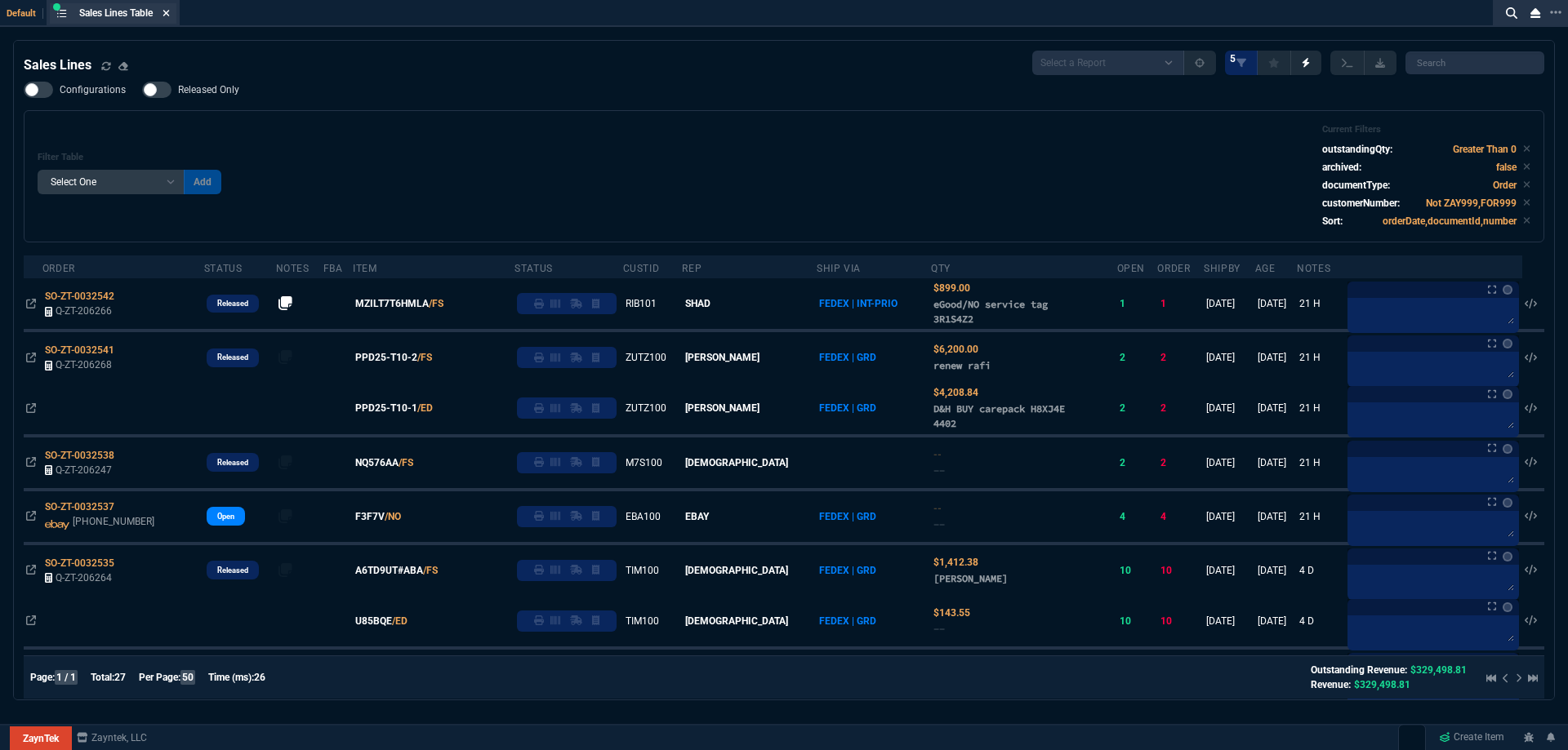
click at [167, 16] on icon at bounding box center [167, 13] width 7 height 7
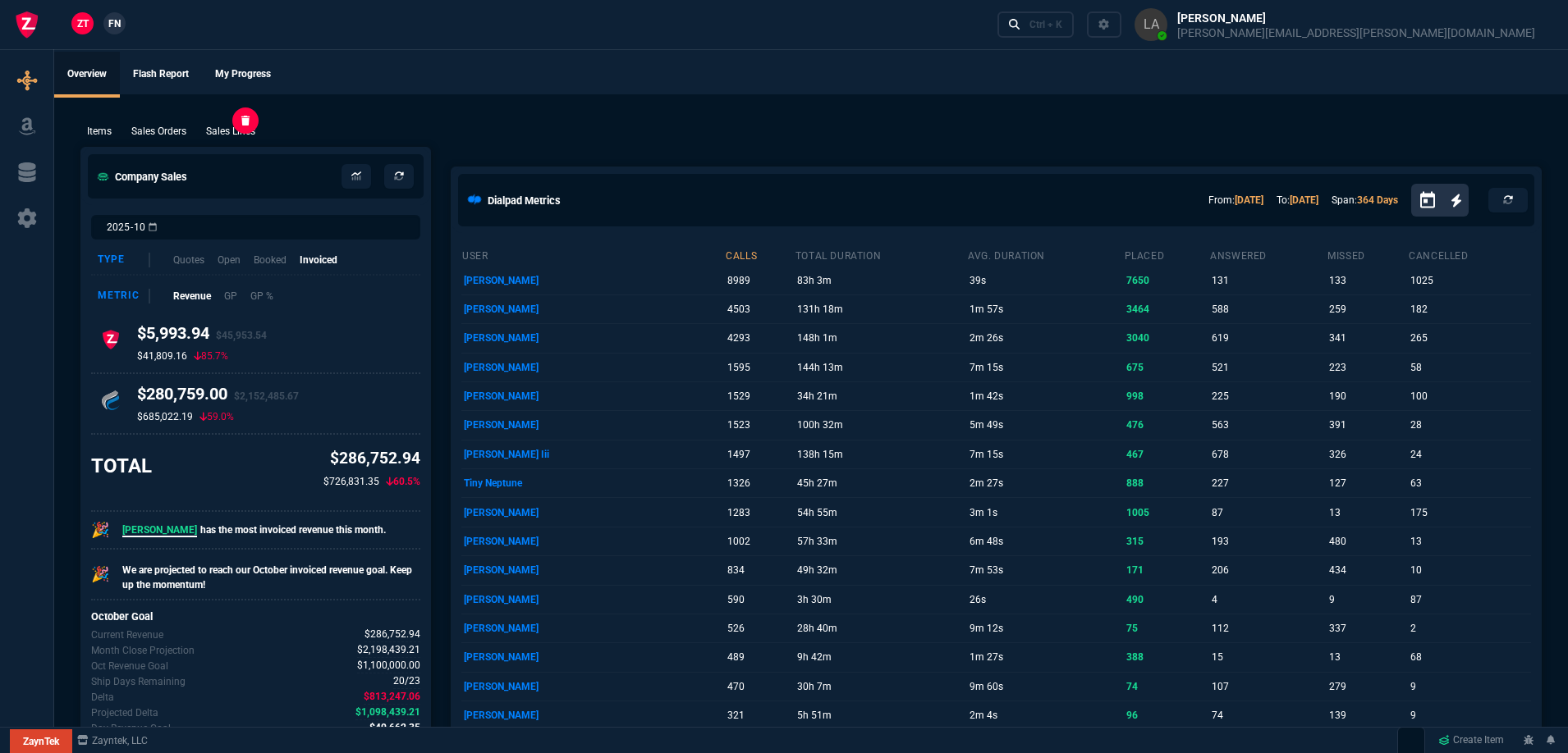
click at [220, 137] on p "Sales Lines" at bounding box center [230, 131] width 49 height 15
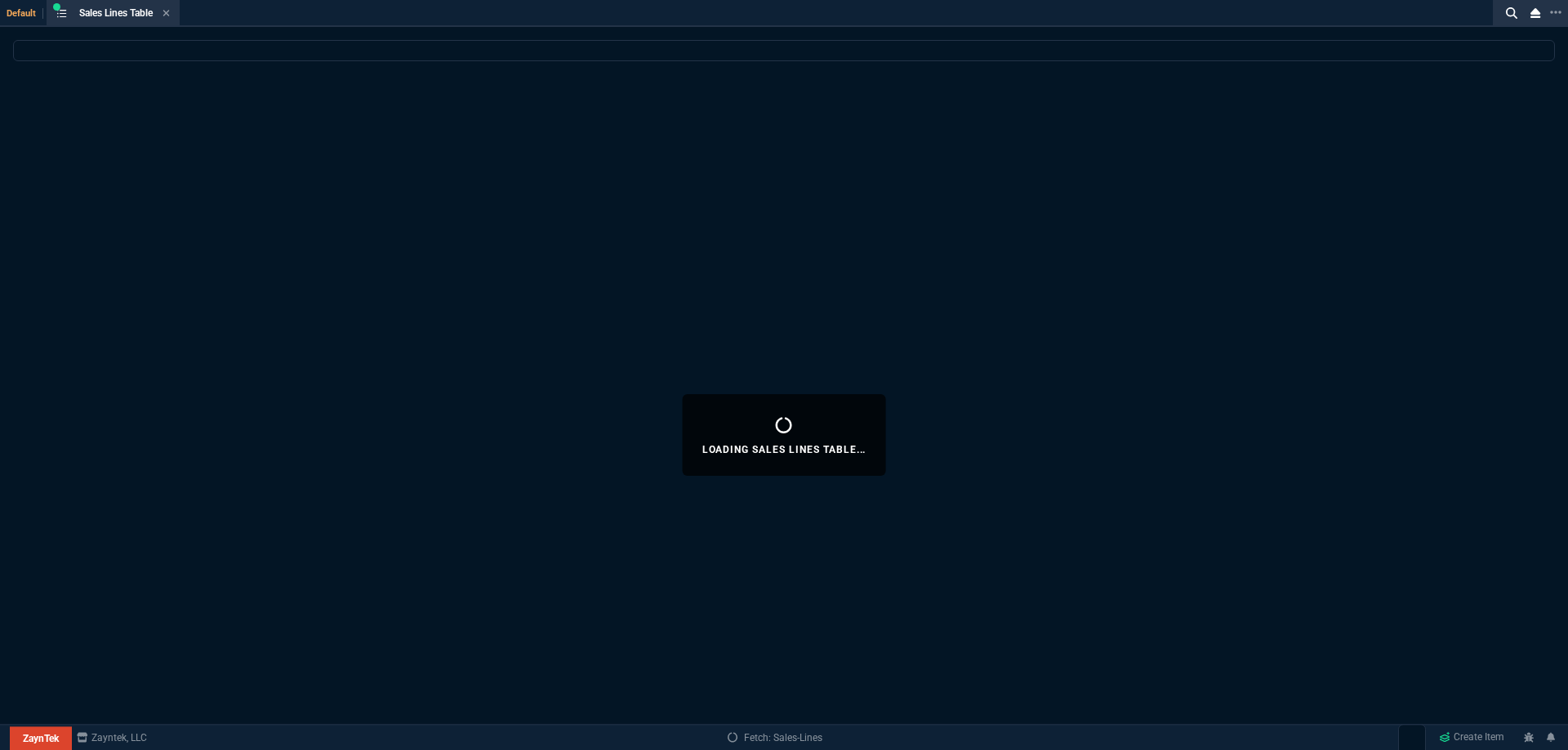
select select
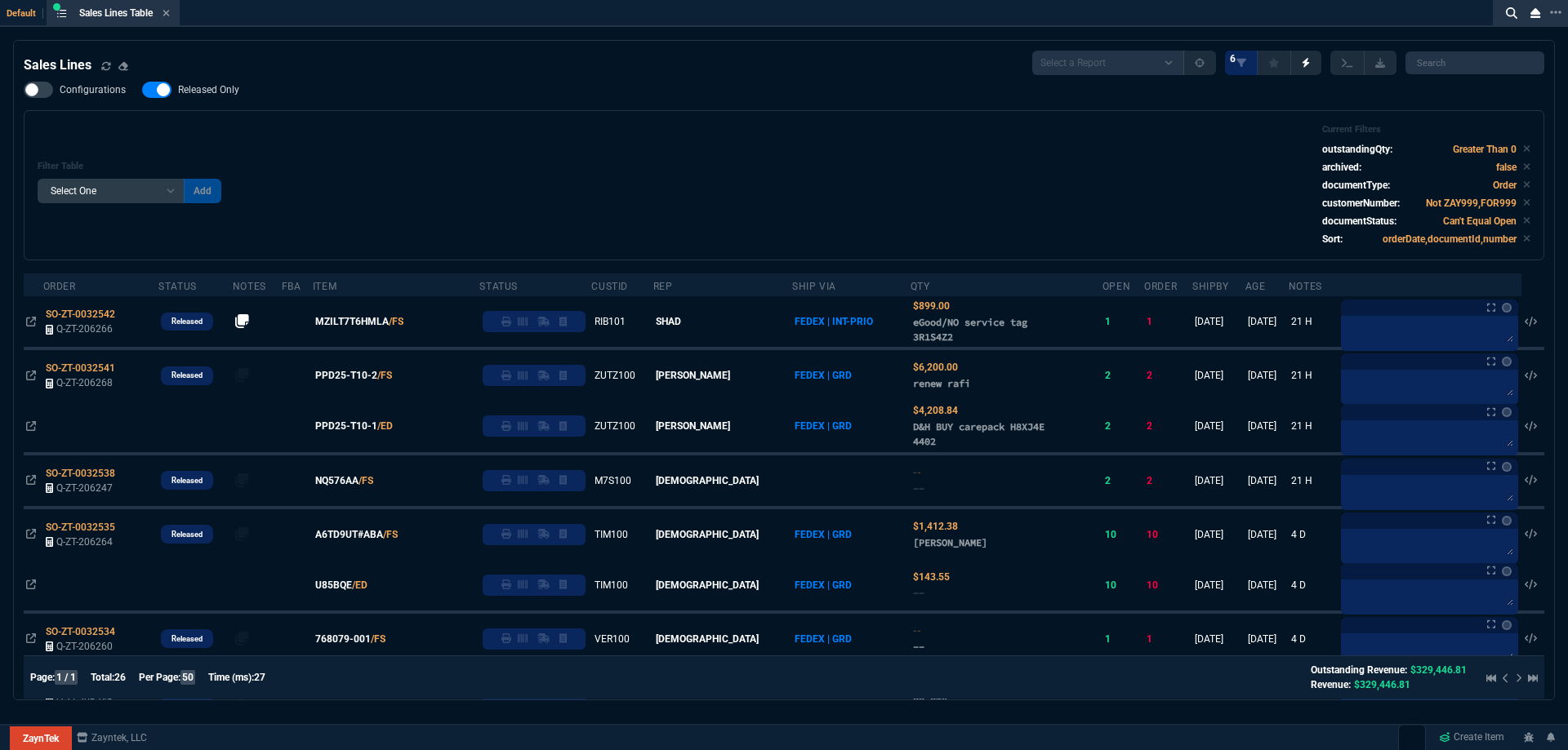
click at [221, 90] on span "Released Only" at bounding box center [209, 90] width 62 height 13
click at [142, 90] on input "Released Only" at bounding box center [142, 90] width 1 height 1
checkbox input "false"
click at [598, 147] on div "Filter Table Select One Add Filter () Age () ATS () Cond (itemVariantCode) Cust…" at bounding box center [784, 185] width 1493 height 122
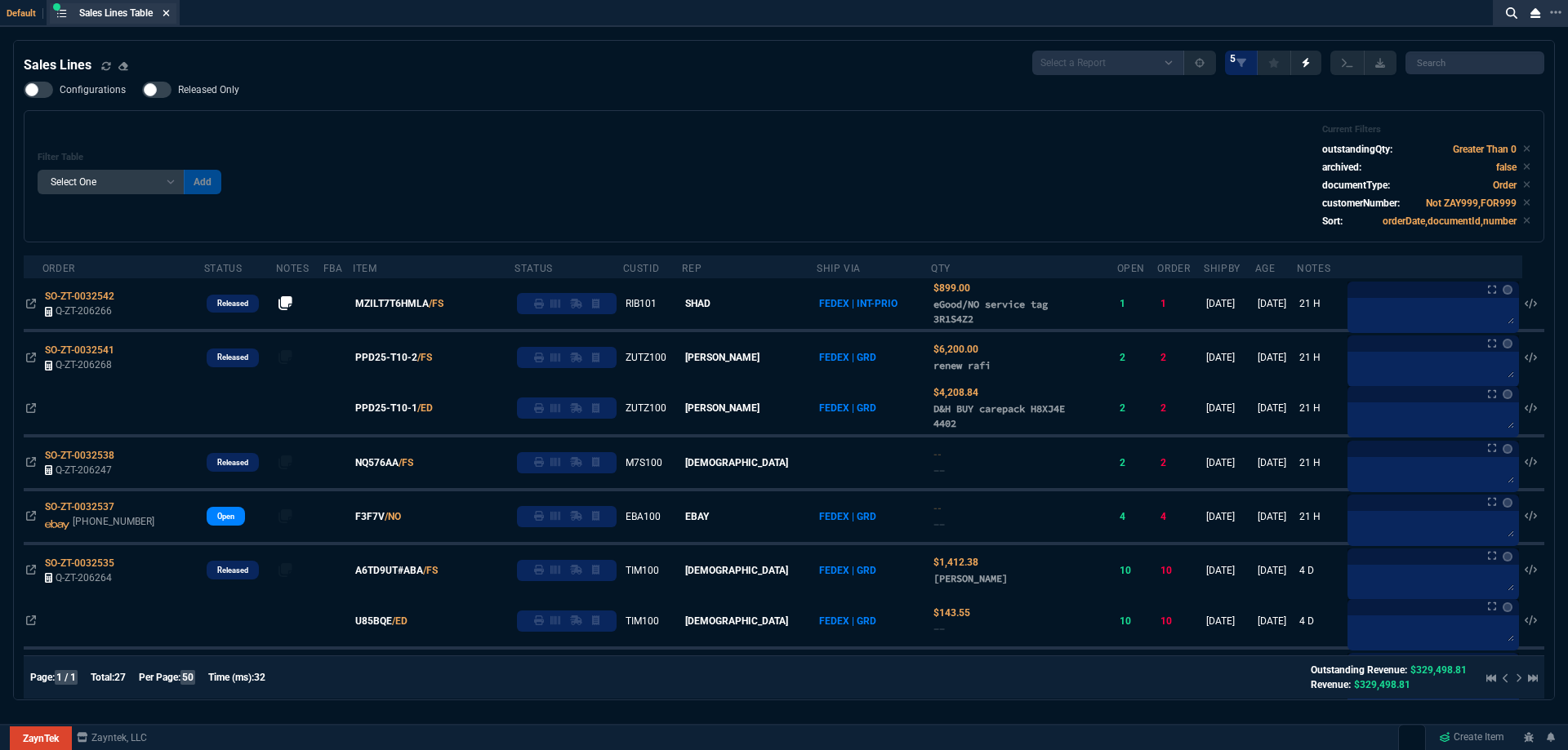
click at [167, 20] on nx-icon at bounding box center [166, 14] width 7 height 13
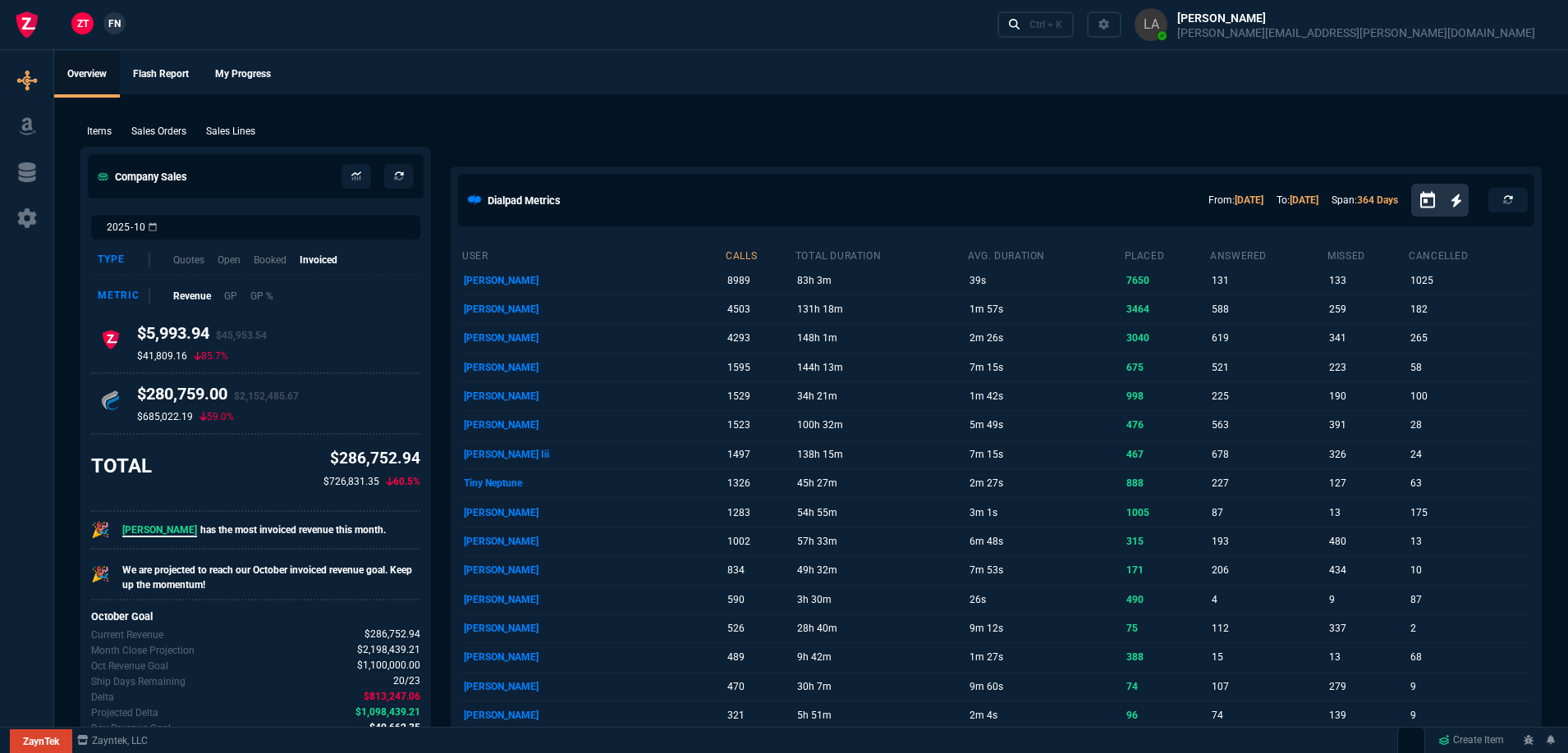
click at [116, 34] on link "FN" at bounding box center [115, 23] width 22 height 22
click at [85, 32] on link "ZT" at bounding box center [82, 23] width 22 height 22
click at [227, 131] on p "Sales Lines" at bounding box center [230, 131] width 49 height 15
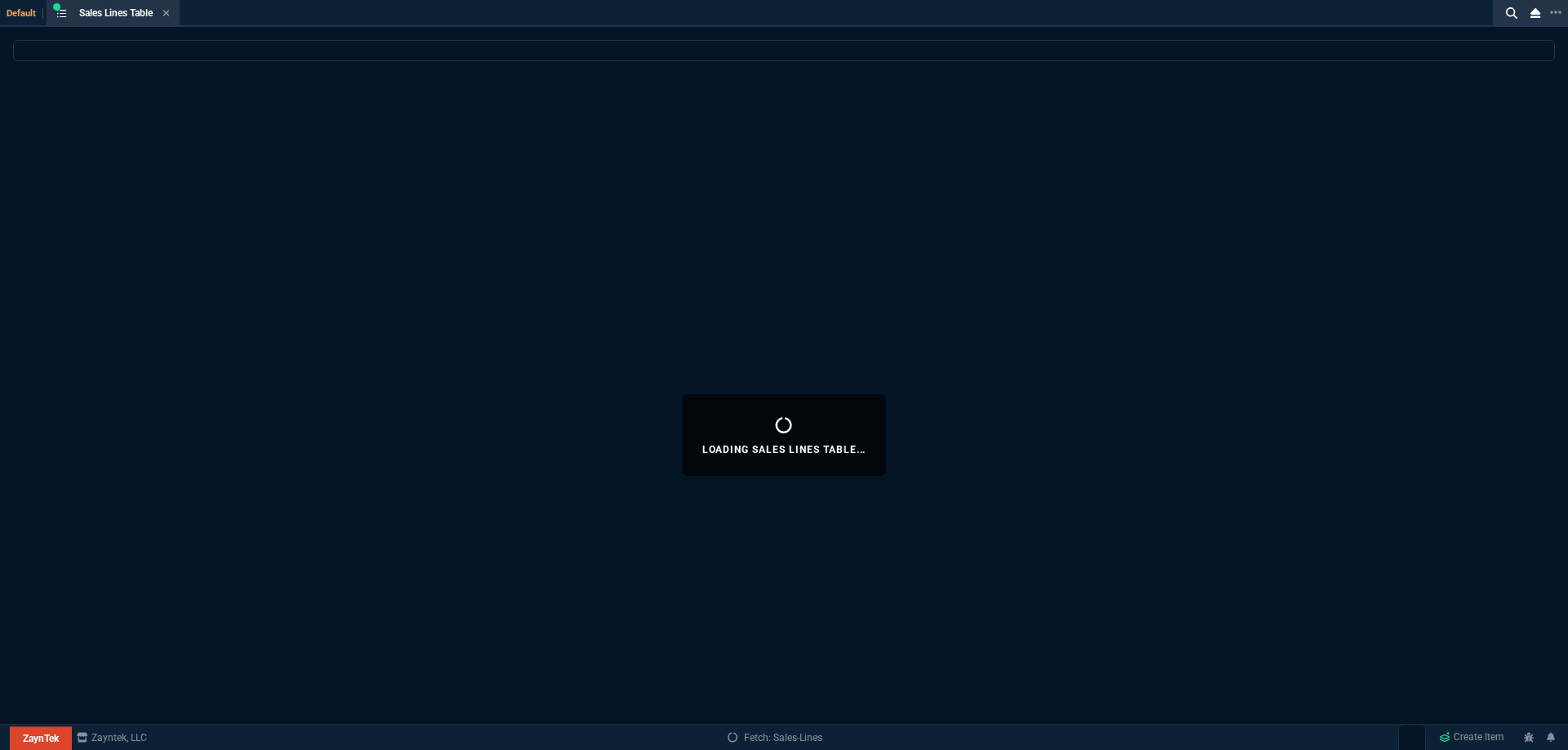
select select
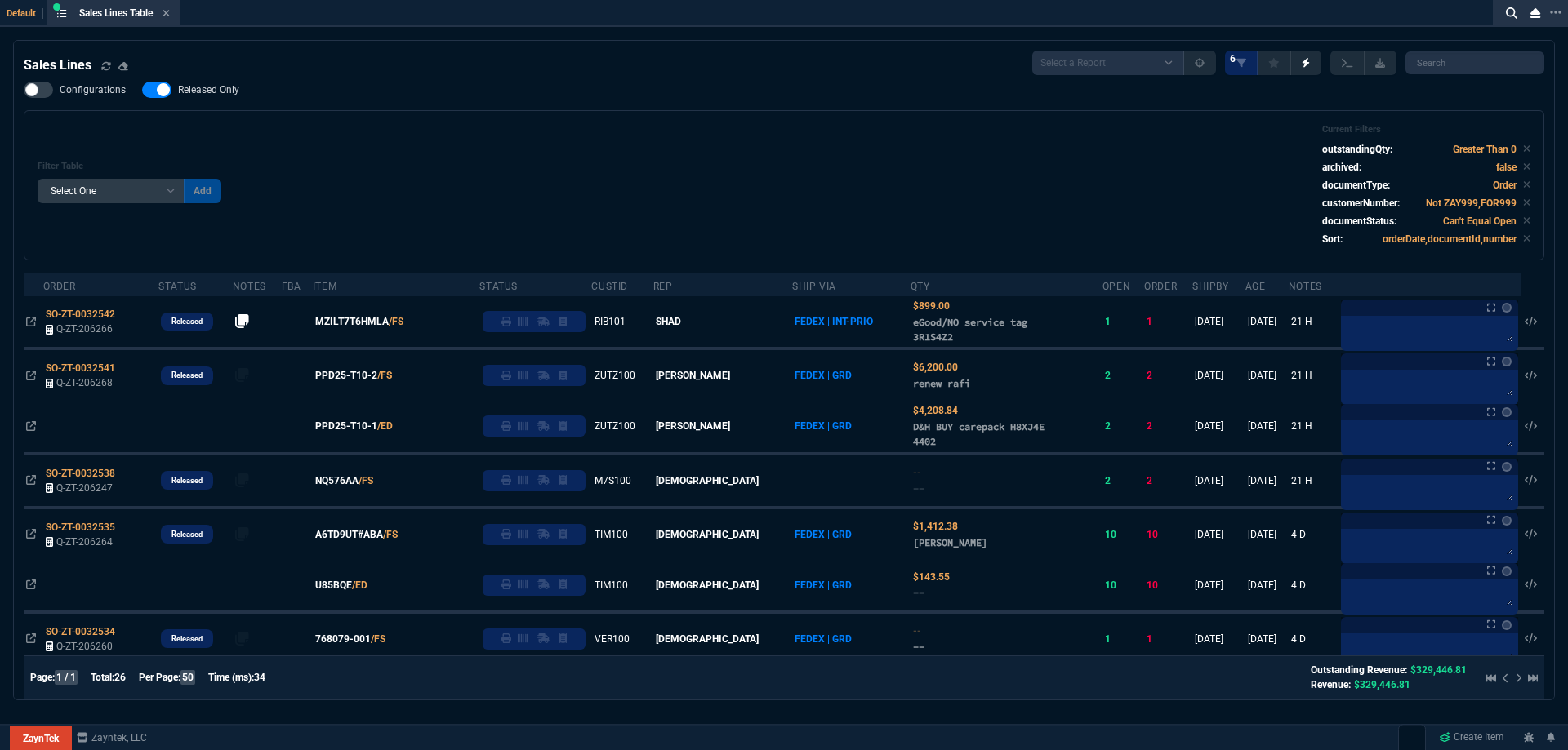
click at [207, 86] on span "Released Only" at bounding box center [209, 90] width 62 height 13
click at [142, 90] on input "Released Only" at bounding box center [142, 90] width 1 height 1
checkbox input "false"
click at [620, 176] on div "Filter Table Select One Add Filter () Age () ATS () Cond (itemVariantCode) Cust…" at bounding box center [784, 185] width 1493 height 122
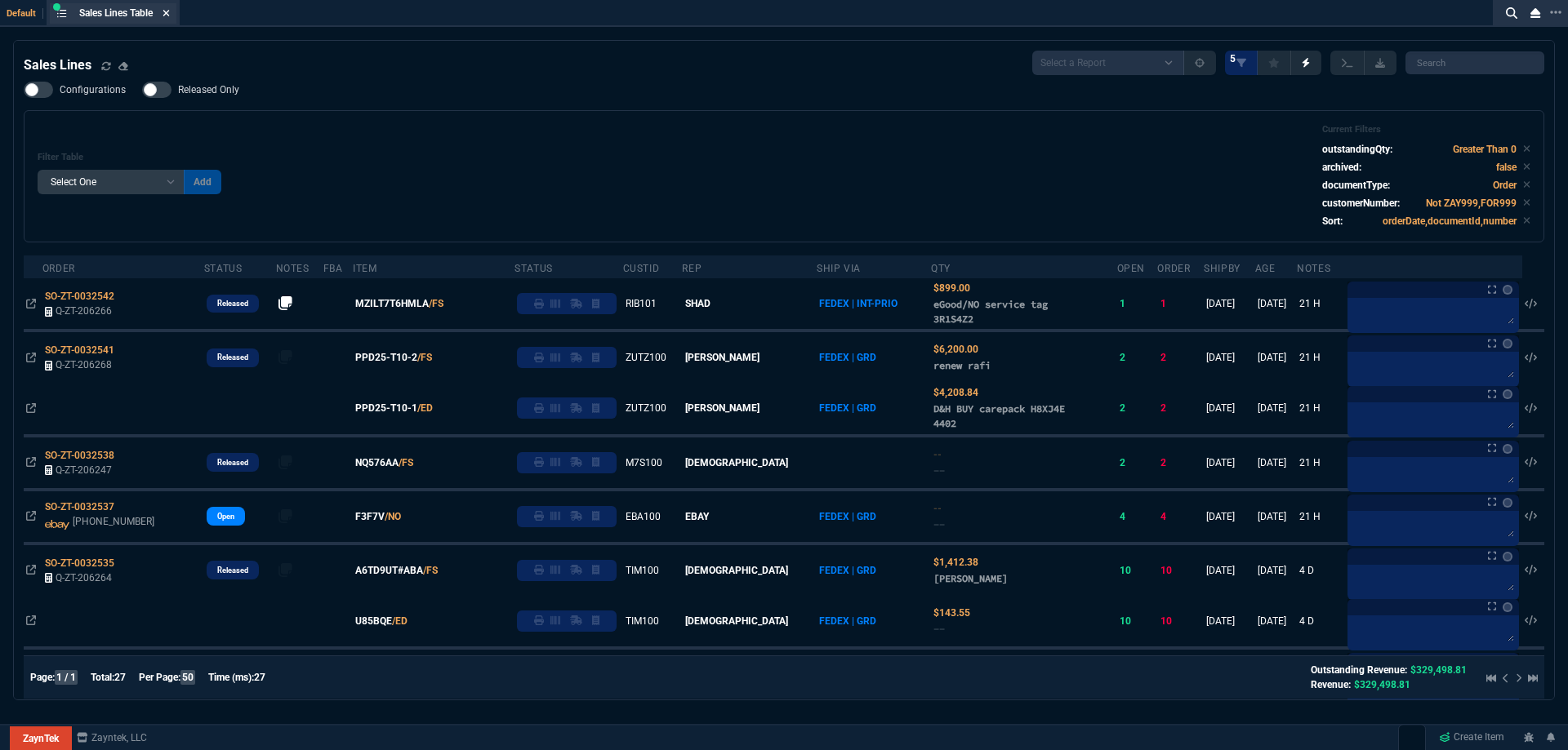
click at [165, 14] on icon at bounding box center [166, 13] width 7 height 10
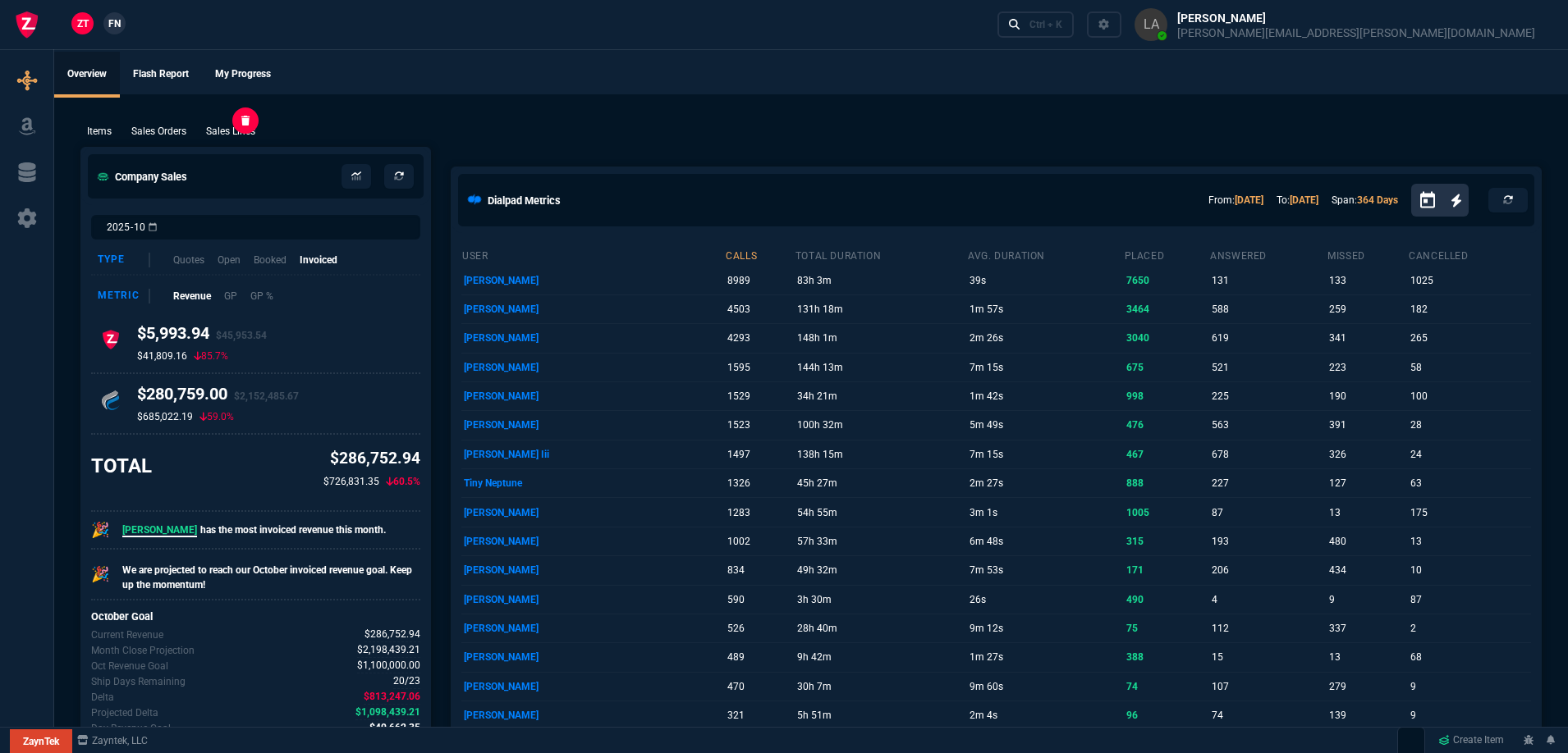
click at [221, 132] on p "Sales Lines" at bounding box center [230, 131] width 49 height 15
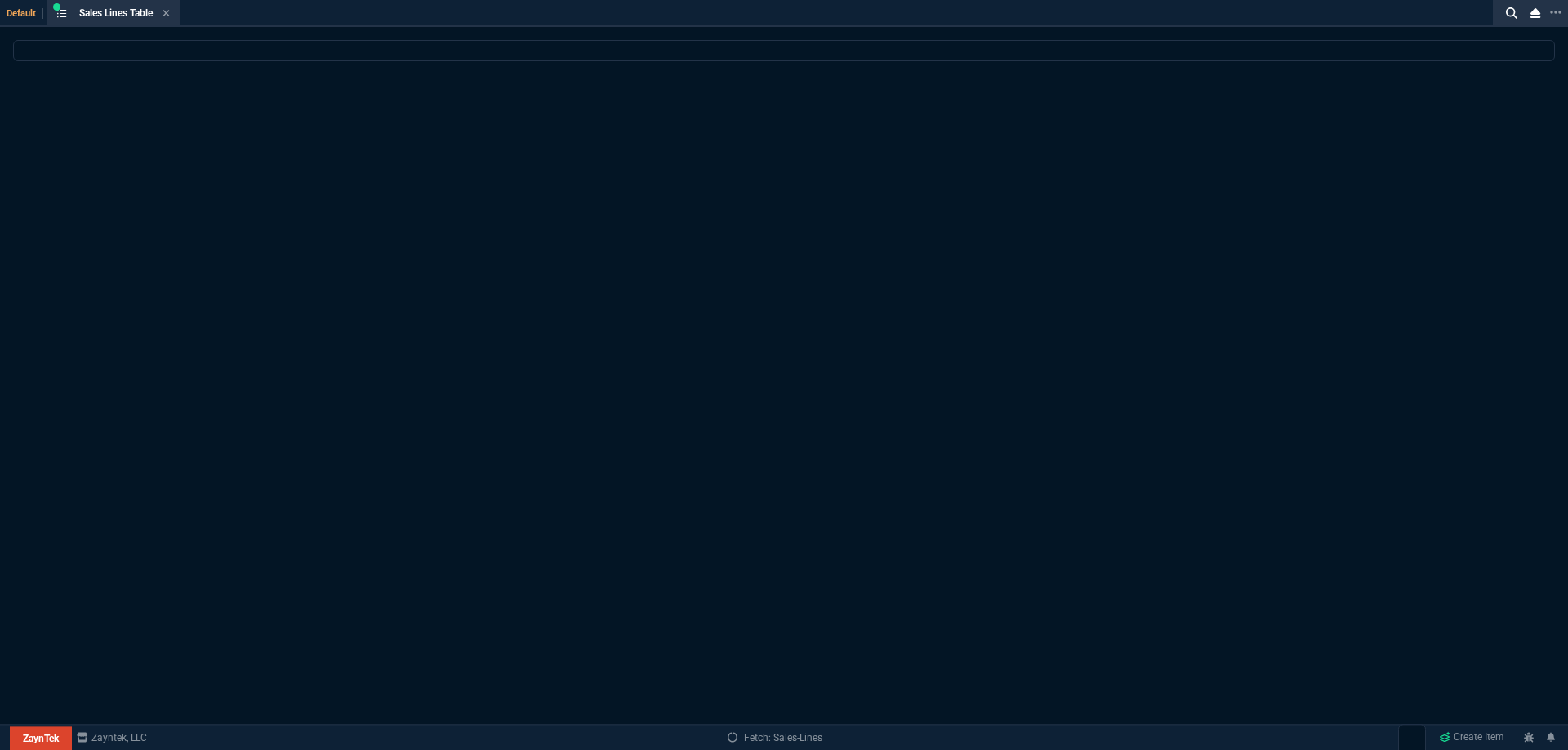
select select
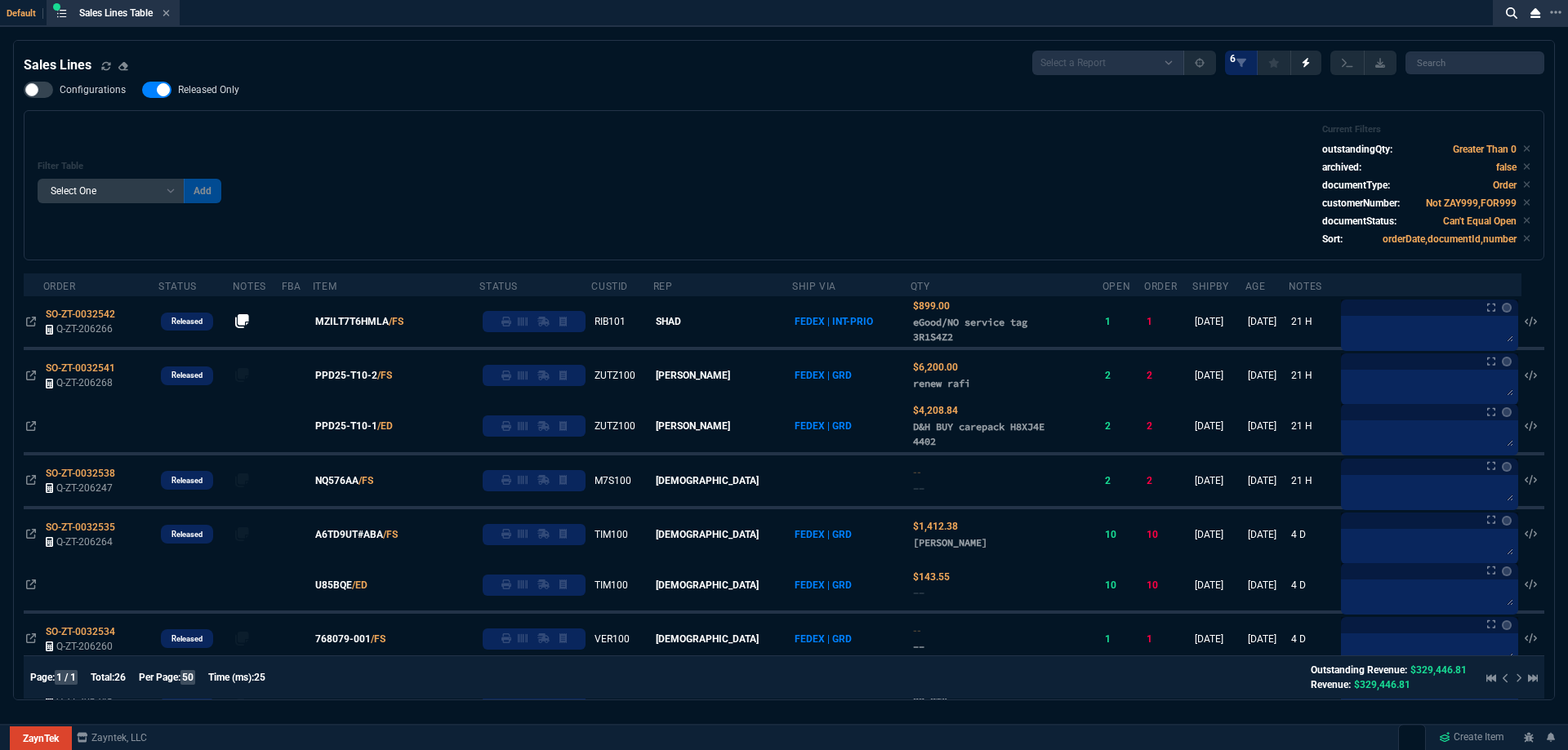
click at [212, 97] on label "Released Only" at bounding box center [199, 90] width 113 height 17
click at [142, 91] on input "Released Only" at bounding box center [142, 90] width 1 height 1
checkbox input "false"
click at [395, 100] on div "Configurations Released Only Filter Table Select One Add Filter () Age () ATS (…" at bounding box center [784, 171] width 1521 height 179
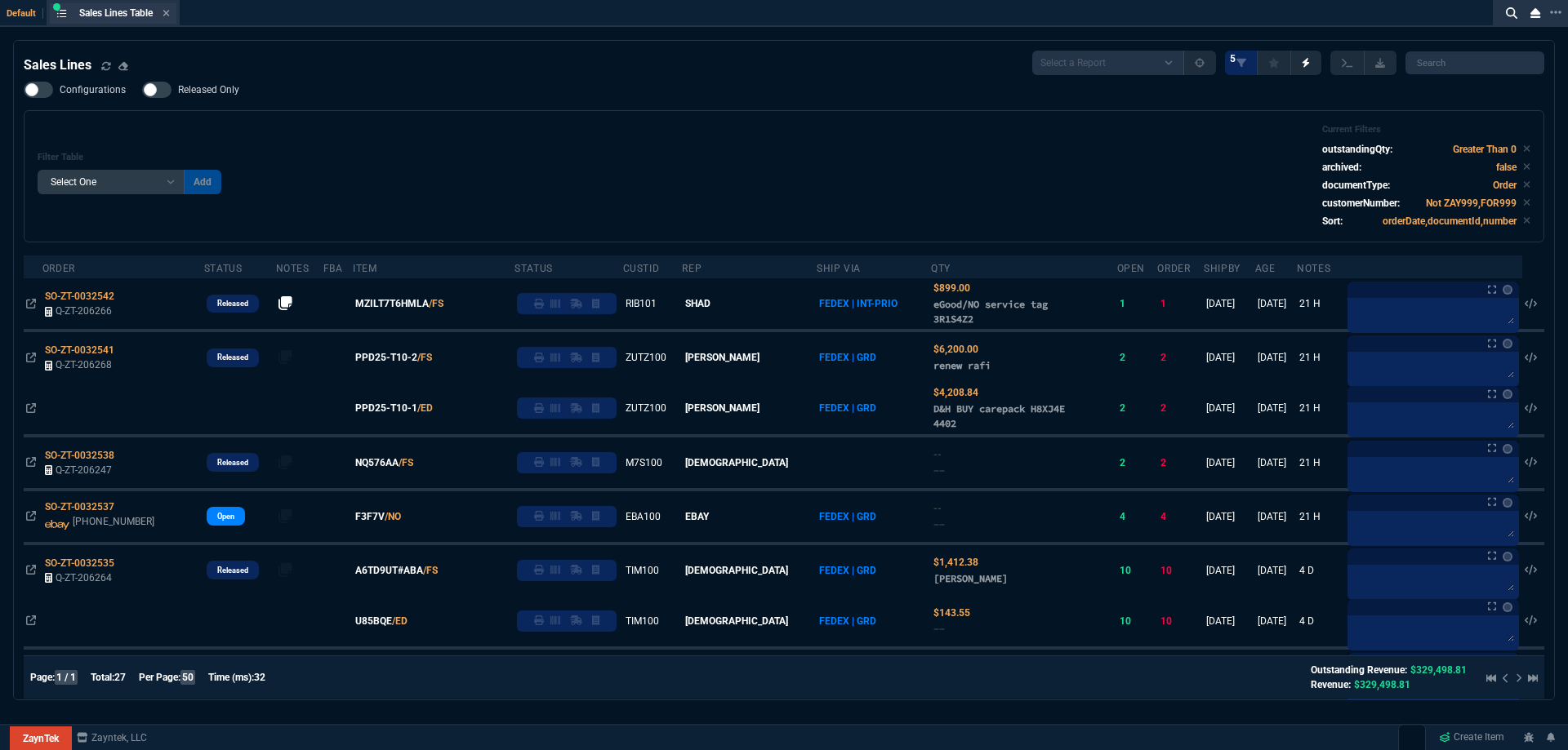
click at [164, 16] on div "Sales Lines Table Sales Line" at bounding box center [124, 13] width 91 height 14
click at [166, 16] on icon at bounding box center [166, 13] width 7 height 10
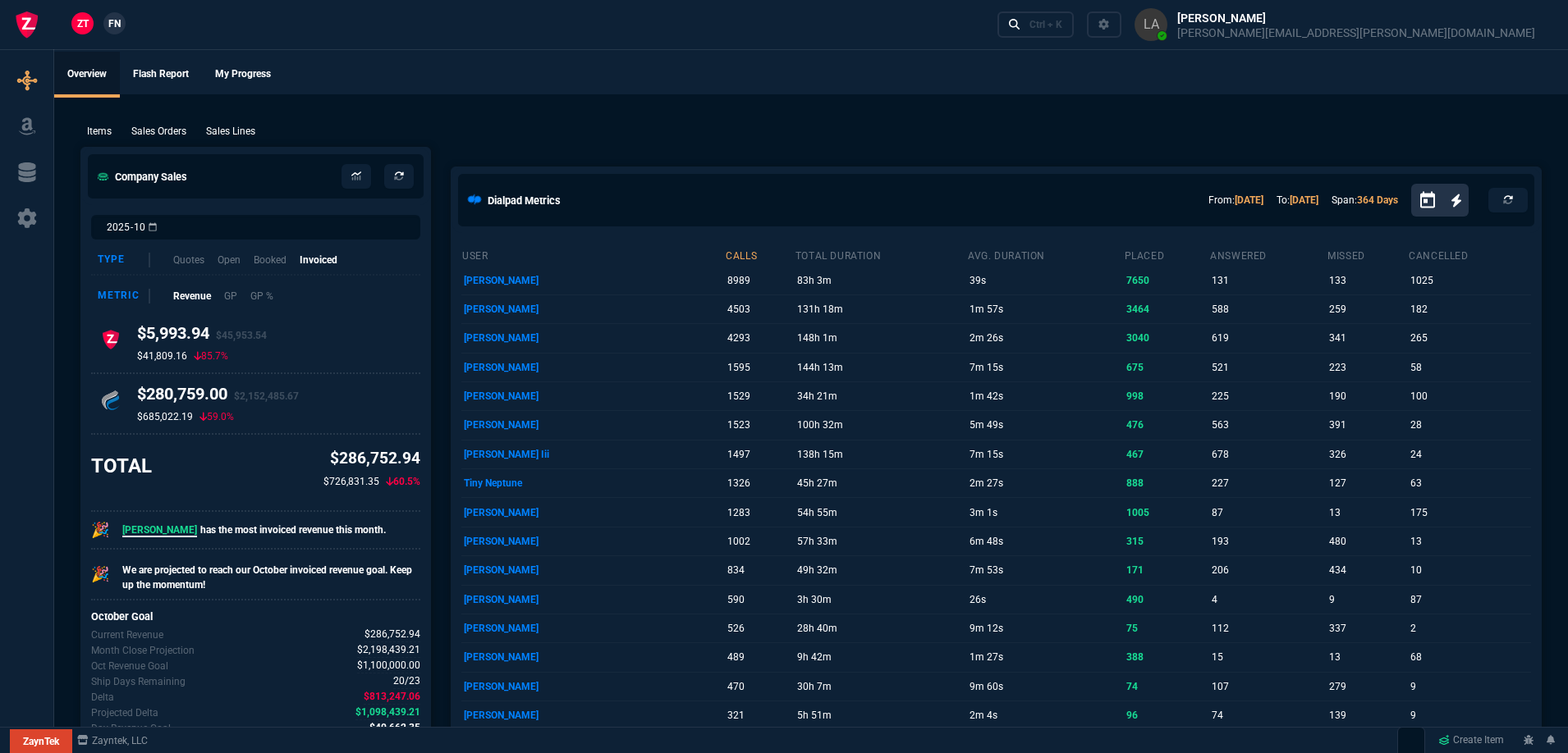
click at [113, 20] on span "FN" at bounding box center [114, 24] width 13 height 15
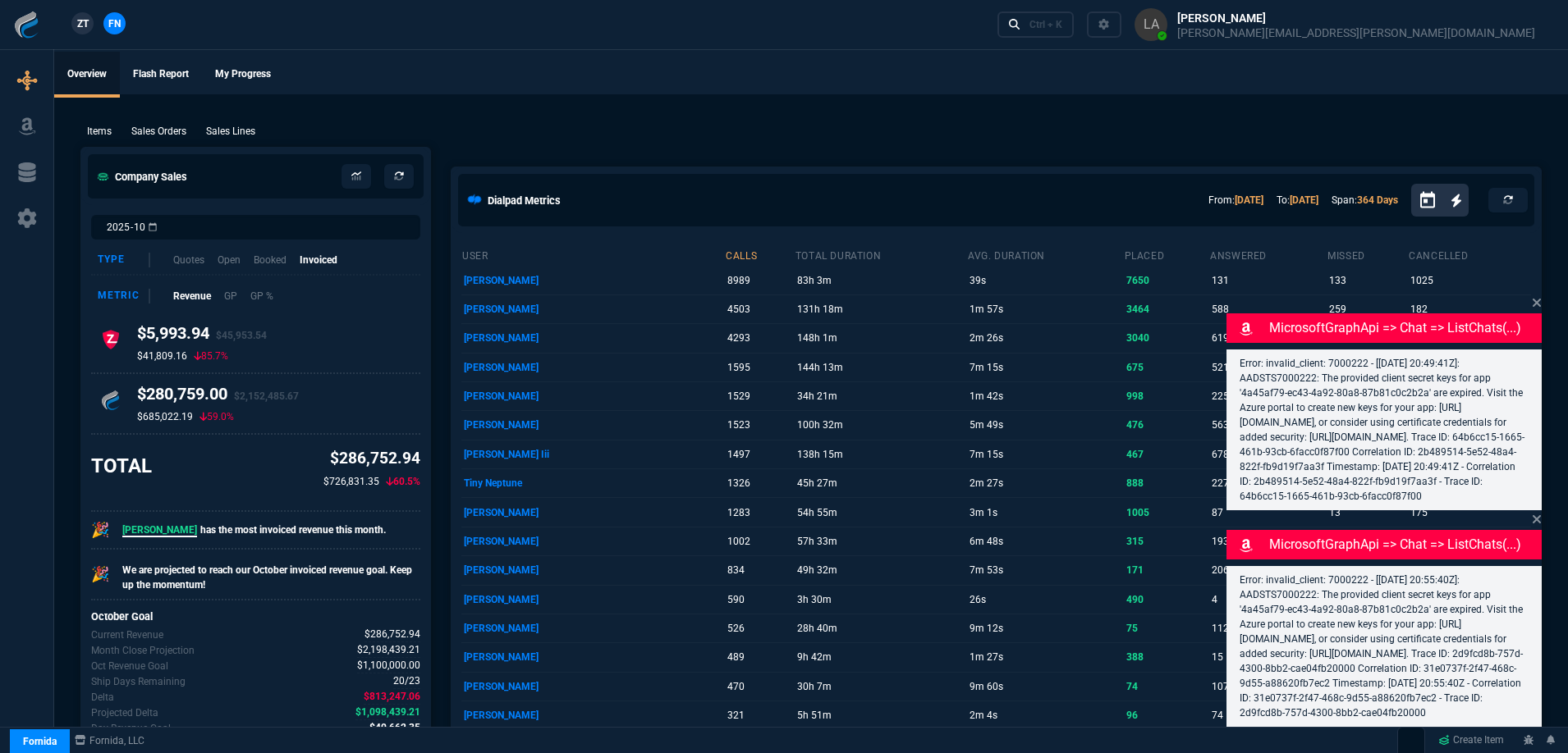
click at [220, 130] on p "Sales Lines" at bounding box center [230, 131] width 49 height 15
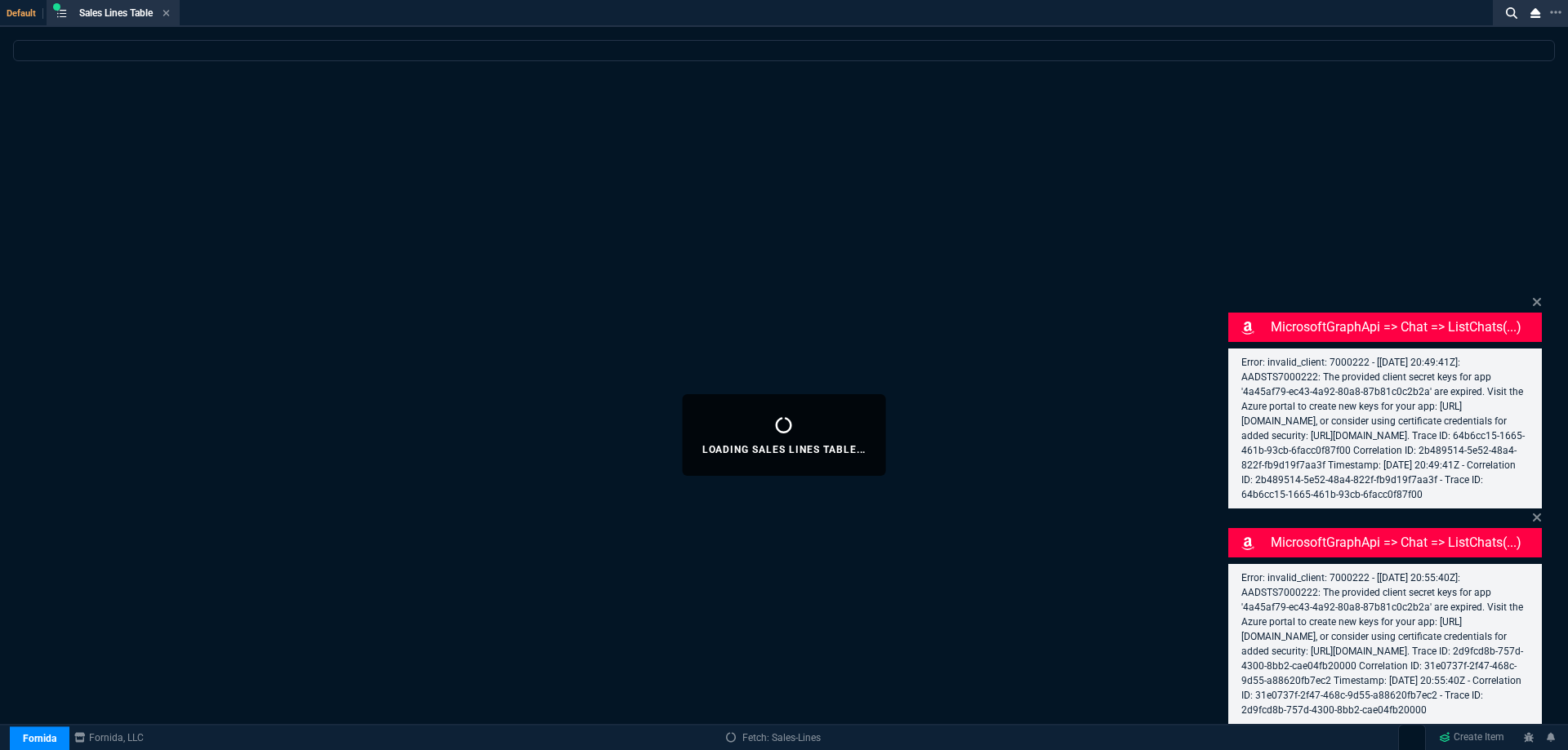
select select
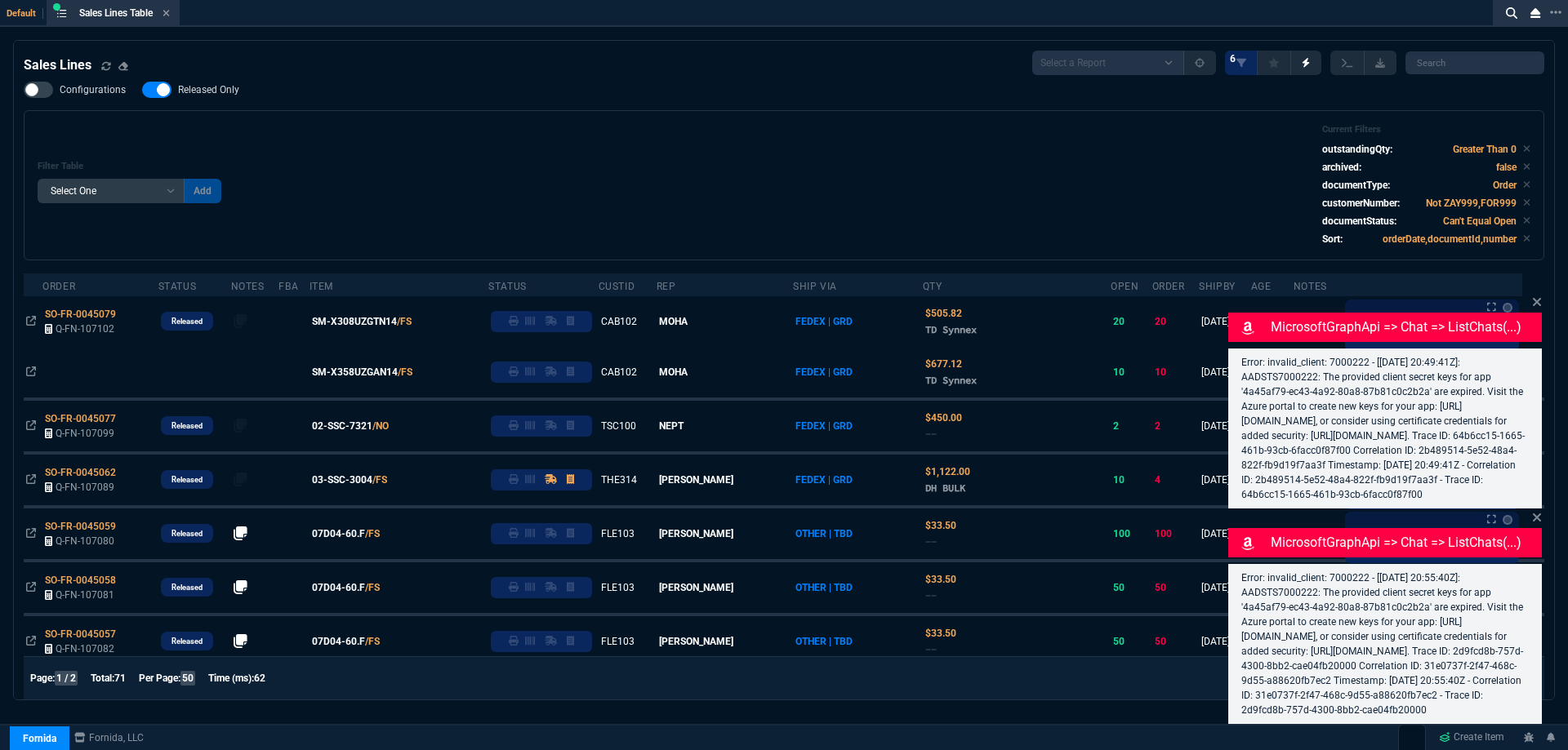
click at [226, 98] on label "Released Only" at bounding box center [199, 90] width 113 height 17
click at [142, 91] on input "Released Only" at bounding box center [142, 90] width 1 height 1
checkbox input "false"
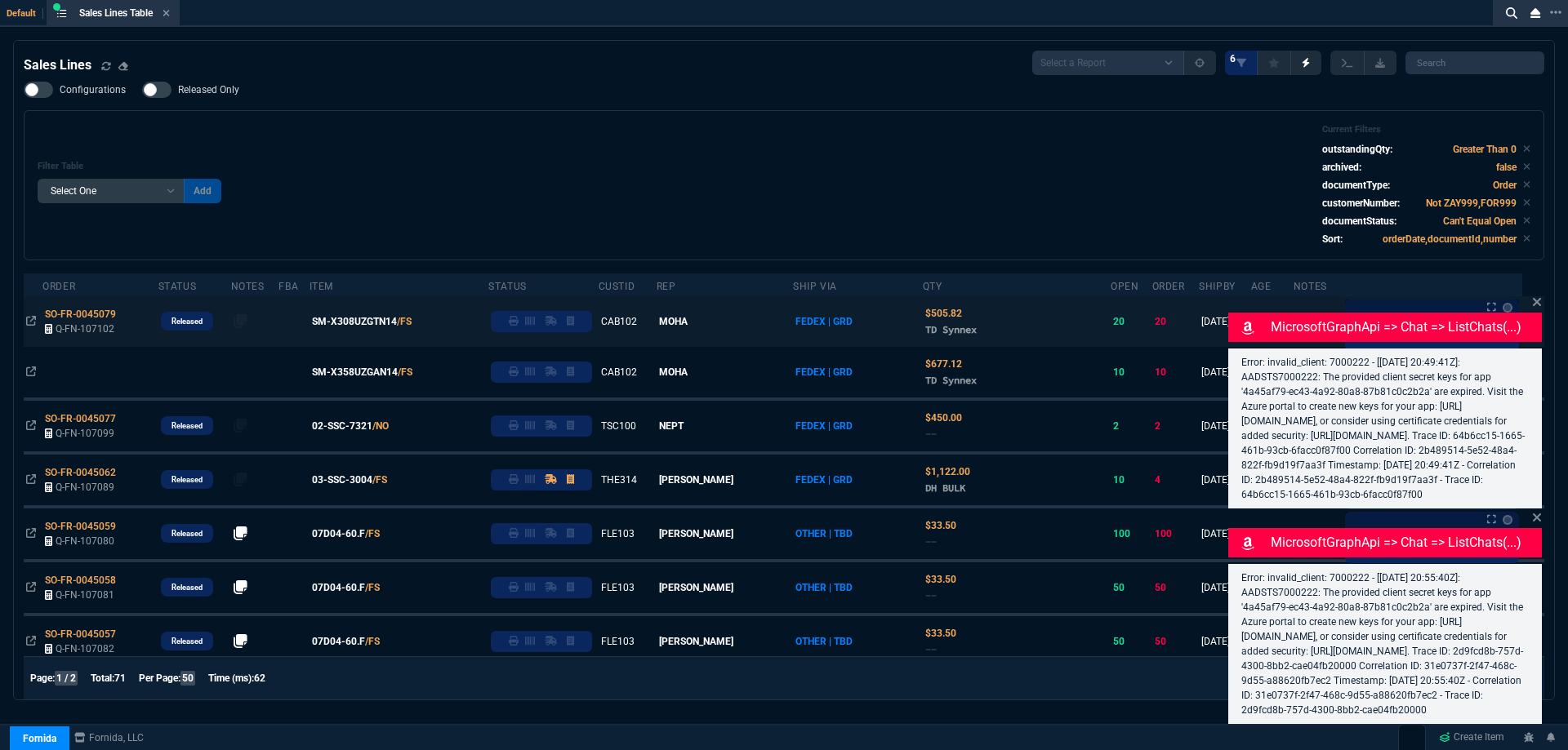
click at [535, 315] on link at bounding box center [527, 322] width 17 height 15
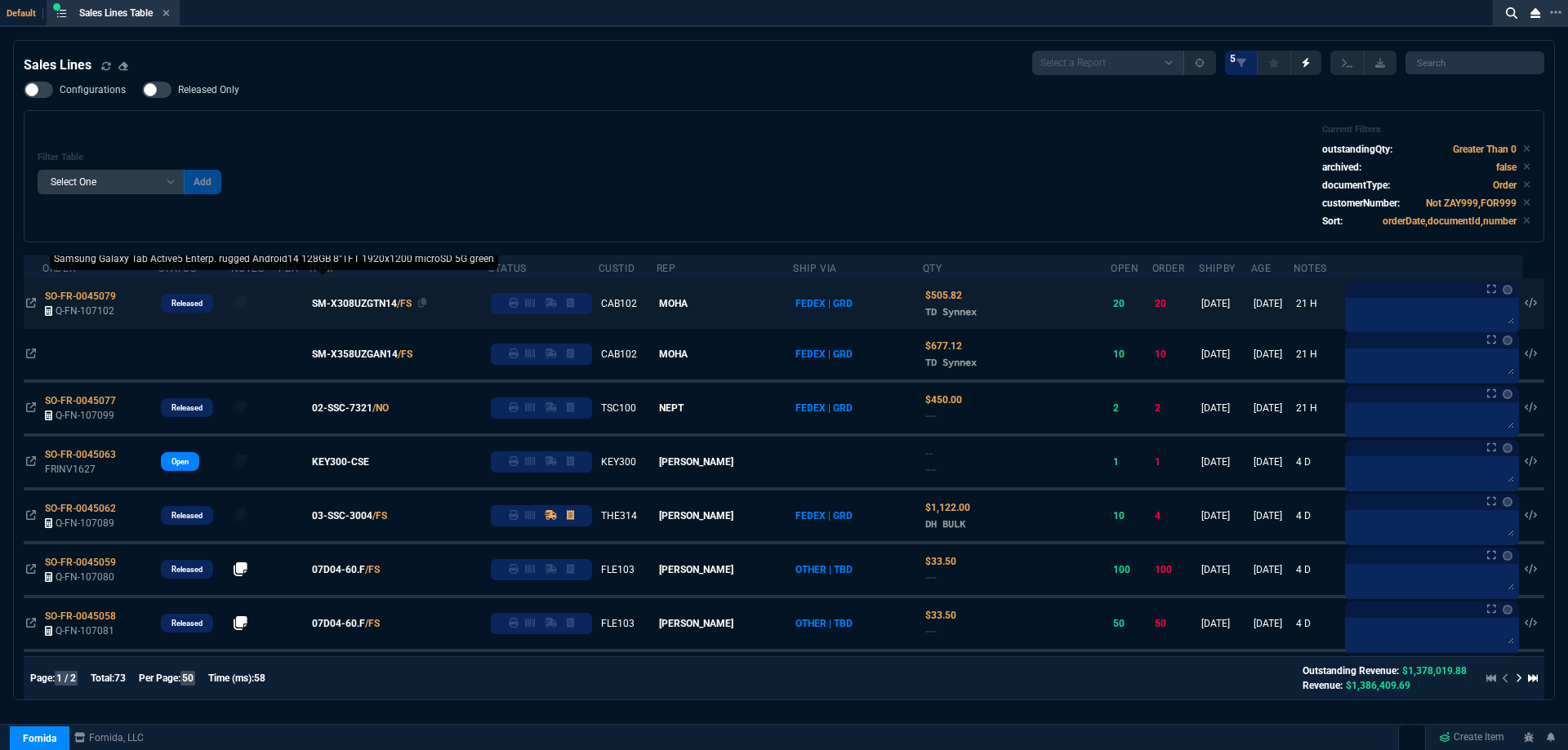
click at [359, 309] on span "SM-X308UZGTN14" at bounding box center [355, 304] width 85 height 15
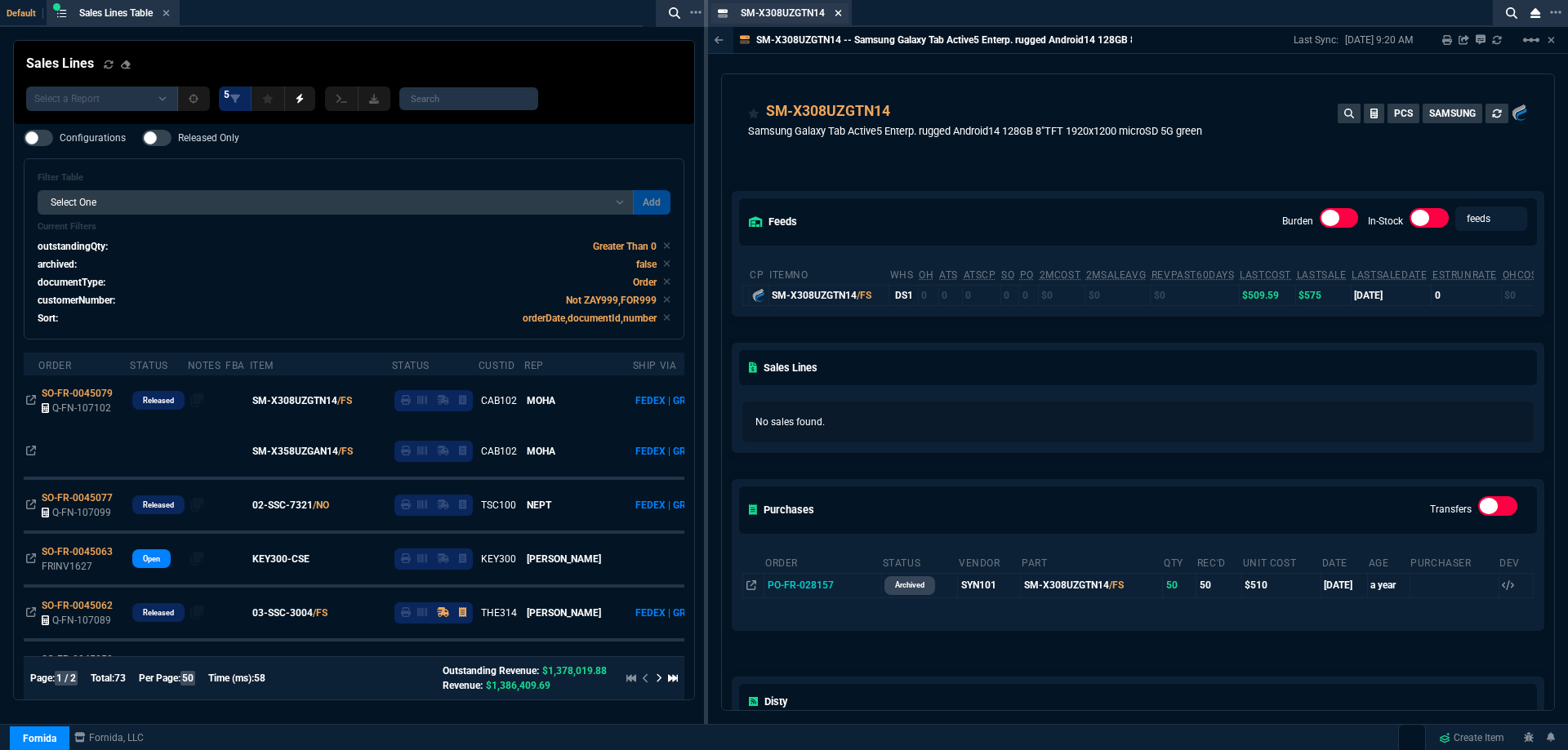
click at [836, 12] on icon at bounding box center [839, 13] width 7 height 7
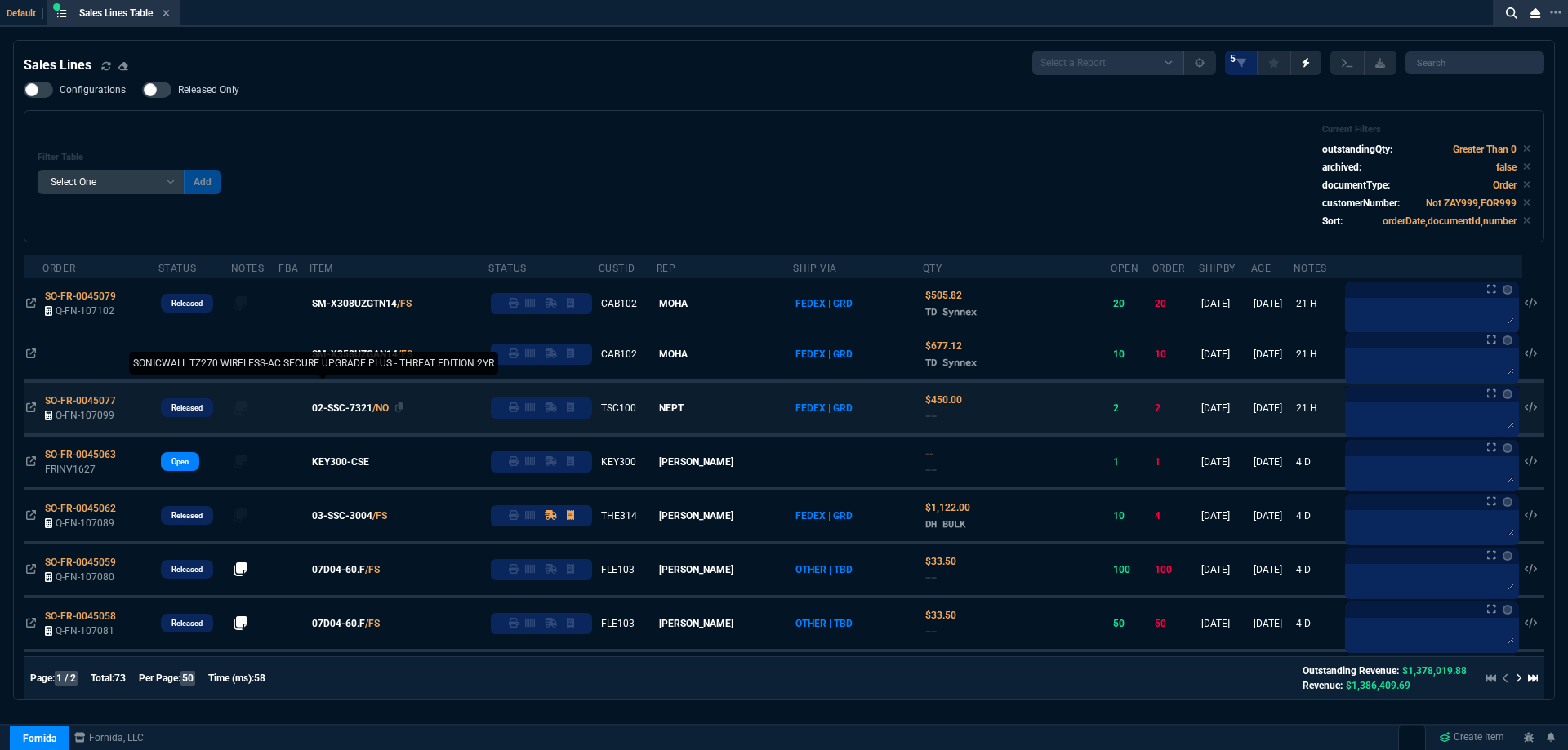
click at [355, 410] on span "02-SSC-7321" at bounding box center [342, 409] width 61 height 15
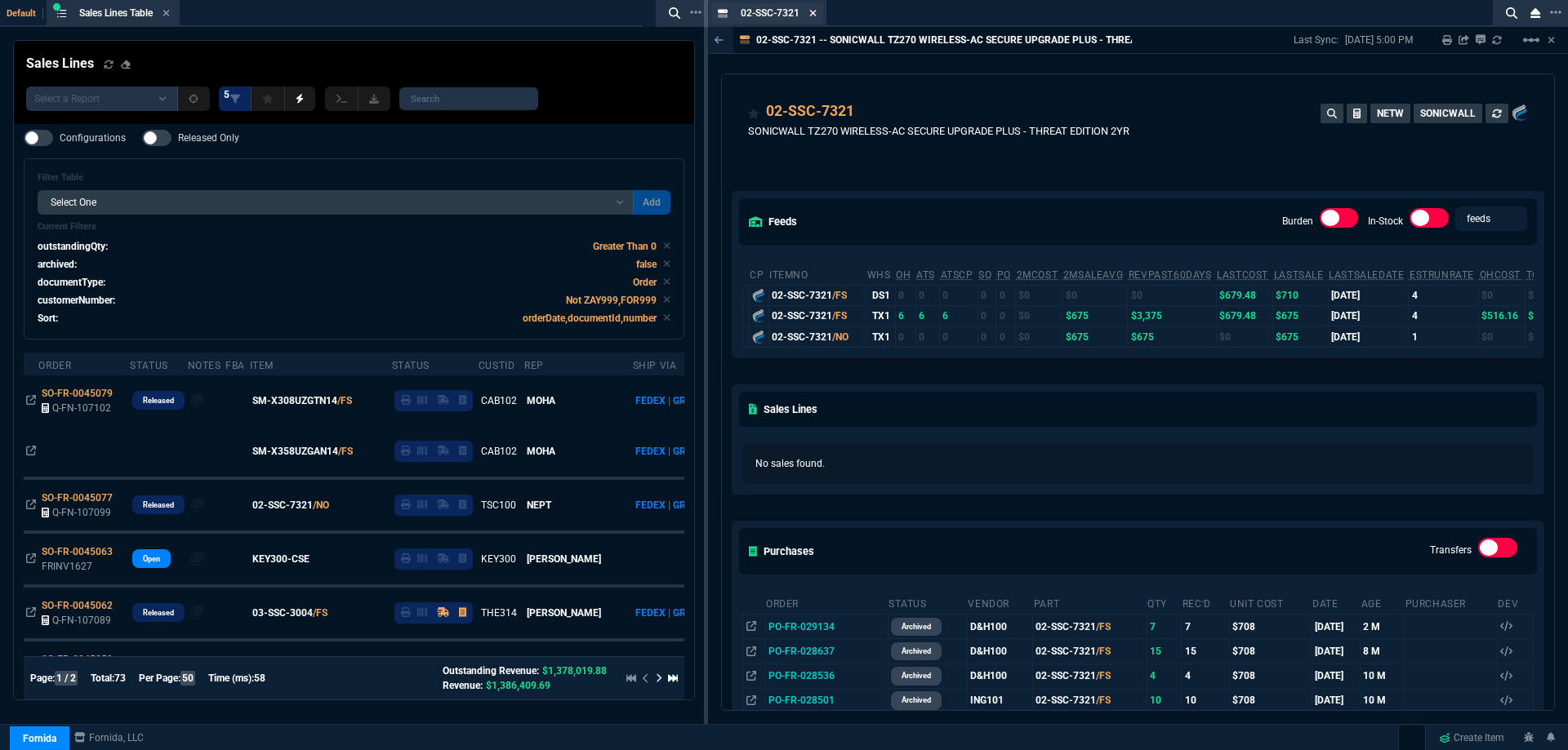
click at [817, 17] on icon at bounding box center [813, 13] width 7 height 10
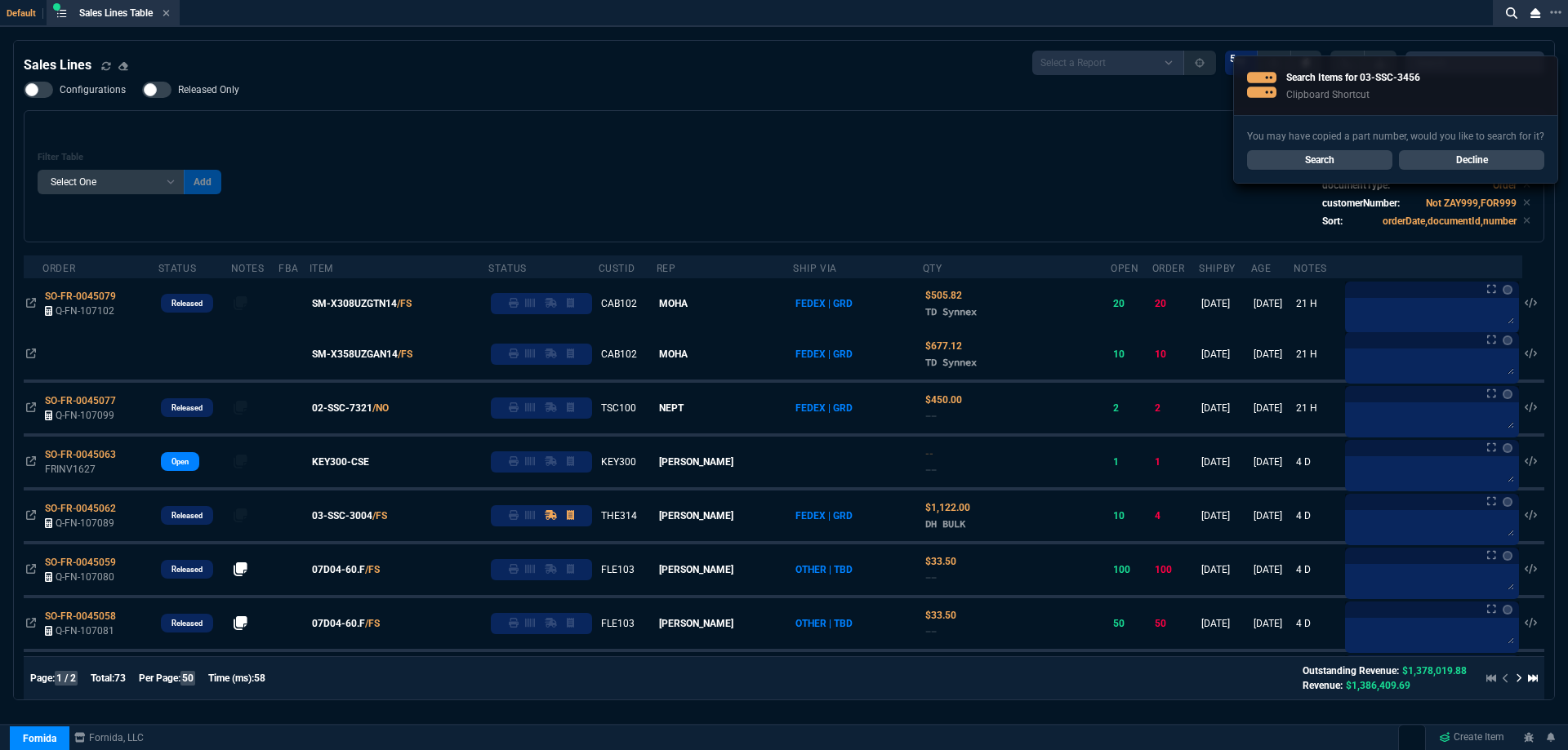
click at [1420, 156] on link "Decline" at bounding box center [1471, 160] width 146 height 20
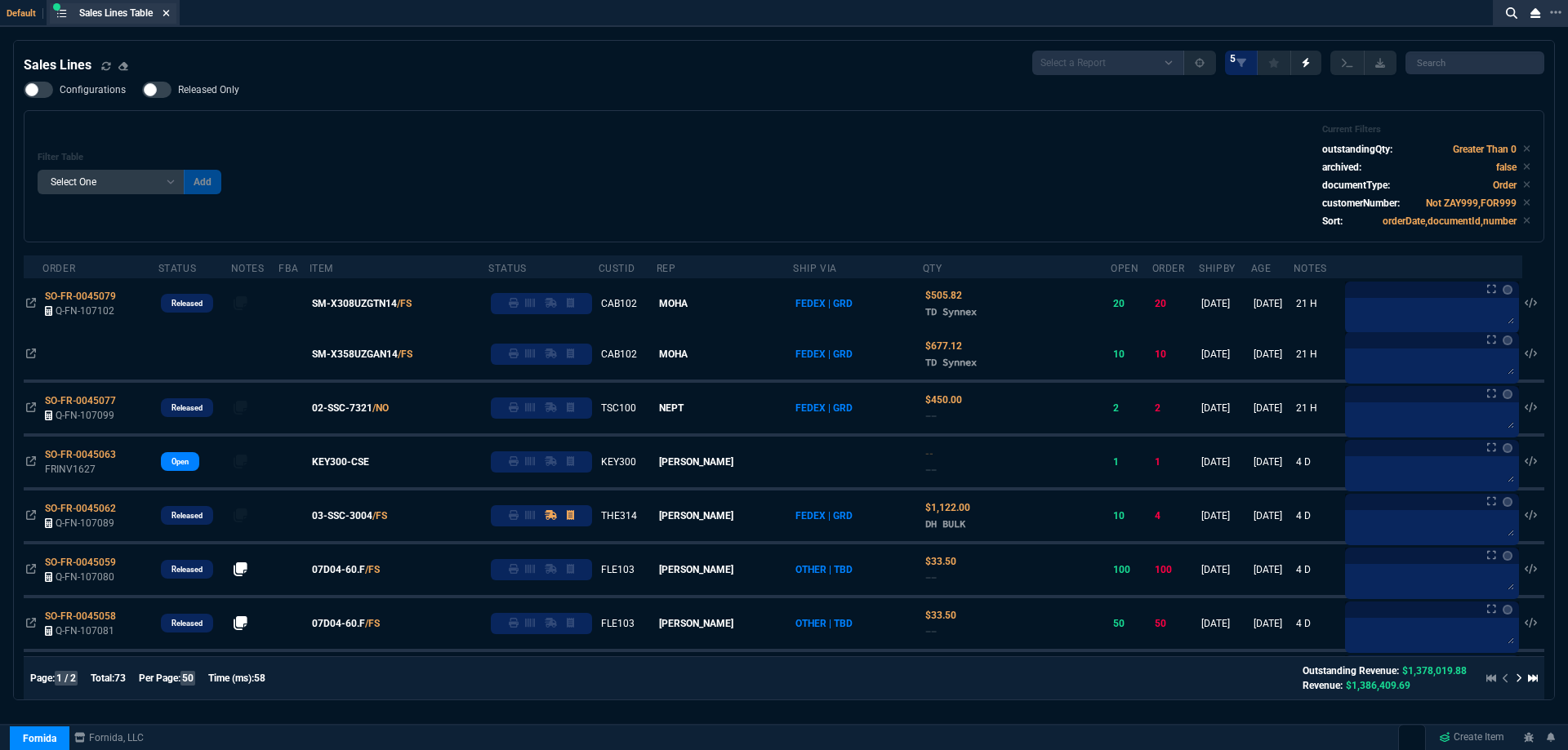
click at [170, 12] on icon at bounding box center [166, 13] width 7 height 10
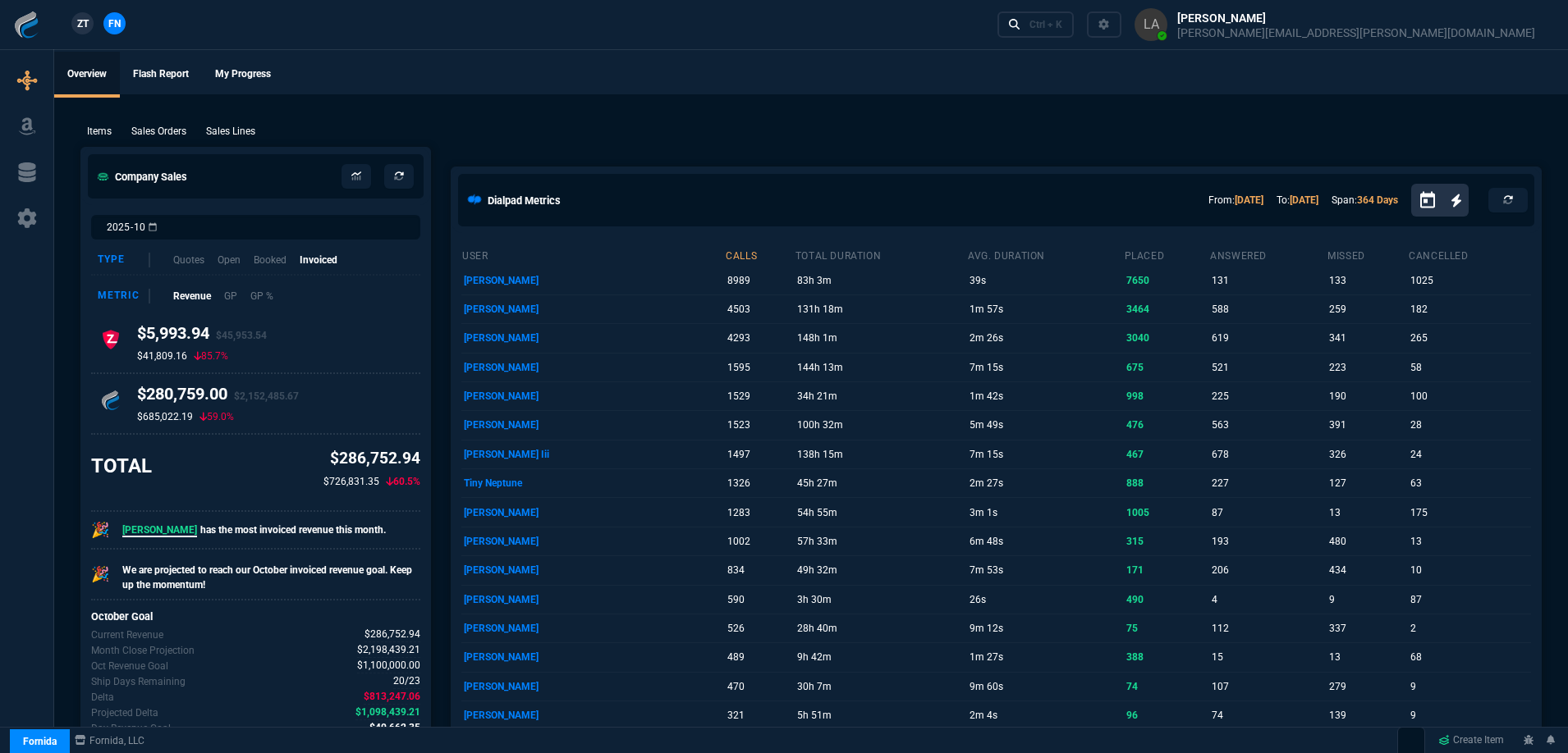
click at [80, 21] on span "ZT" at bounding box center [83, 24] width 12 height 15
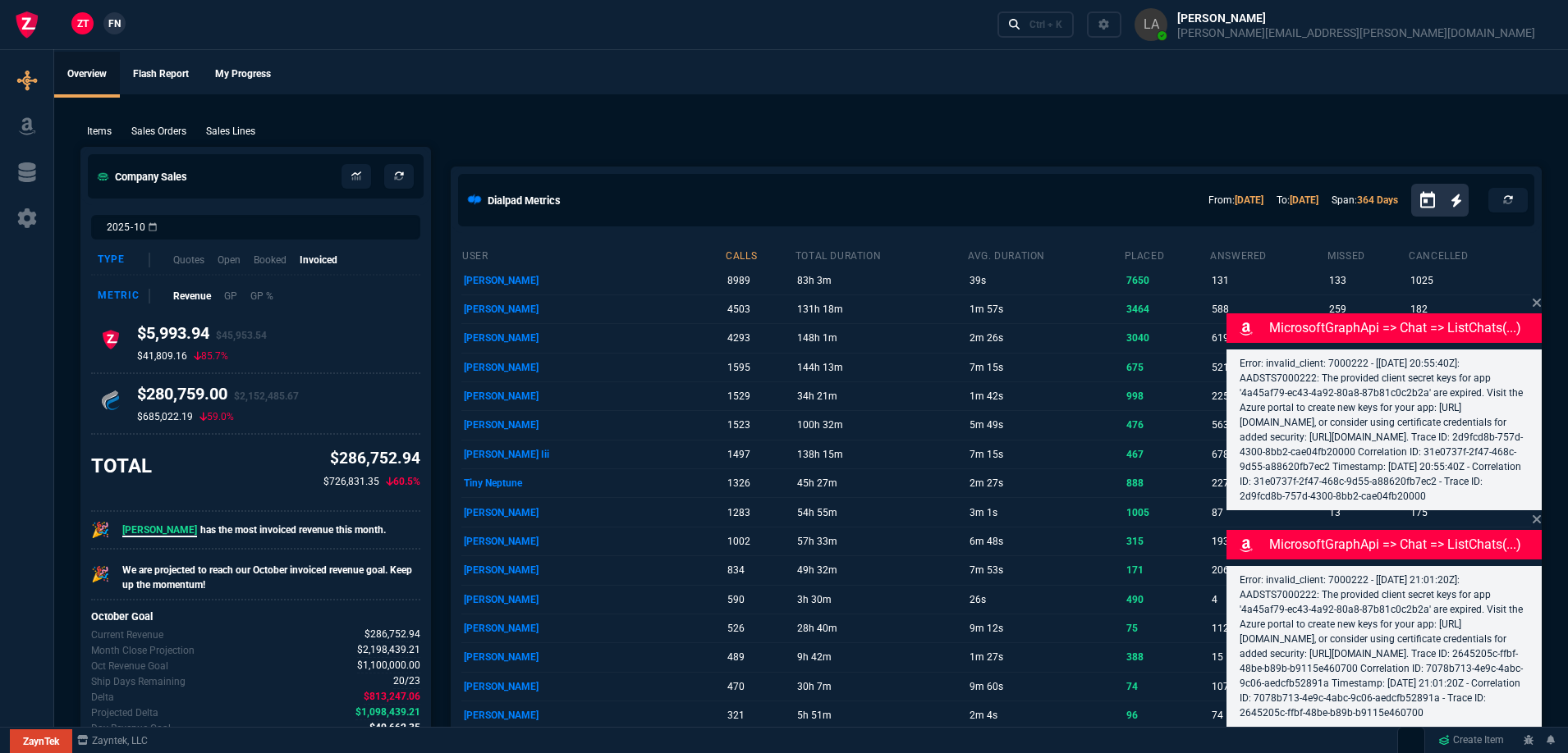
click at [224, 123] on div "Items Sales Orders Sales Lines Add Link" at bounding box center [811, 131] width 1462 height 20
click at [223, 131] on p "Sales Lines" at bounding box center [230, 131] width 49 height 15
select select
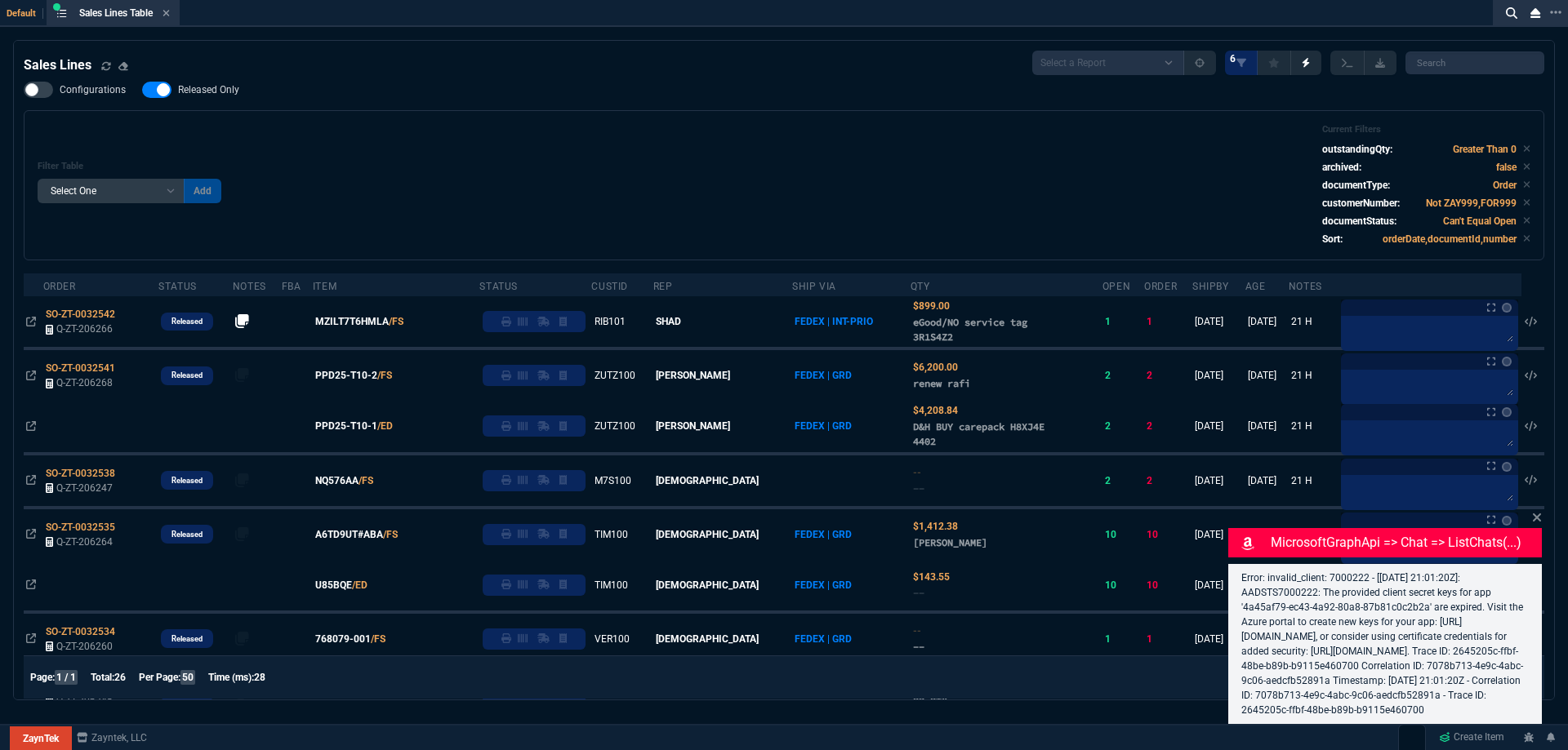
click at [199, 102] on nx-fornida-field-switch-one "Released Only" at bounding box center [199, 93] width 113 height 16
click at [206, 87] on span "Released Only" at bounding box center [209, 90] width 62 height 13
click at [142, 90] on input "Released Only" at bounding box center [142, 90] width 1 height 1
checkbox input "false"
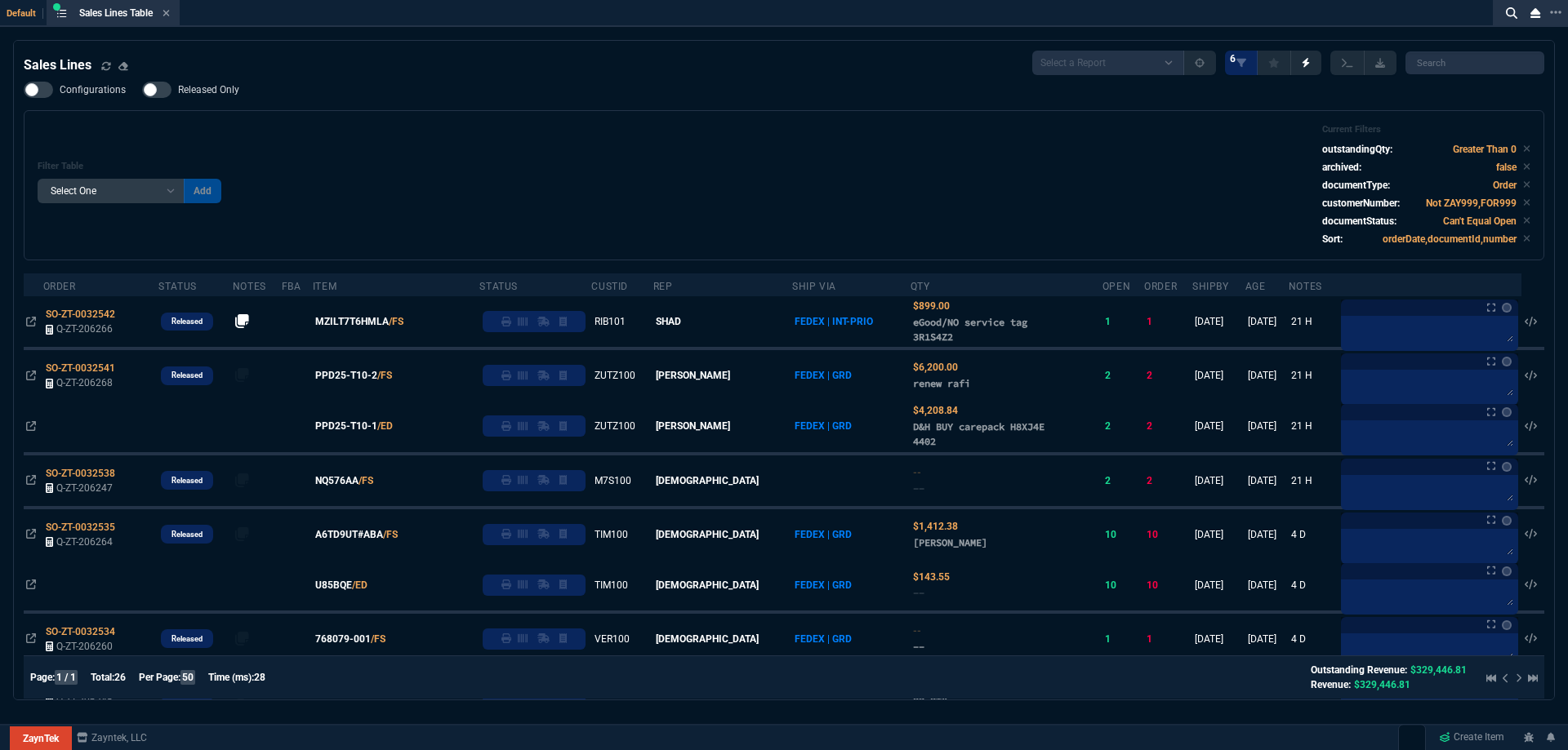
click at [565, 115] on div "Filter Table Select One Add Filter () Age () ATS () Cond (itemVariantCode) Cust…" at bounding box center [784, 185] width 1521 height 150
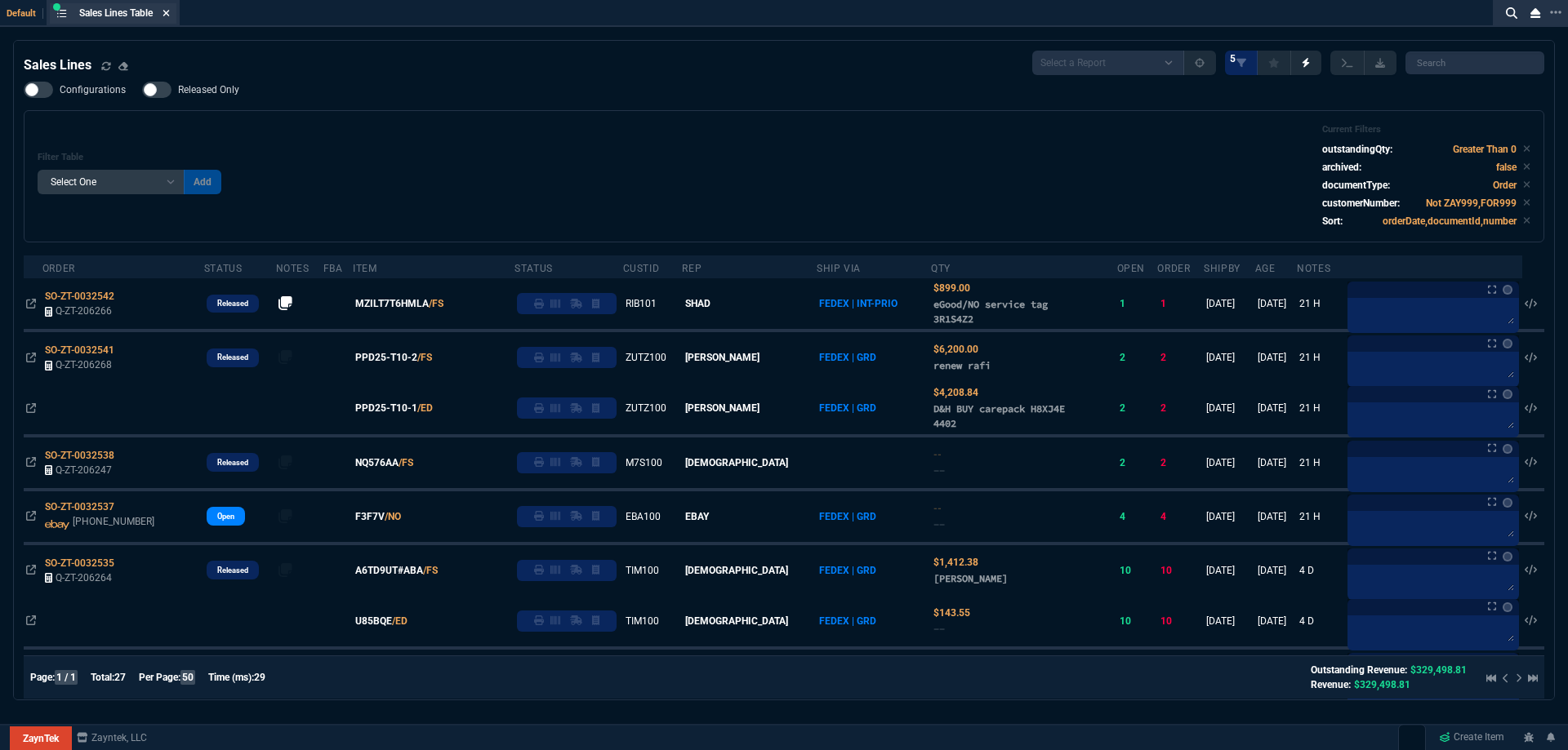
click at [170, 7] on nx-icon at bounding box center [166, 14] width 7 height 13
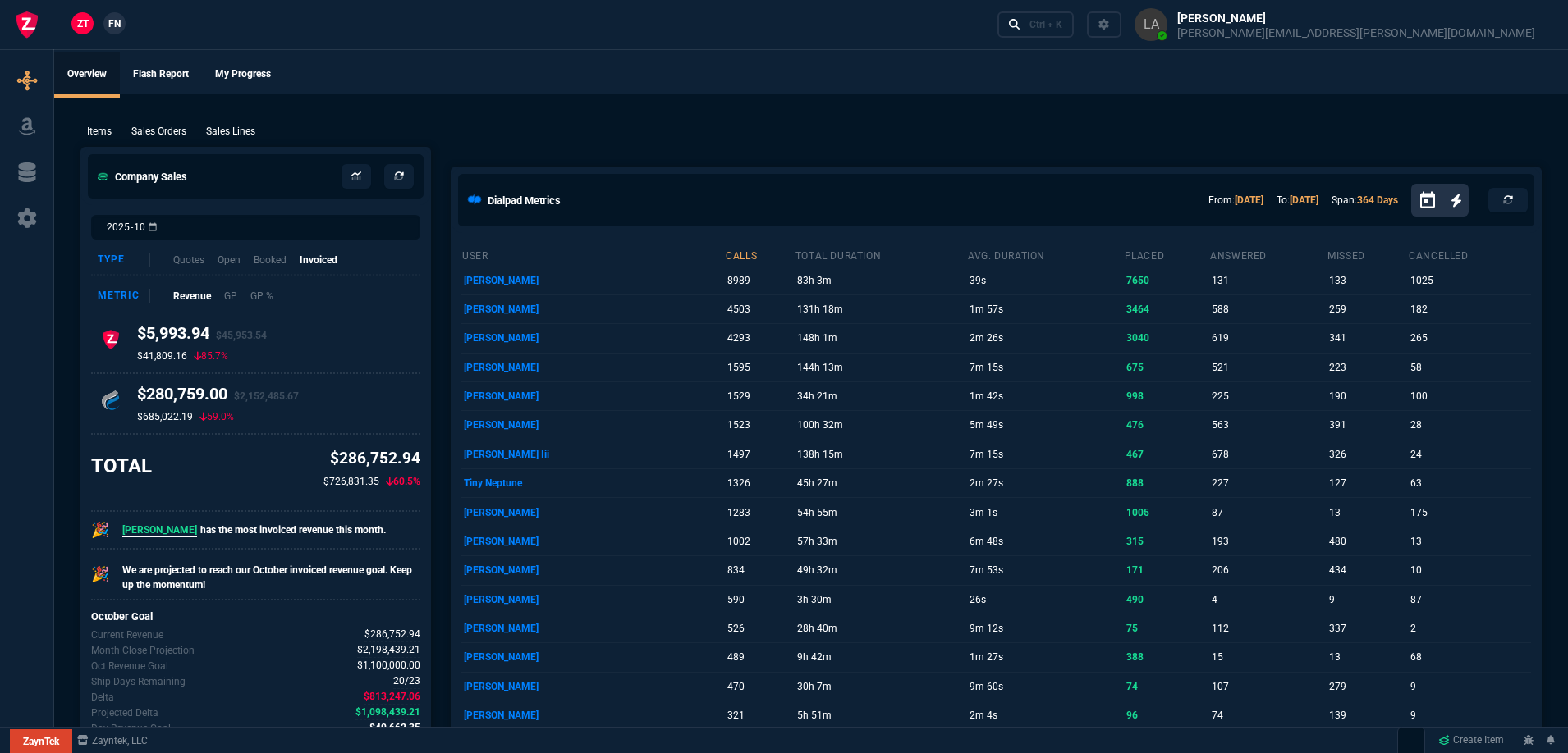
click at [105, 27] on link "FN" at bounding box center [115, 23] width 22 height 22
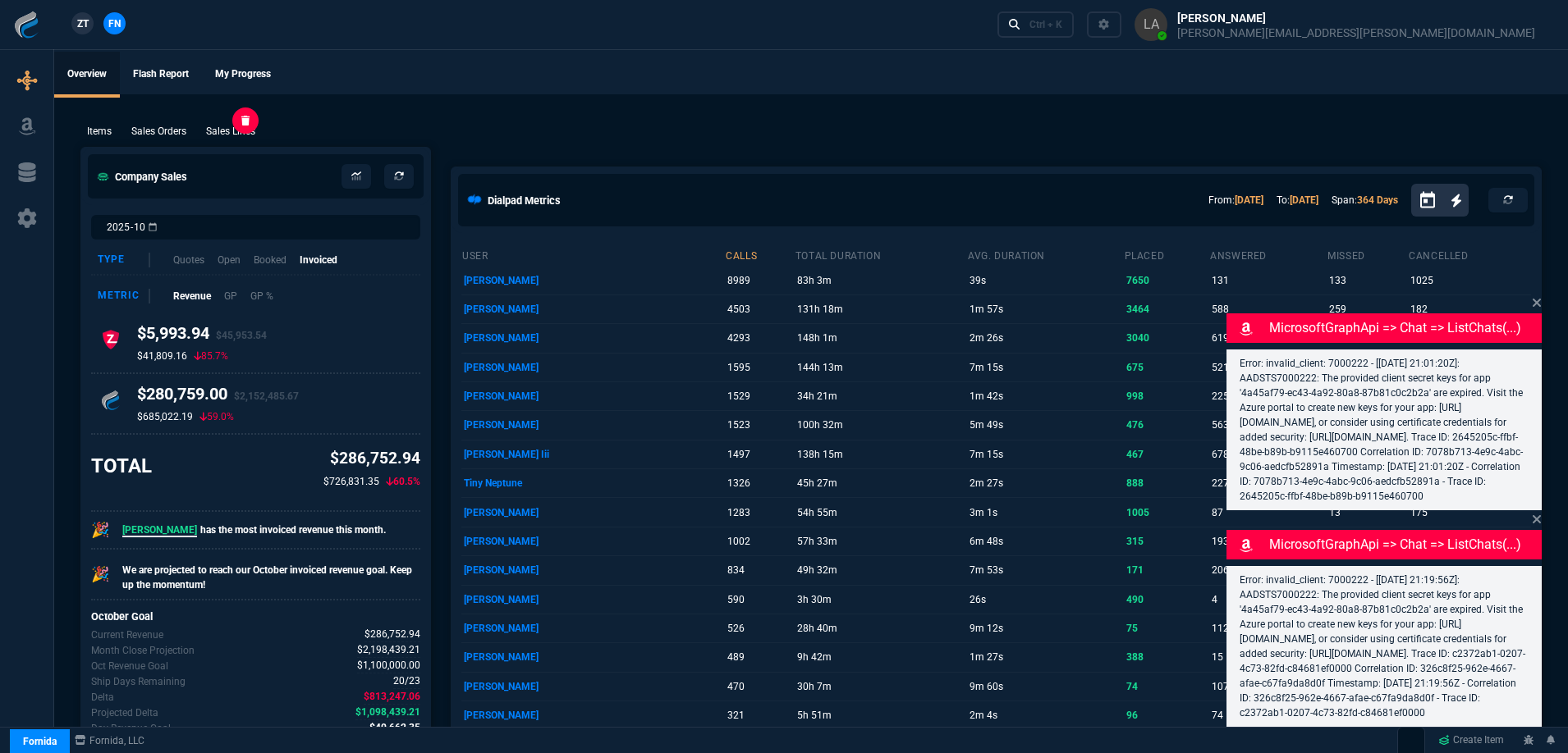
click at [211, 130] on p "Sales Lines" at bounding box center [230, 131] width 49 height 15
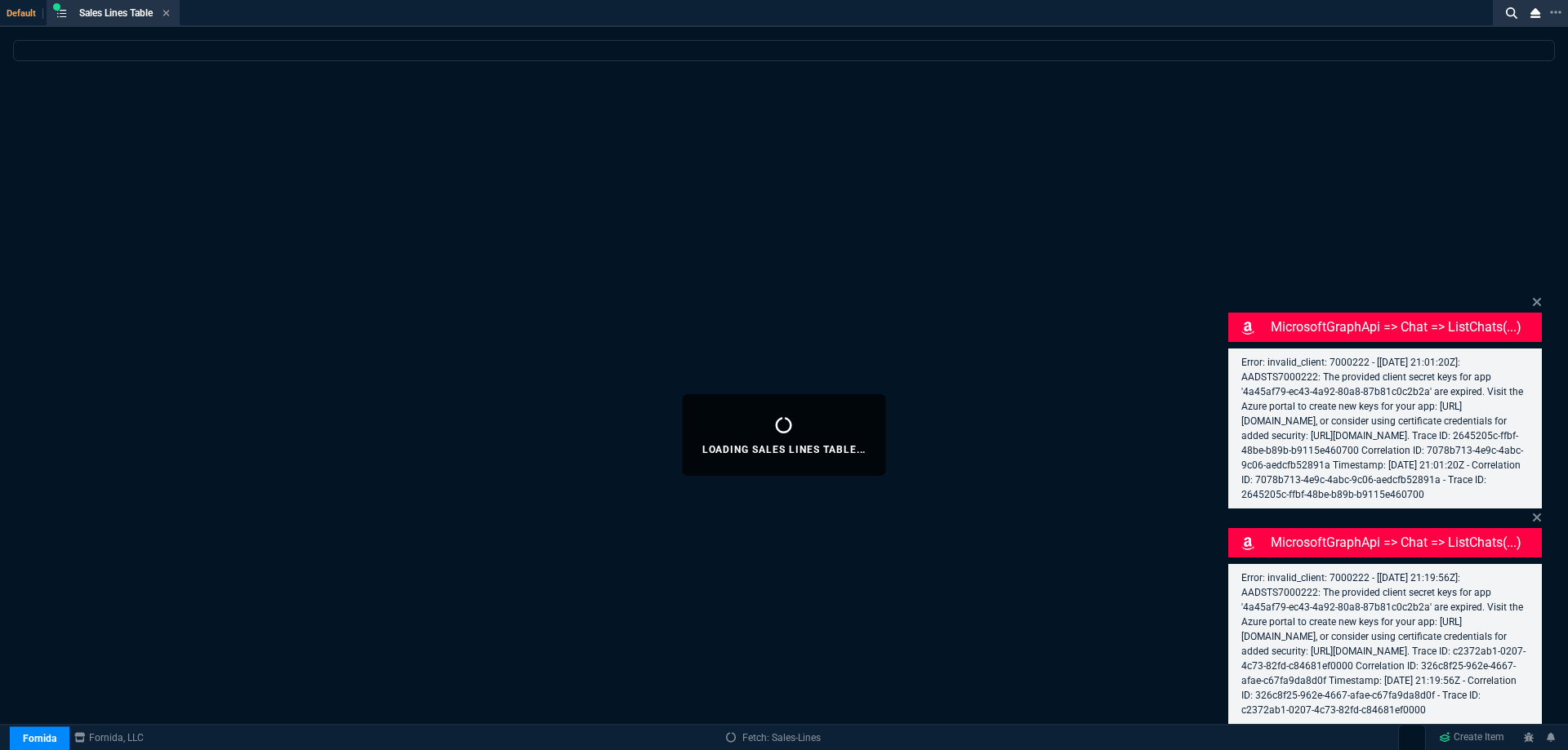
select select
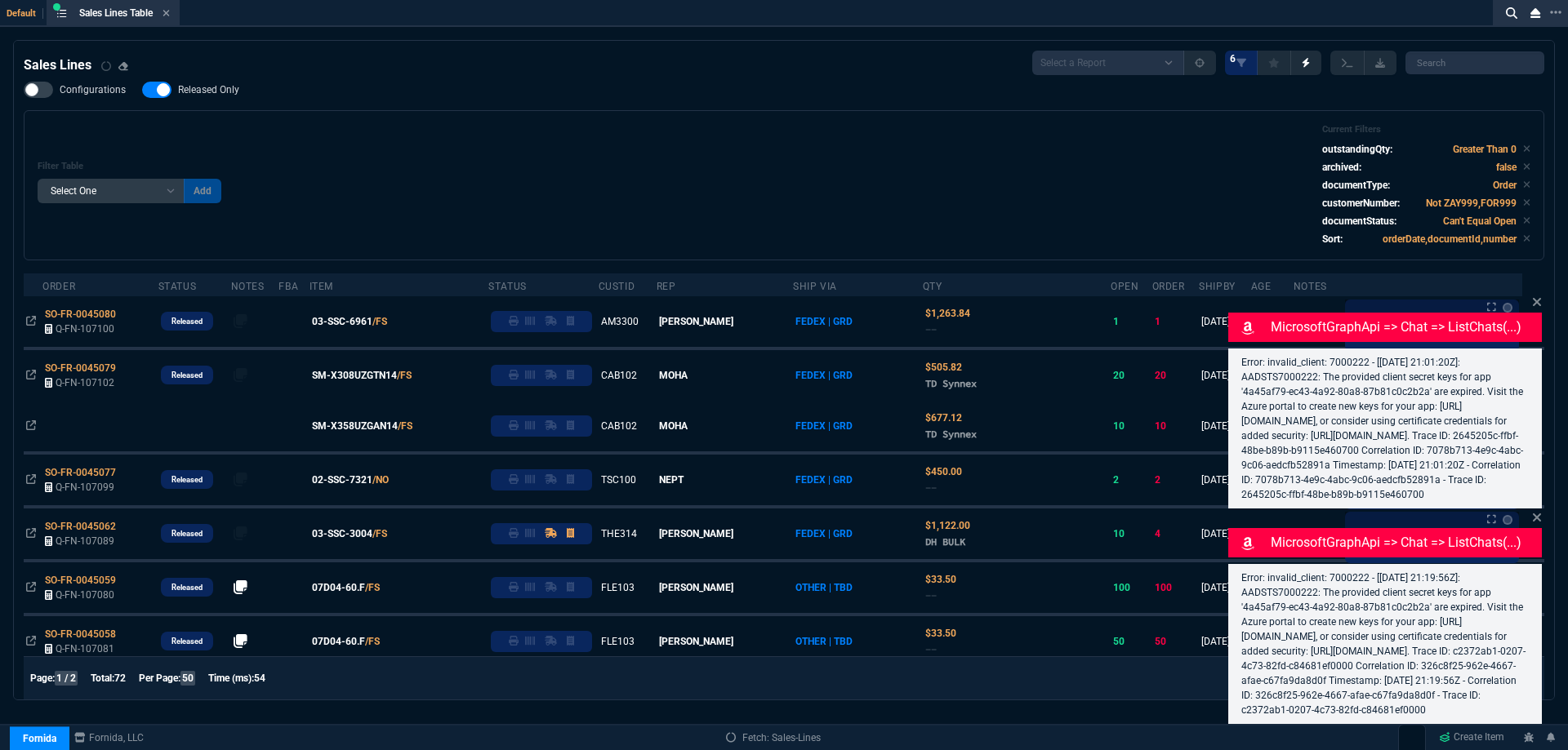
click at [1539, 298] on icon at bounding box center [1537, 302] width 8 height 8
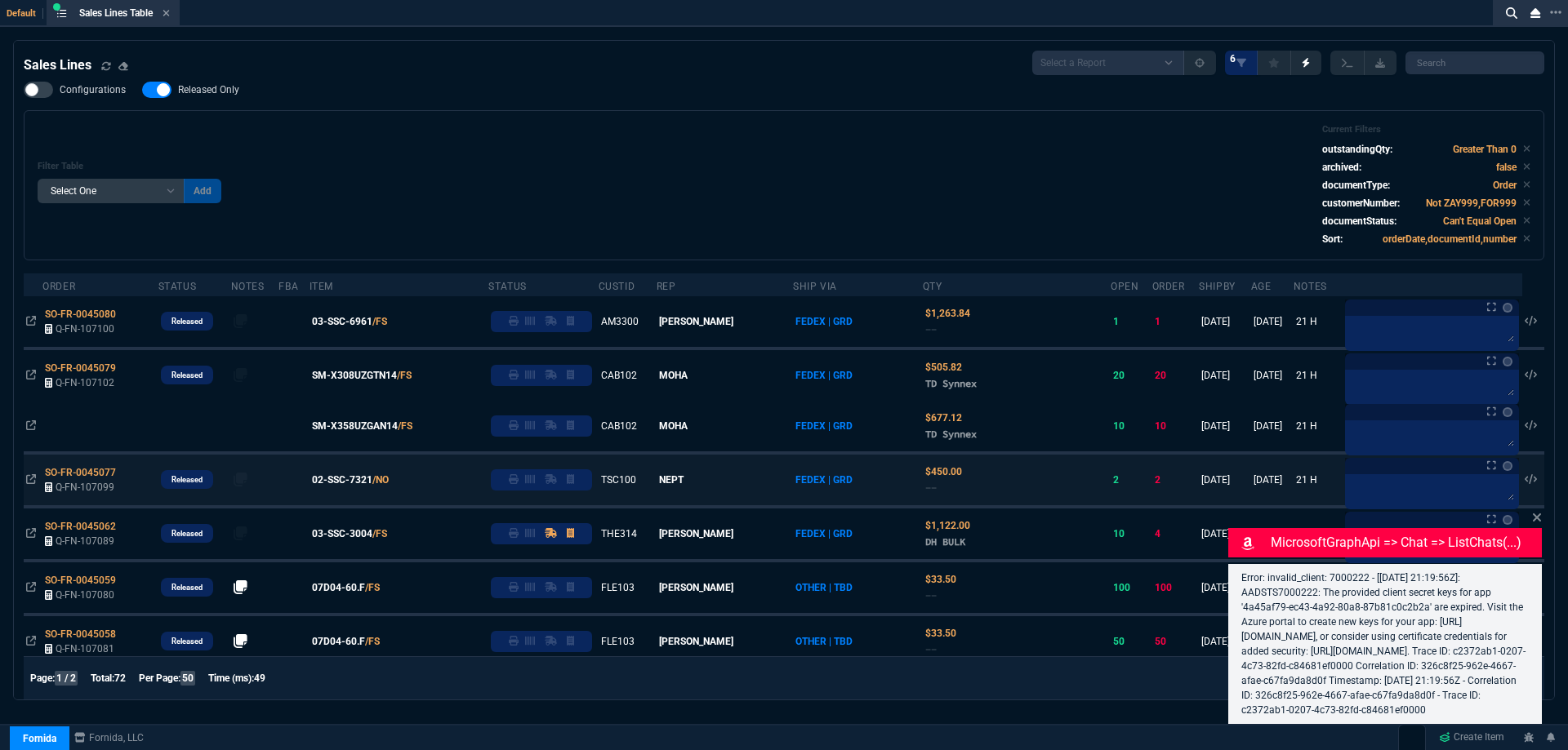
click at [1535, 511] on icon at bounding box center [1537, 518] width 10 height 13
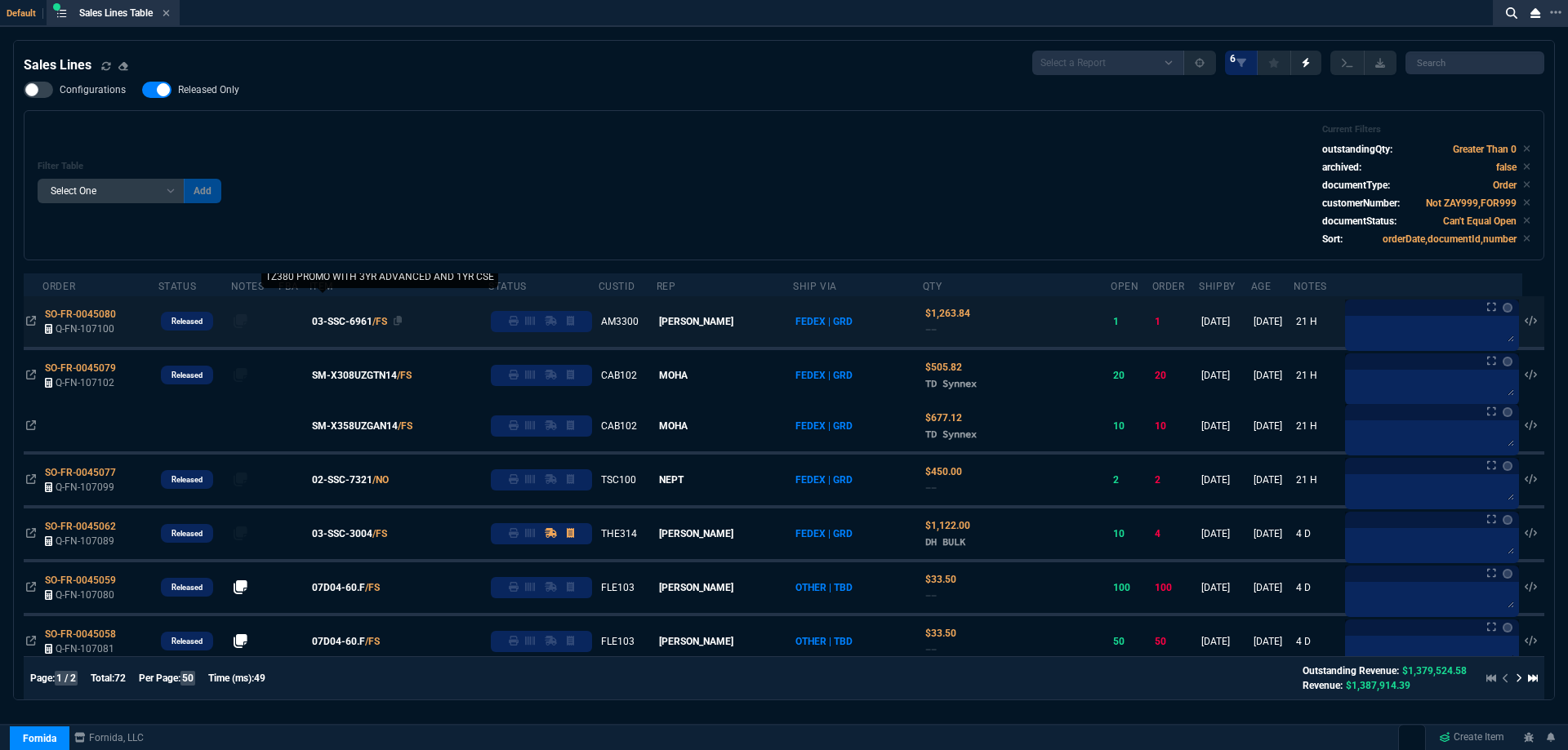
click at [351, 316] on span "03-SSC-6961" at bounding box center [342, 322] width 61 height 15
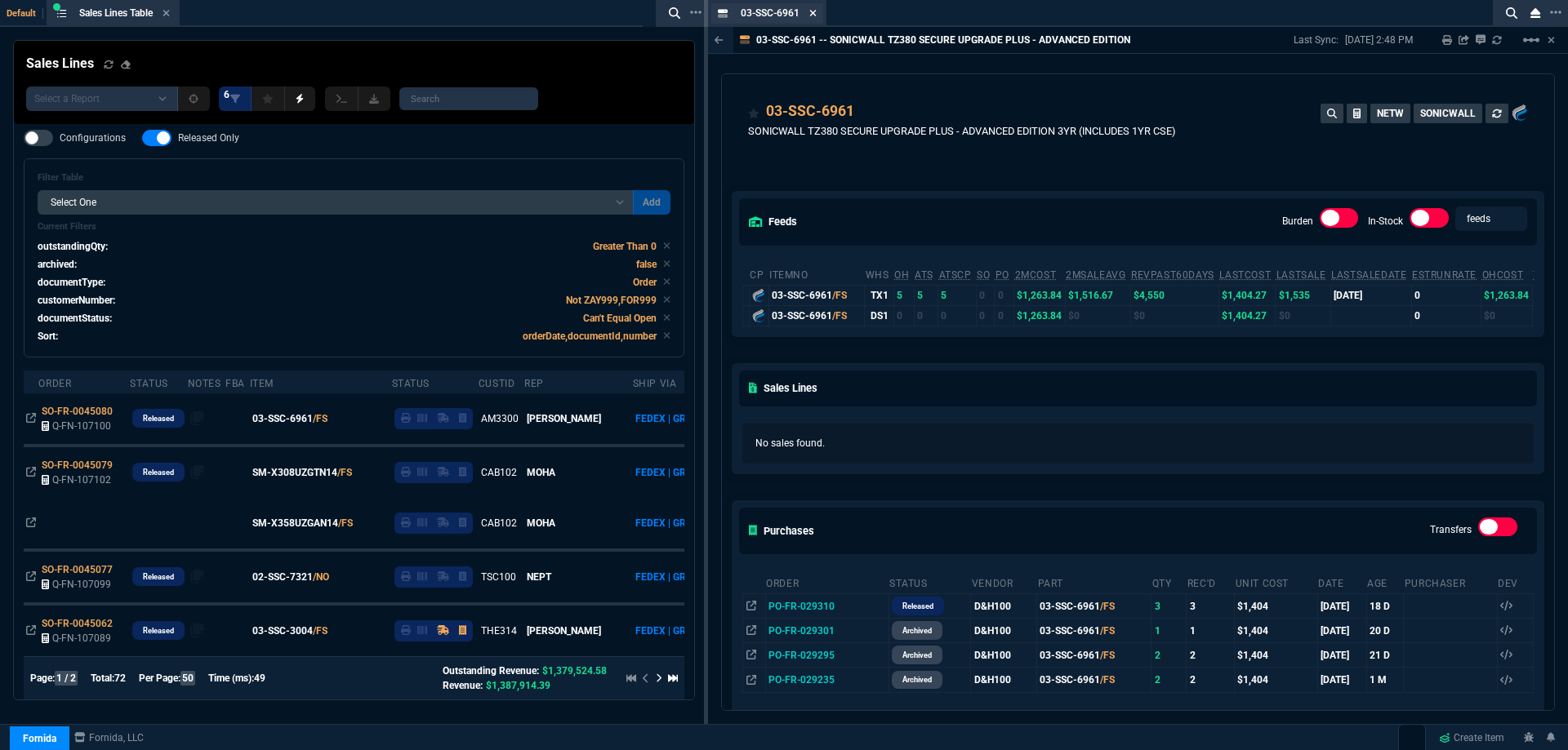
click at [811, 12] on icon at bounding box center [813, 13] width 7 height 10
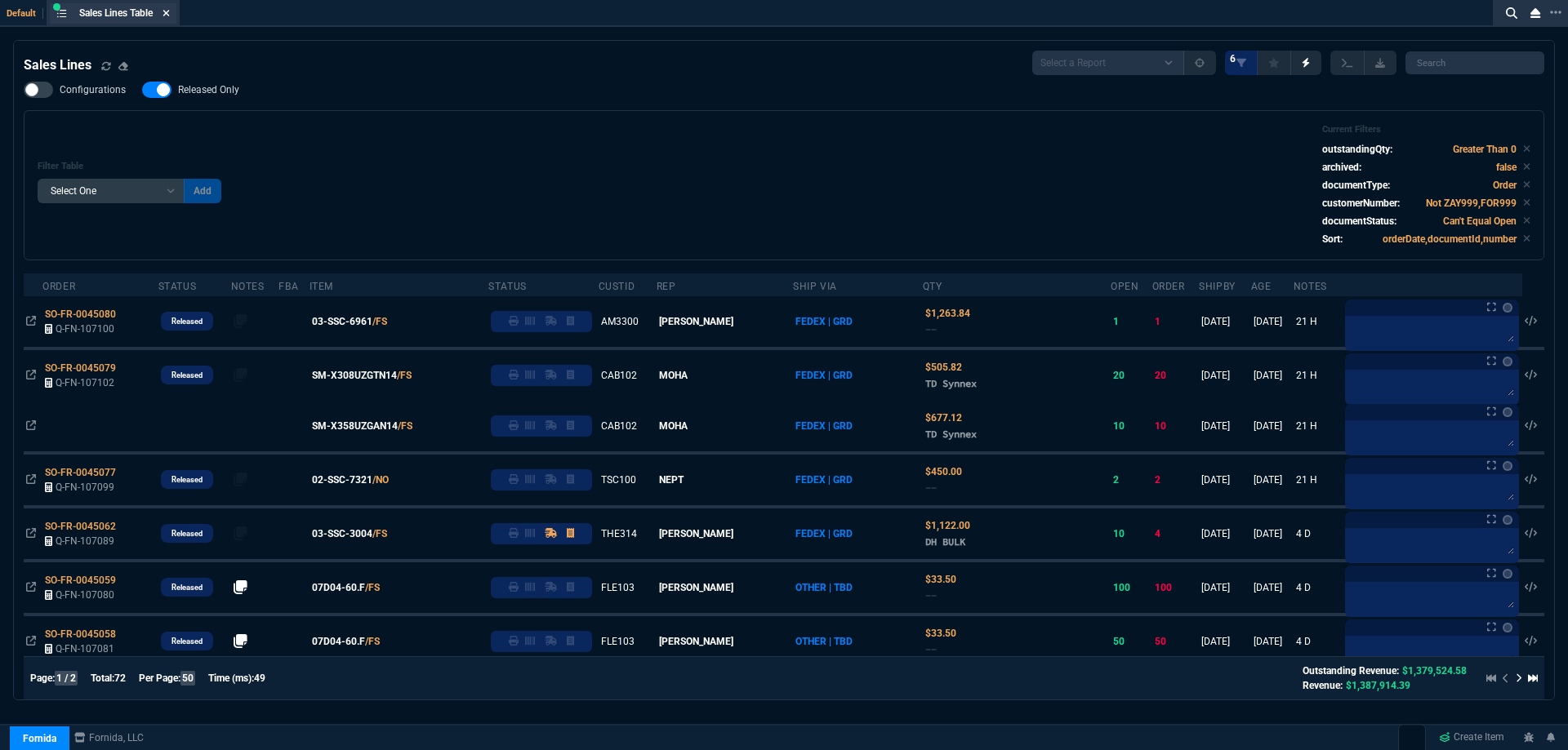
click at [170, 18] on fa-icon at bounding box center [166, 14] width 7 height 12
